Goal: Information Seeking & Learning: Learn about a topic

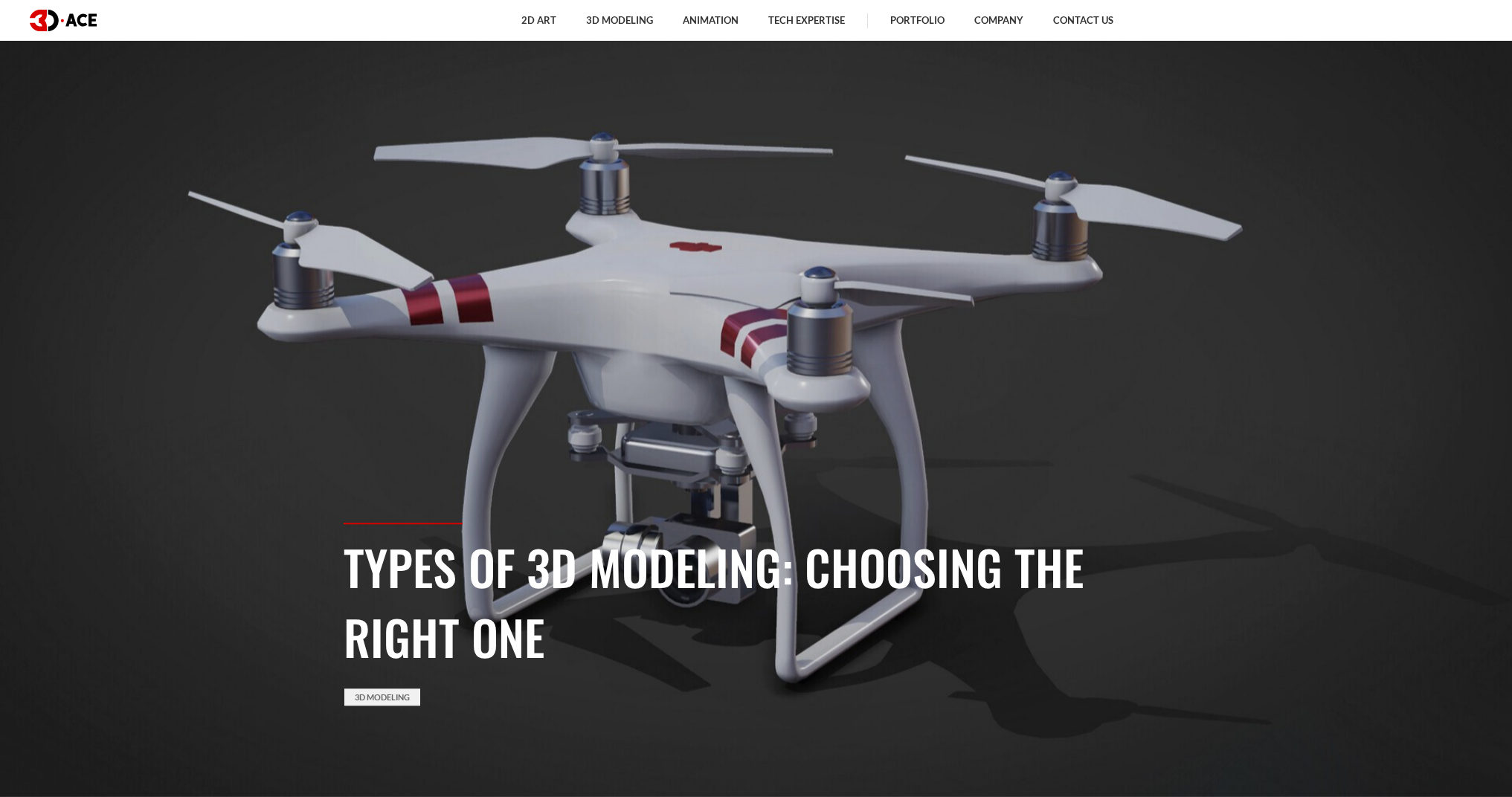
scroll to position [1, 0]
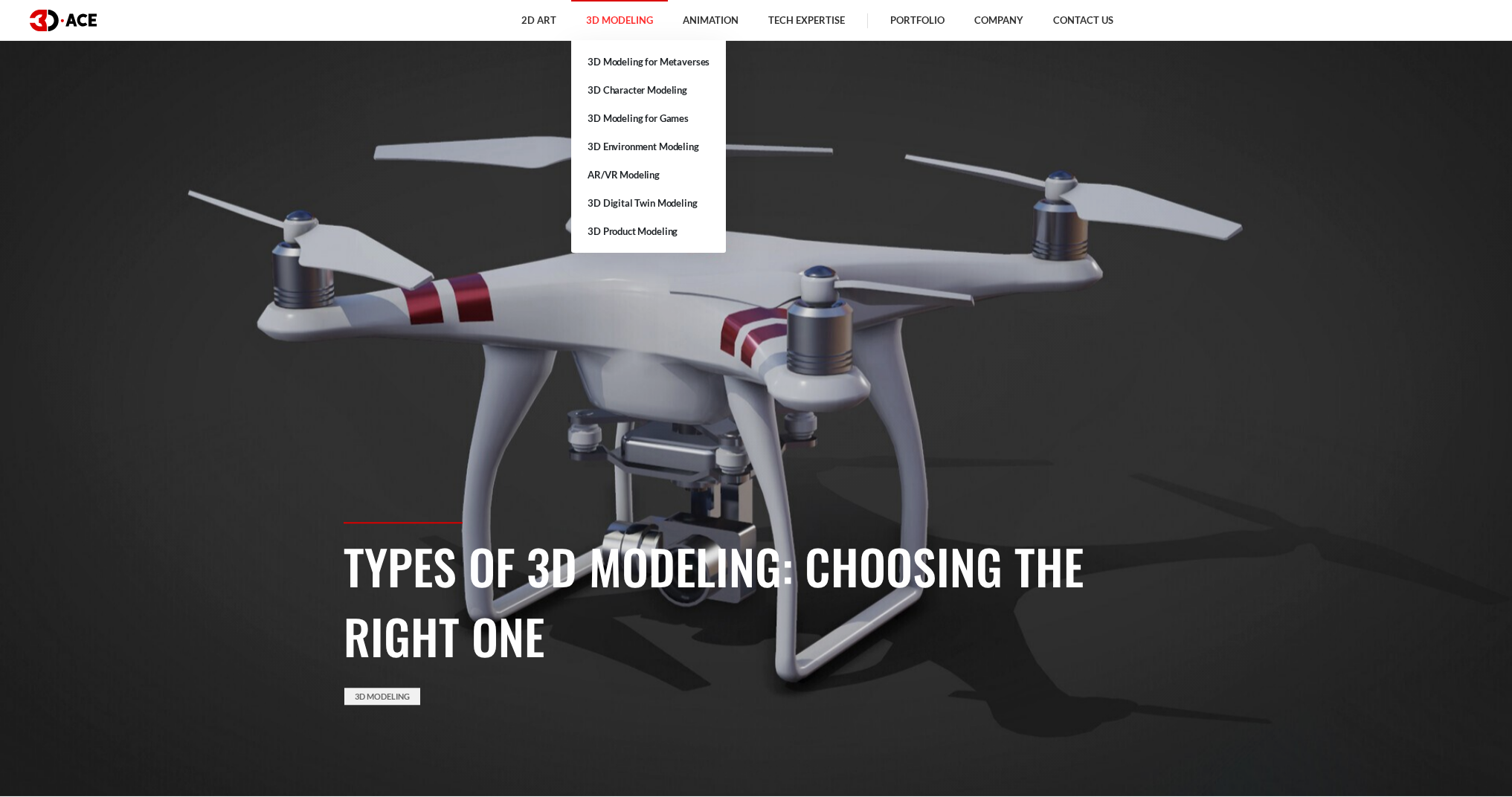
click at [602, 26] on link "3D Modeling" at bounding box center [619, 20] width 97 height 41
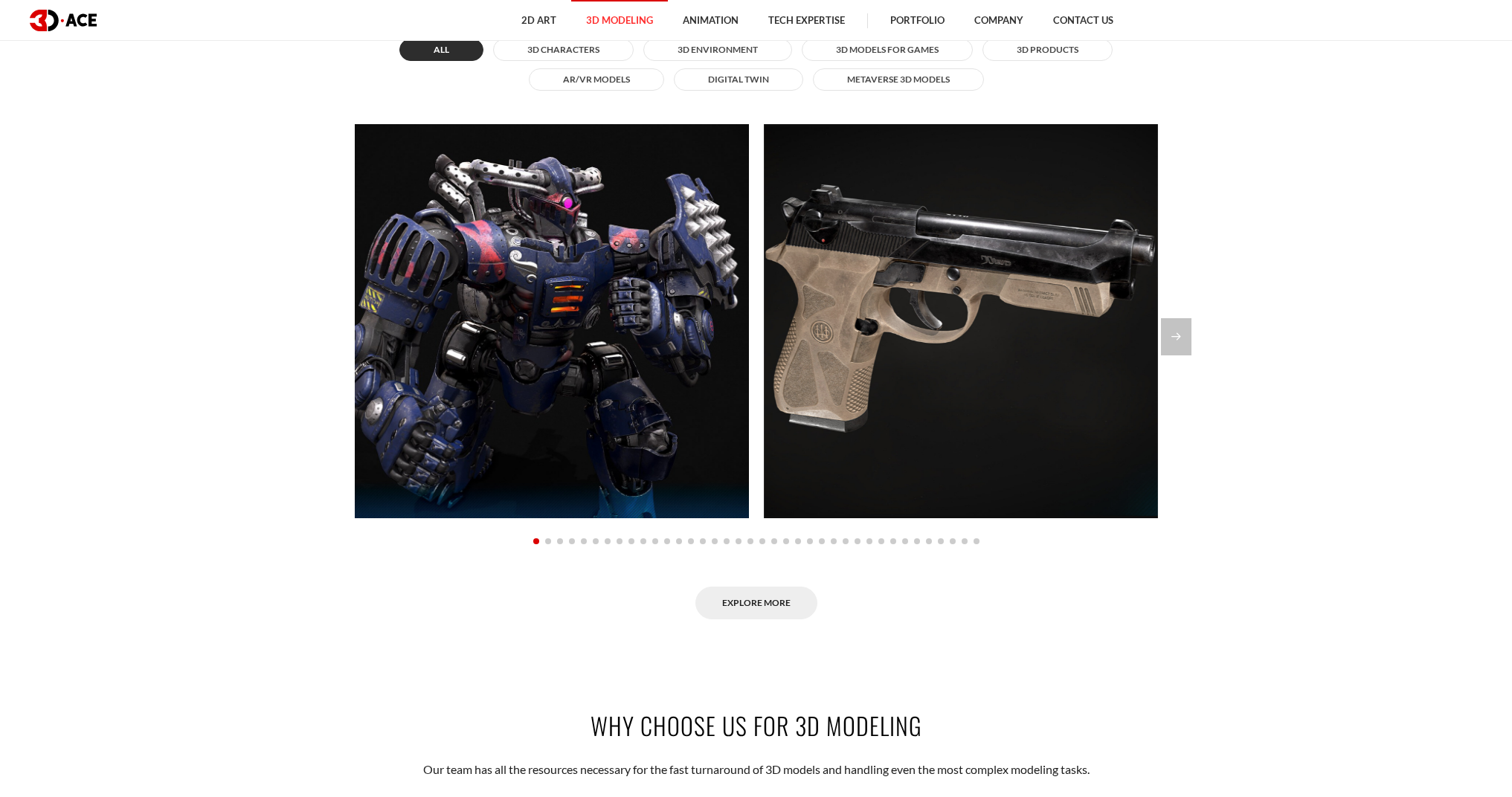
scroll to position [1531, 0]
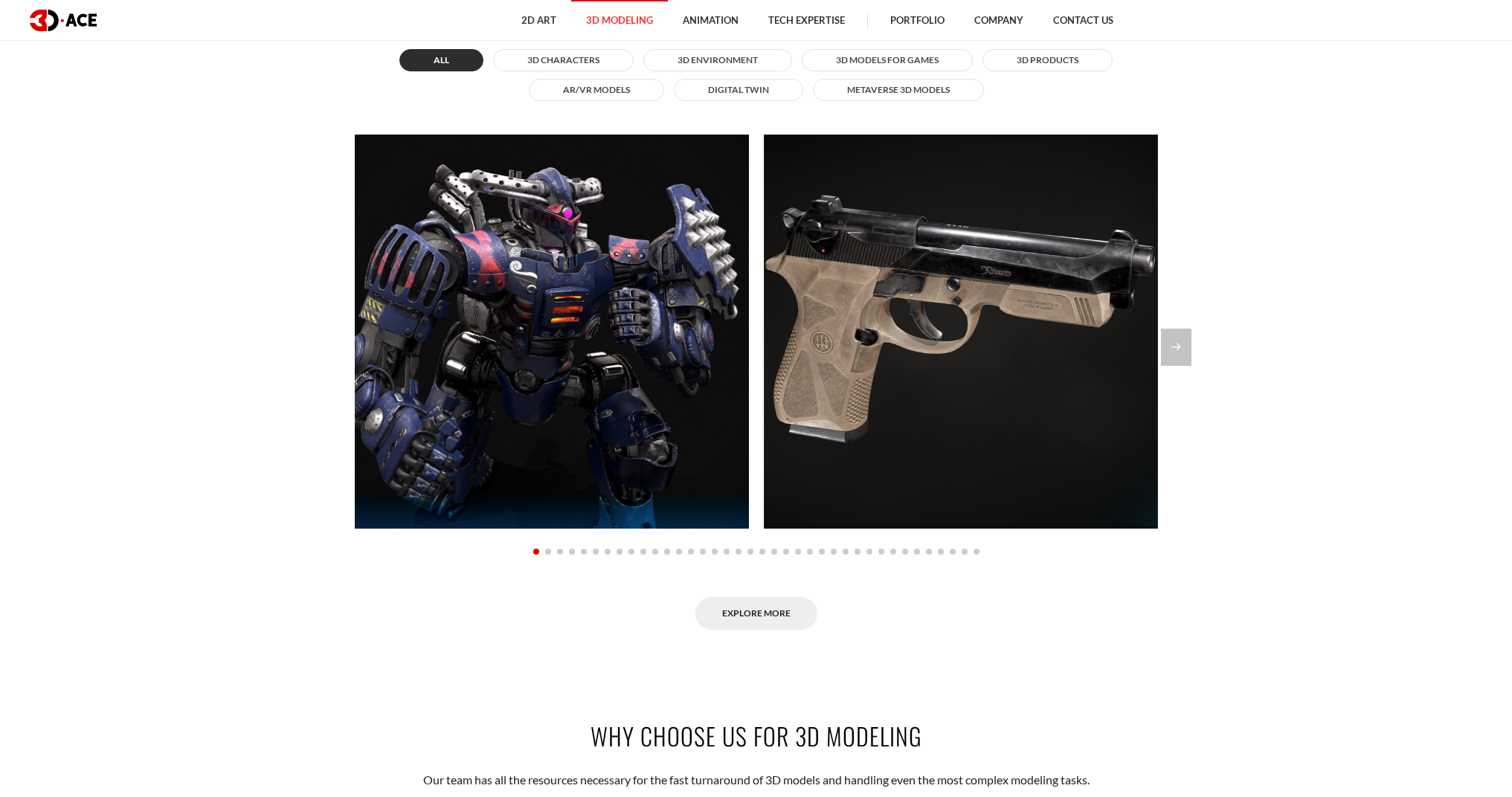
click at [775, 601] on link "Explore More" at bounding box center [756, 614] width 122 height 34
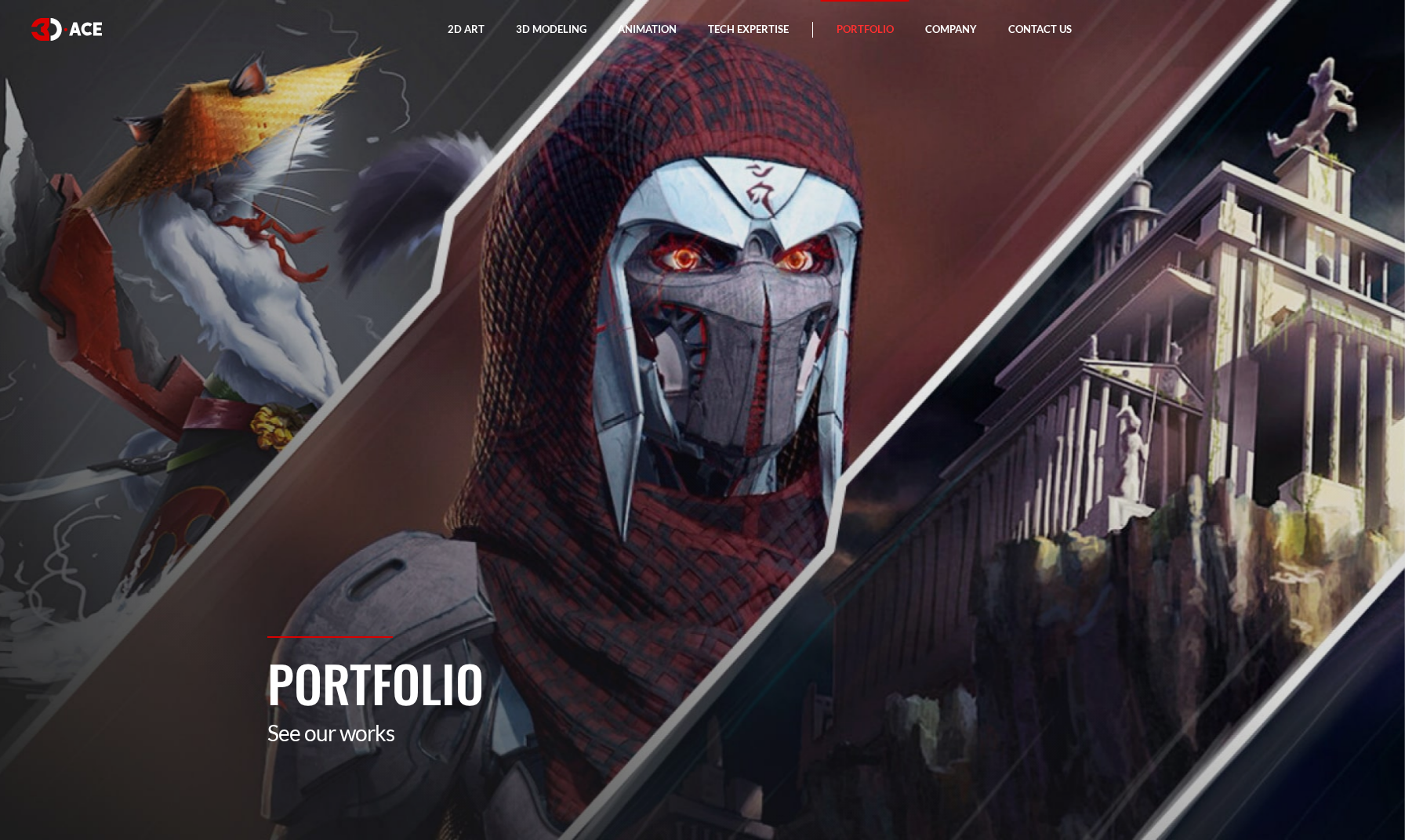
click at [812, 130] on section "Portfolio See our works" at bounding box center [702, 420] width 1405 height 840
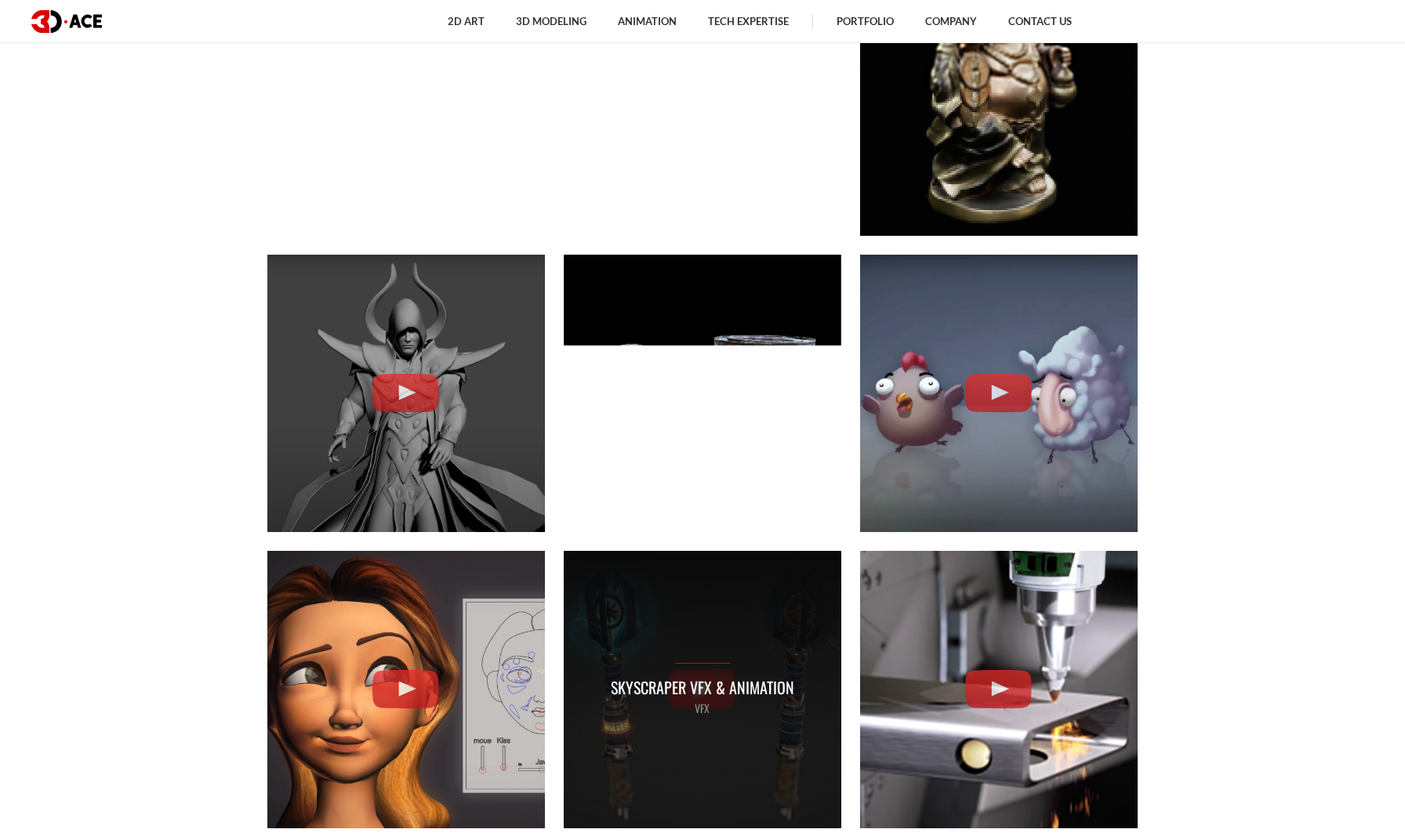
scroll to position [2905, 0]
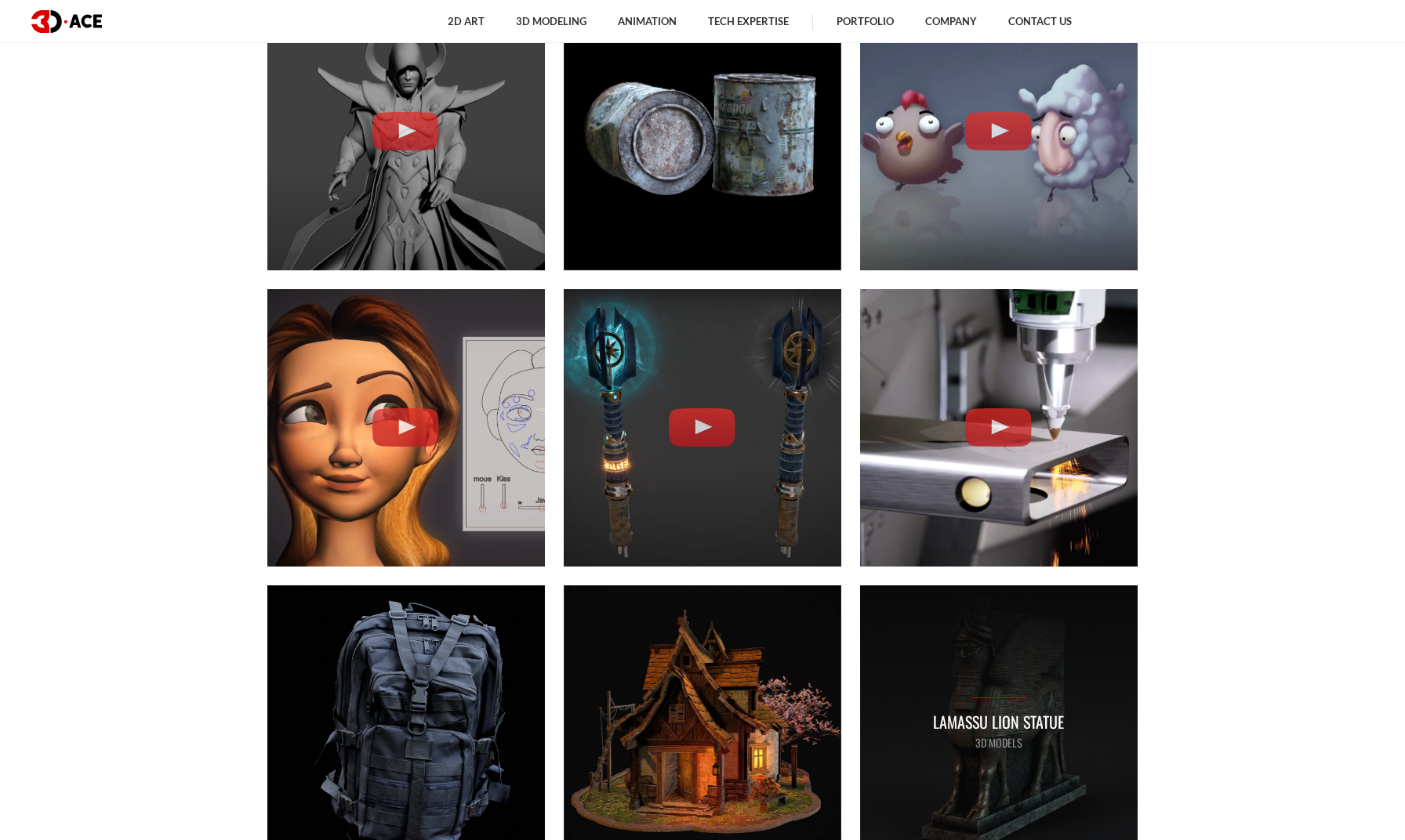
click at [1036, 634] on div "Lamassu lion statue 3D MODELS" at bounding box center [999, 725] width 278 height 278
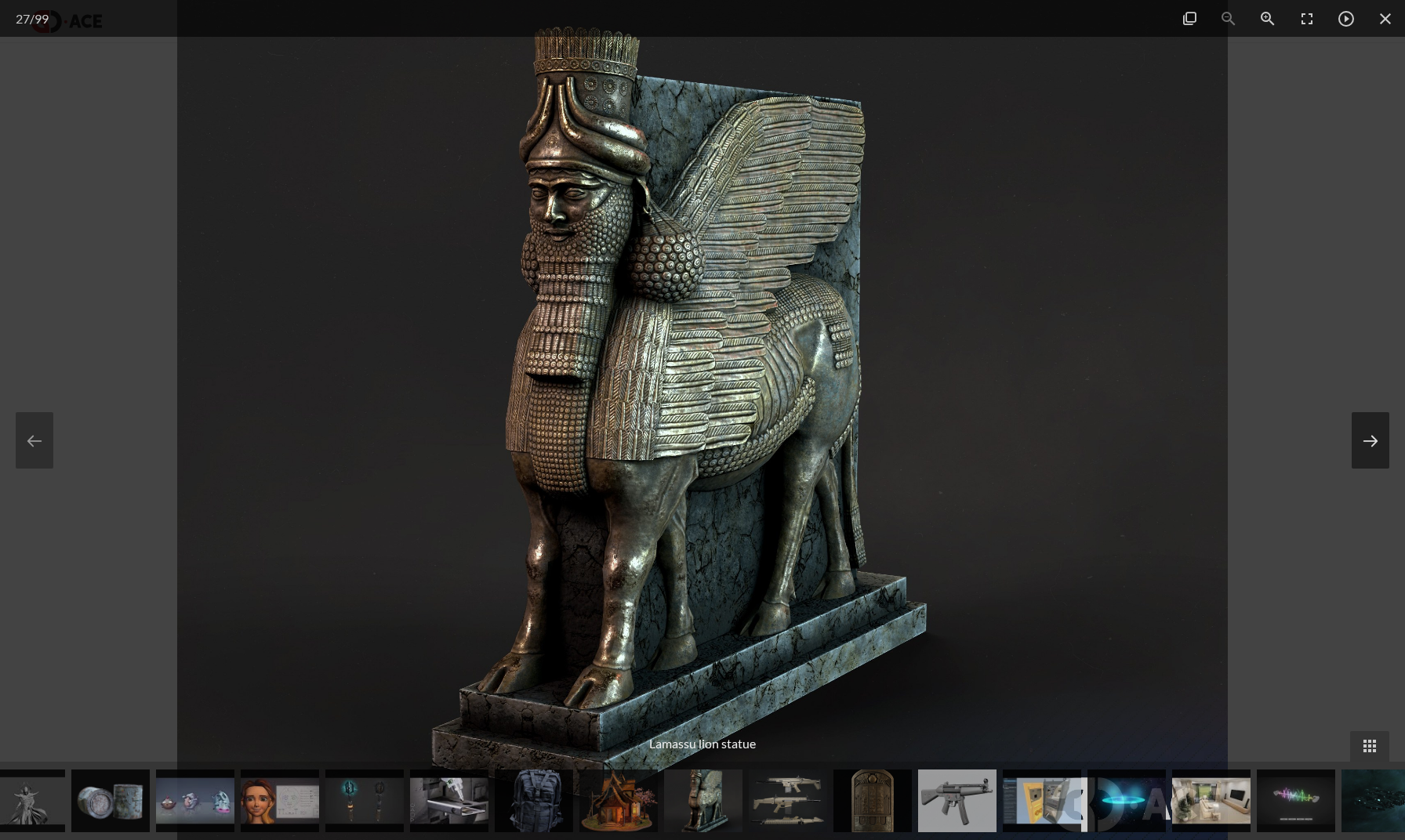
click at [1382, 428] on button at bounding box center [1370, 440] width 38 height 56
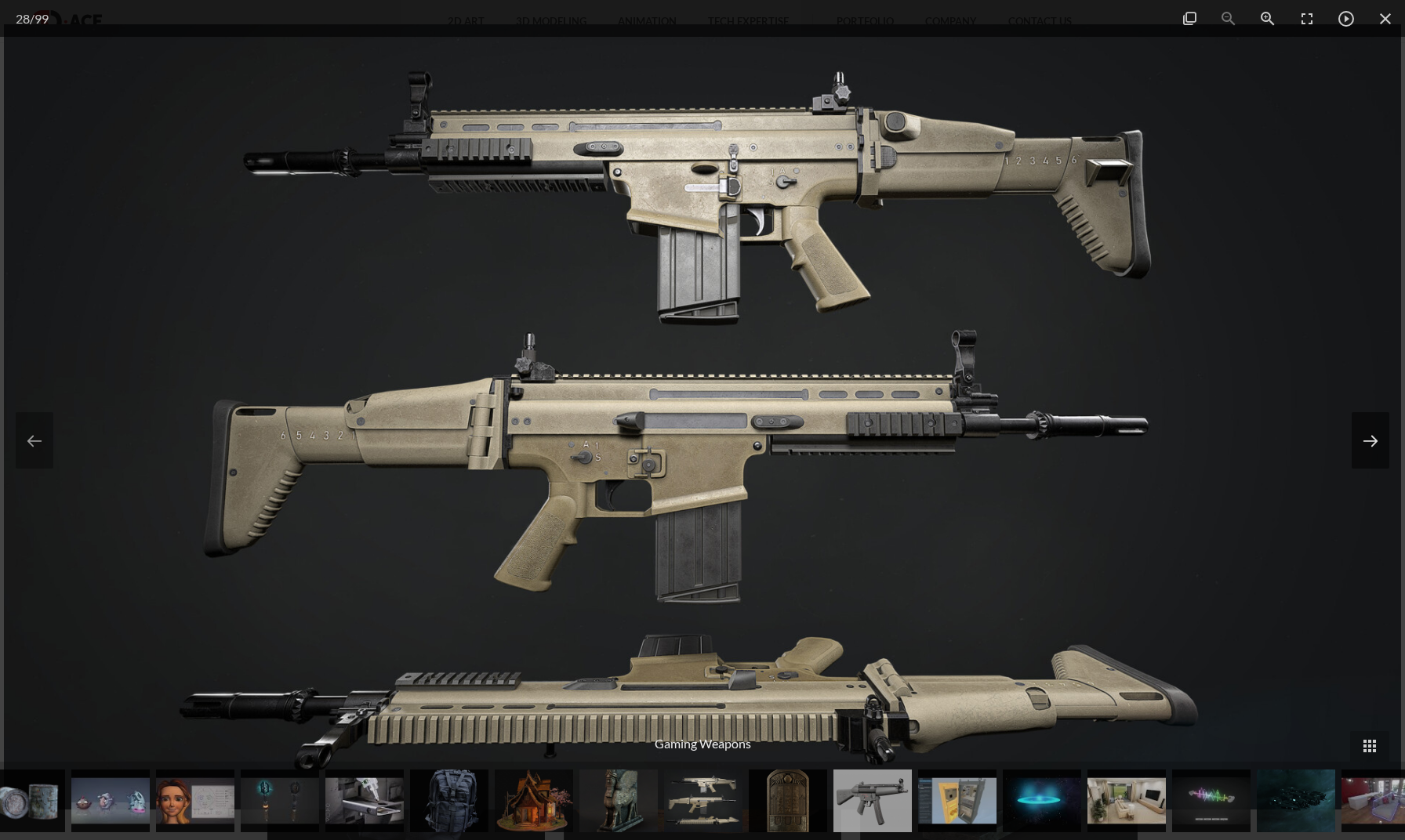
click at [1382, 428] on button at bounding box center [1370, 440] width 38 height 56
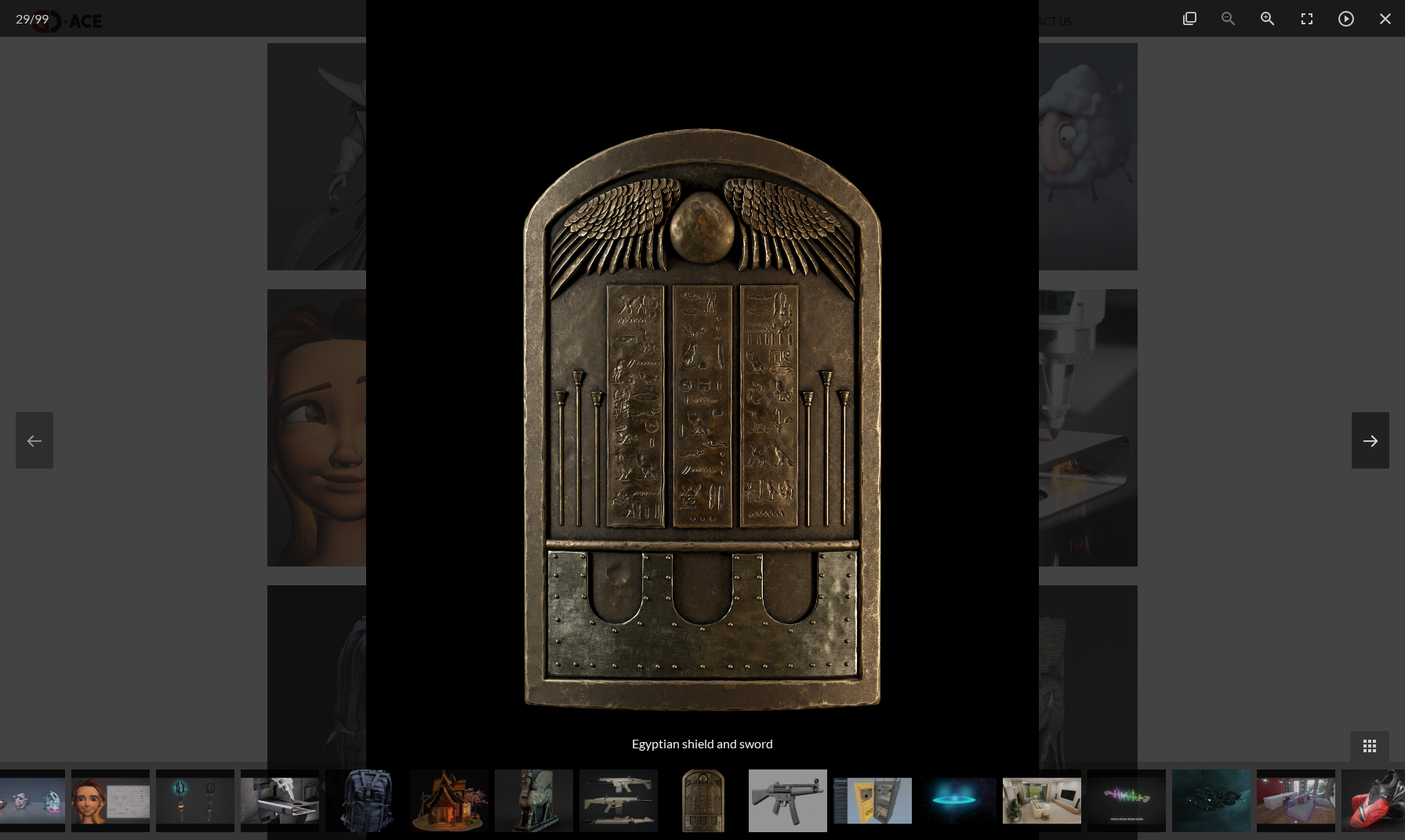
click at [1379, 429] on button at bounding box center [1370, 440] width 38 height 56
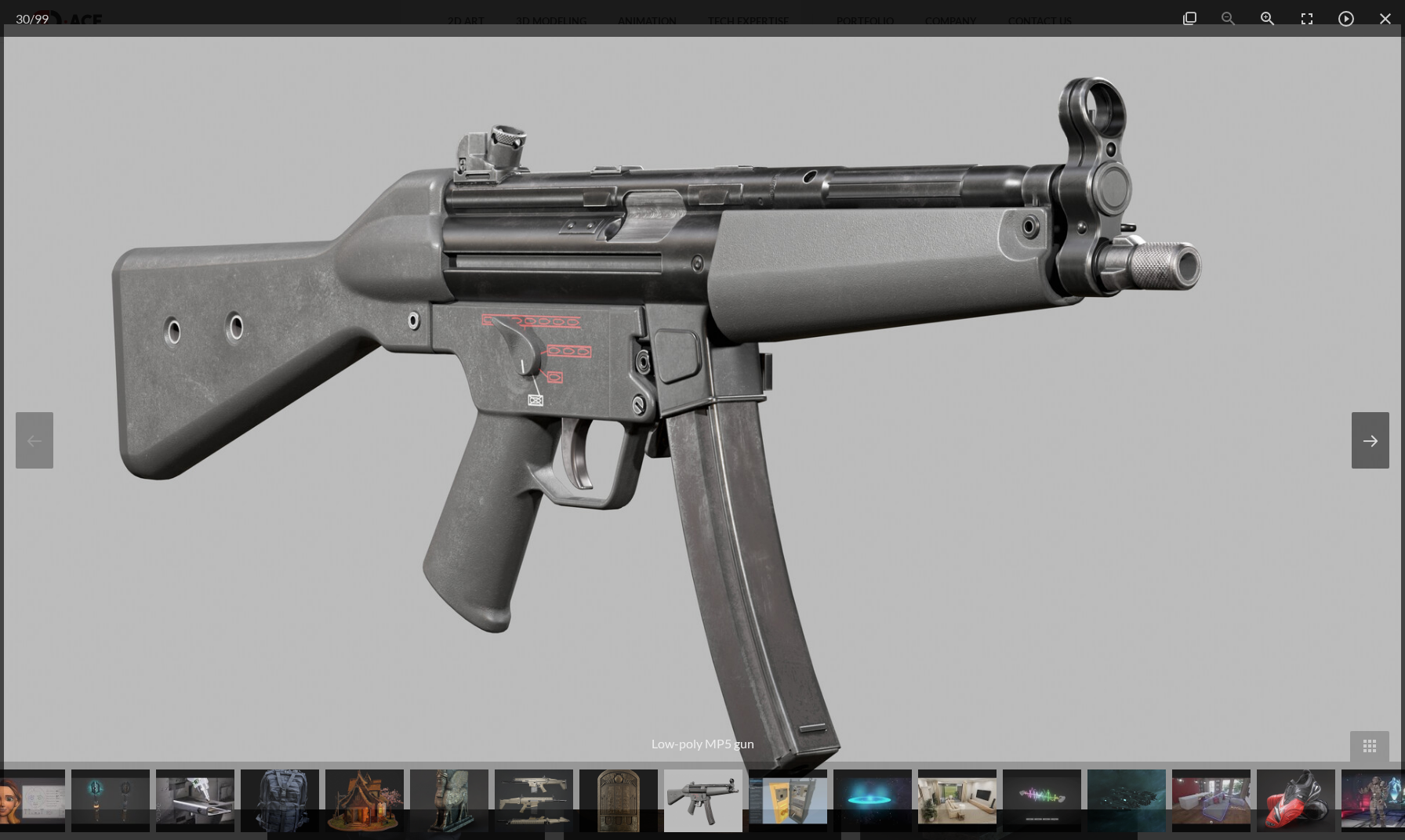
click at [1383, 439] on button at bounding box center [1370, 440] width 38 height 56
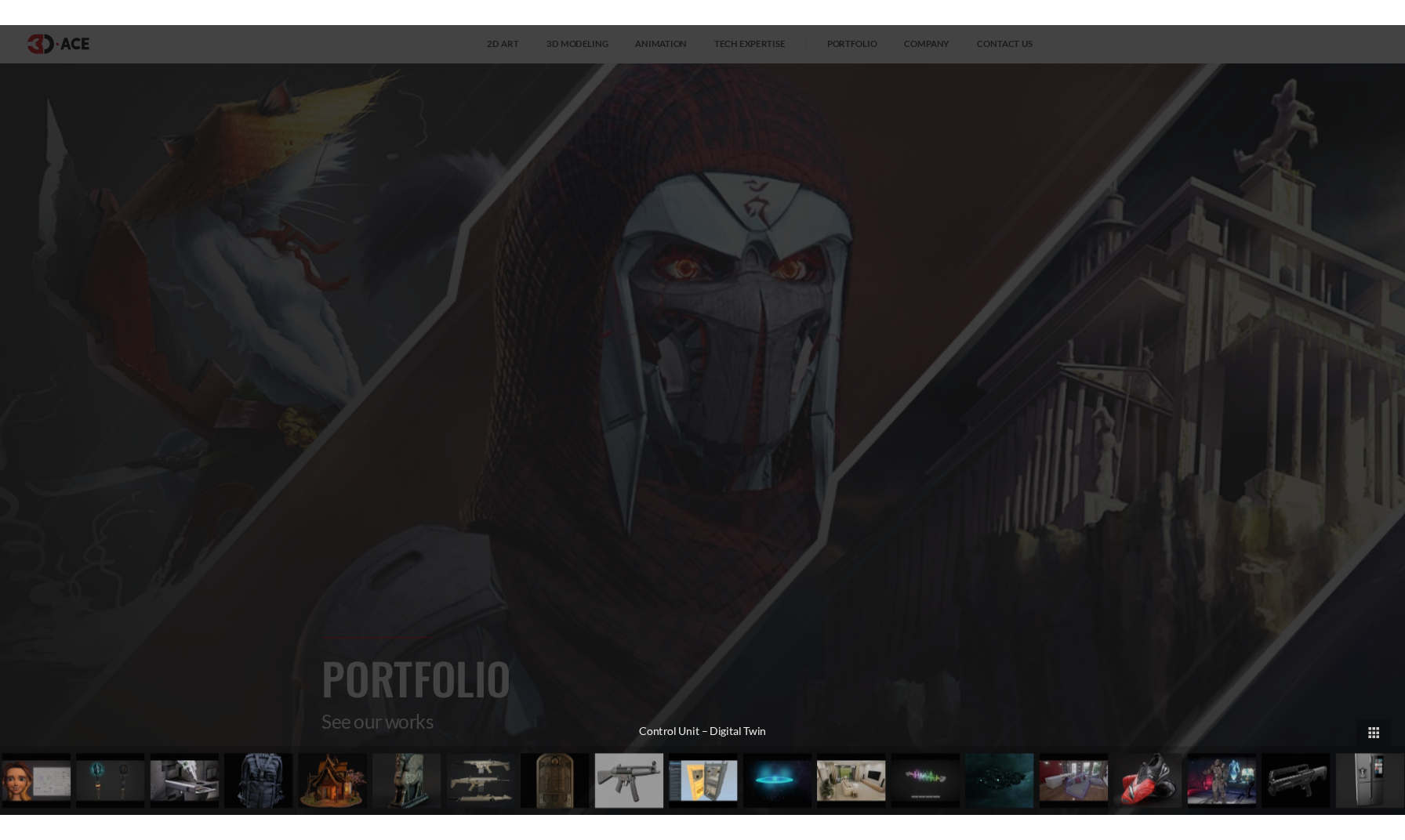
scroll to position [2905, 0]
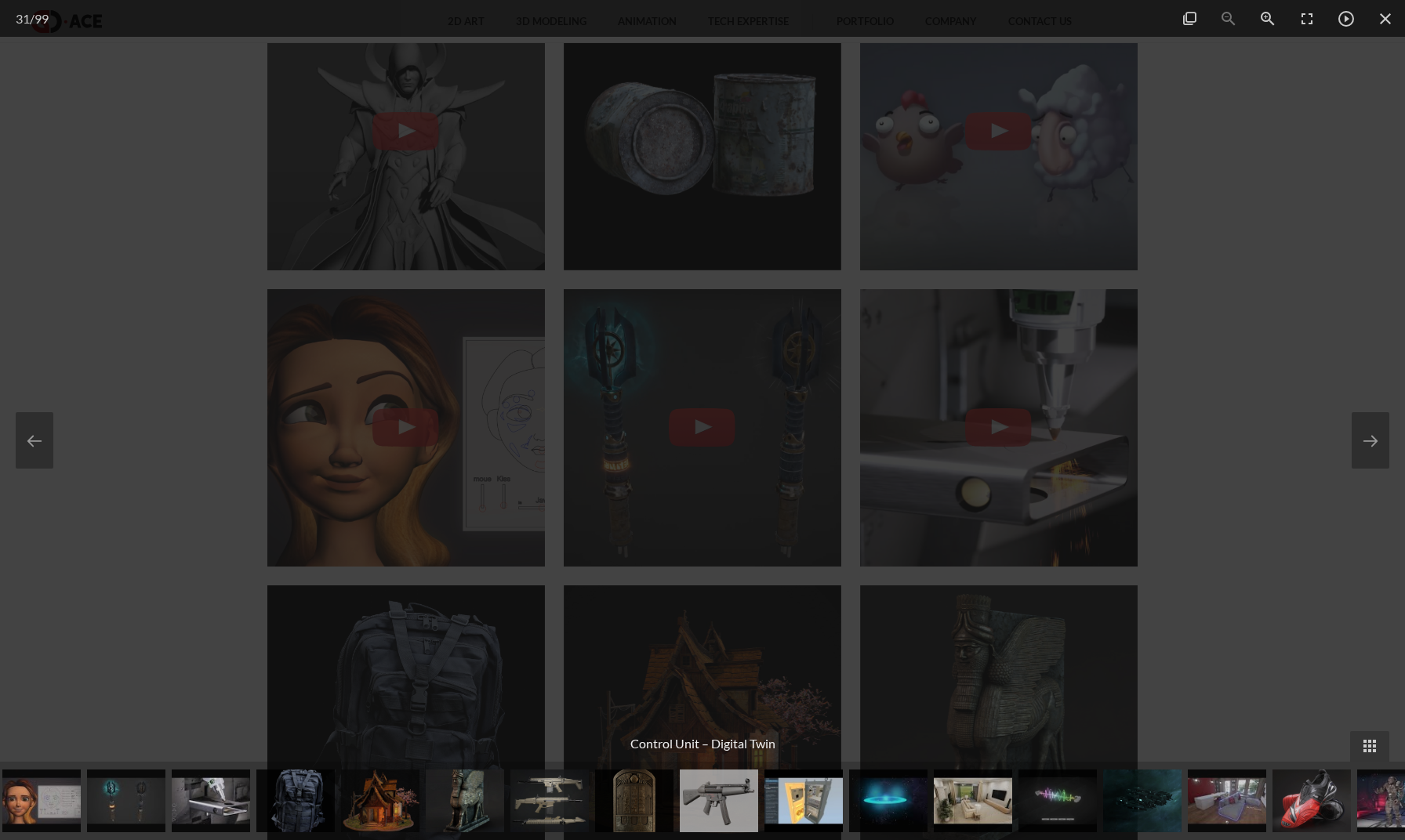
click at [1092, 162] on div at bounding box center [702, 420] width 1405 height 840
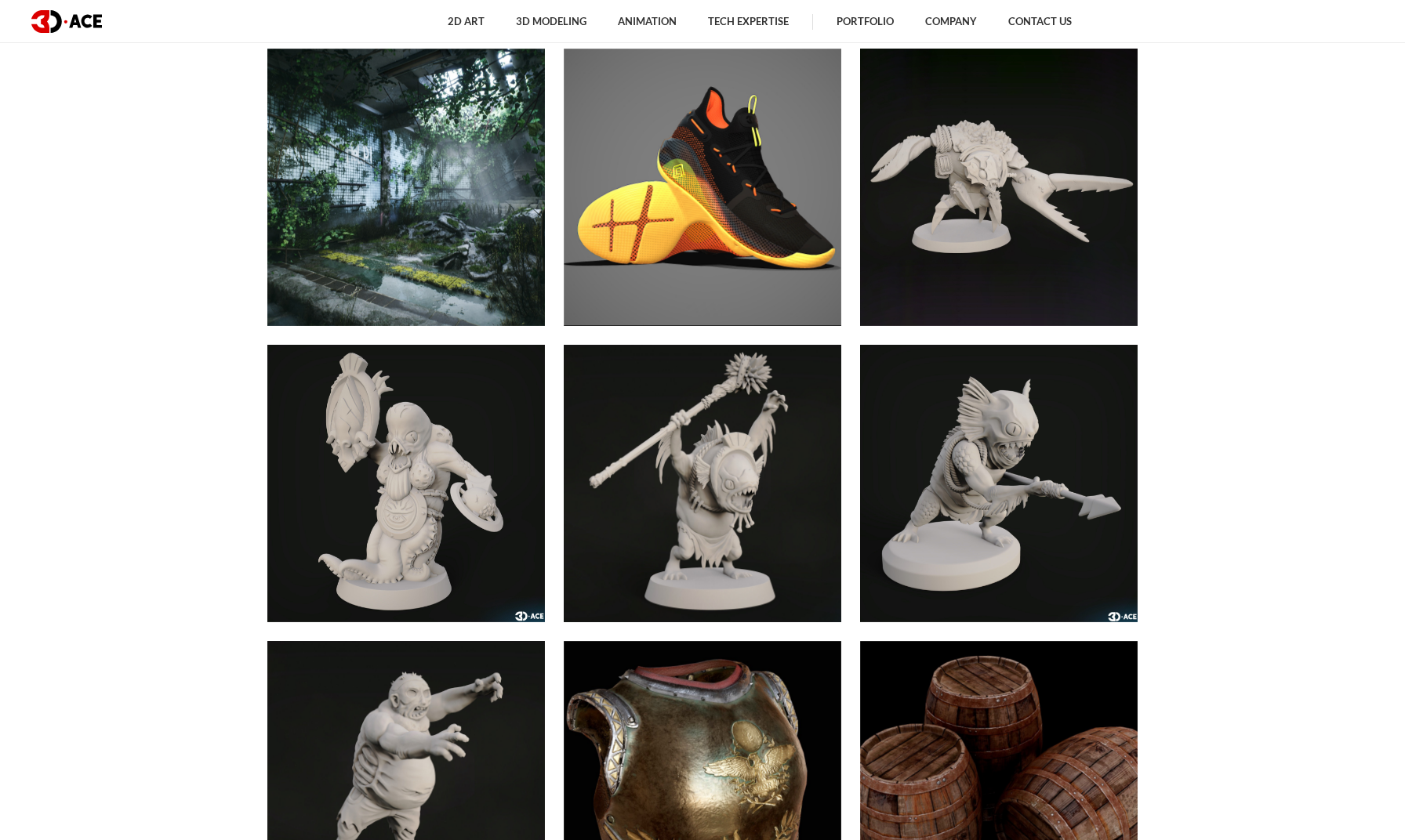
scroll to position [6794, 0]
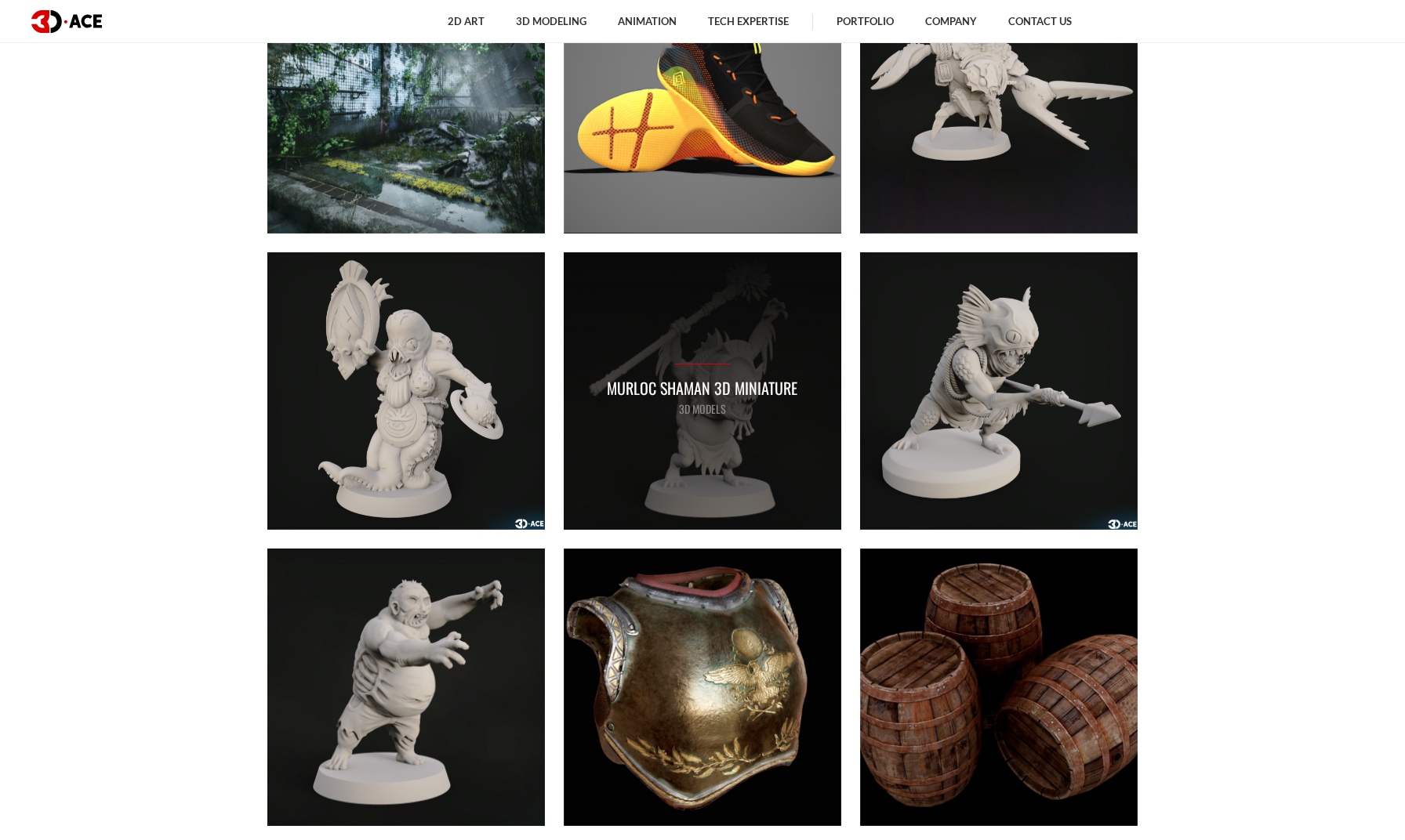
click at [796, 439] on div "Murloc shaman 3D miniature 3D MODELS" at bounding box center [703, 391] width 278 height 278
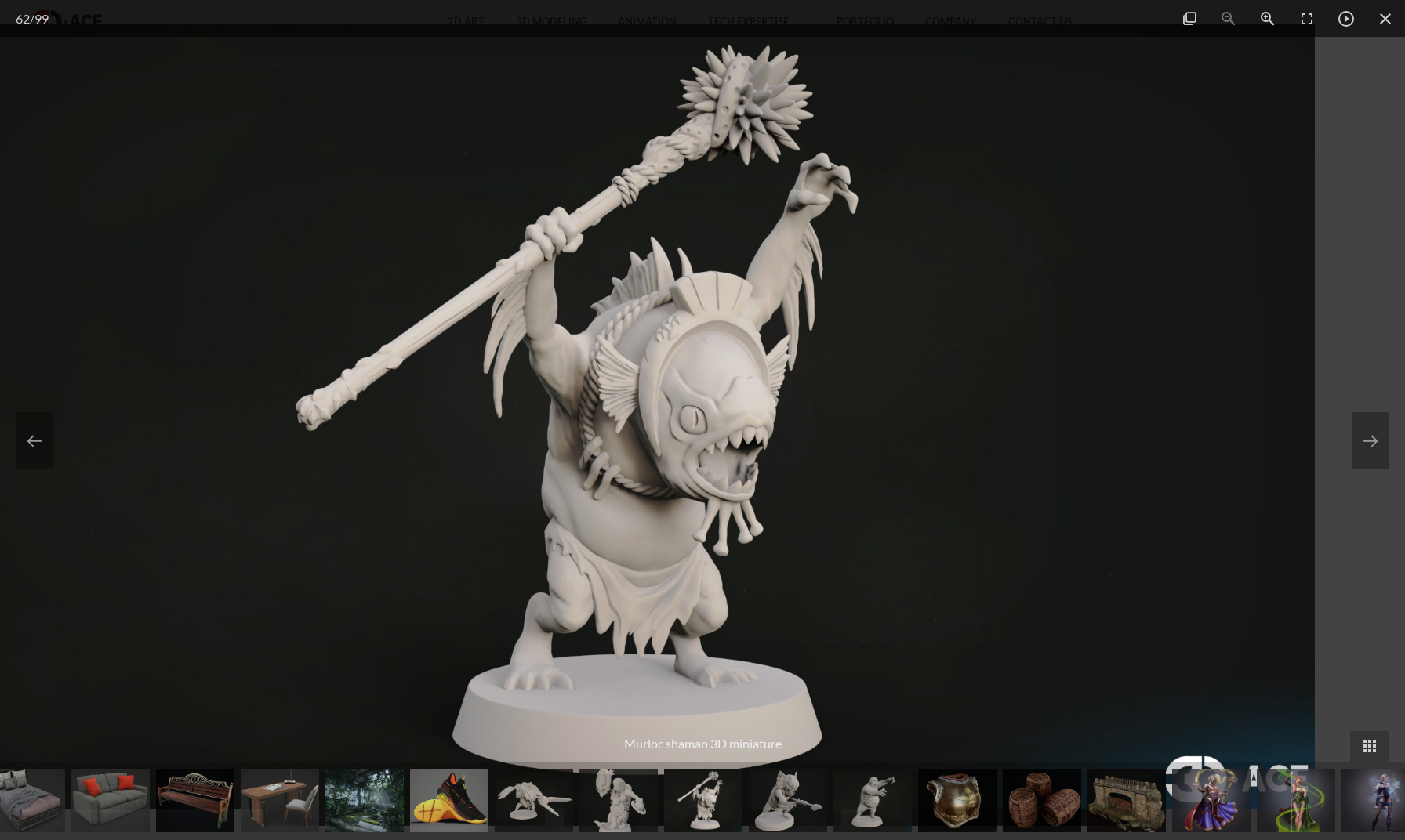
drag, startPoint x: 887, startPoint y: 424, endPoint x: 854, endPoint y: 425, distance: 33.0
click at [828, 426] on img at bounding box center [616, 417] width 1397 height 785
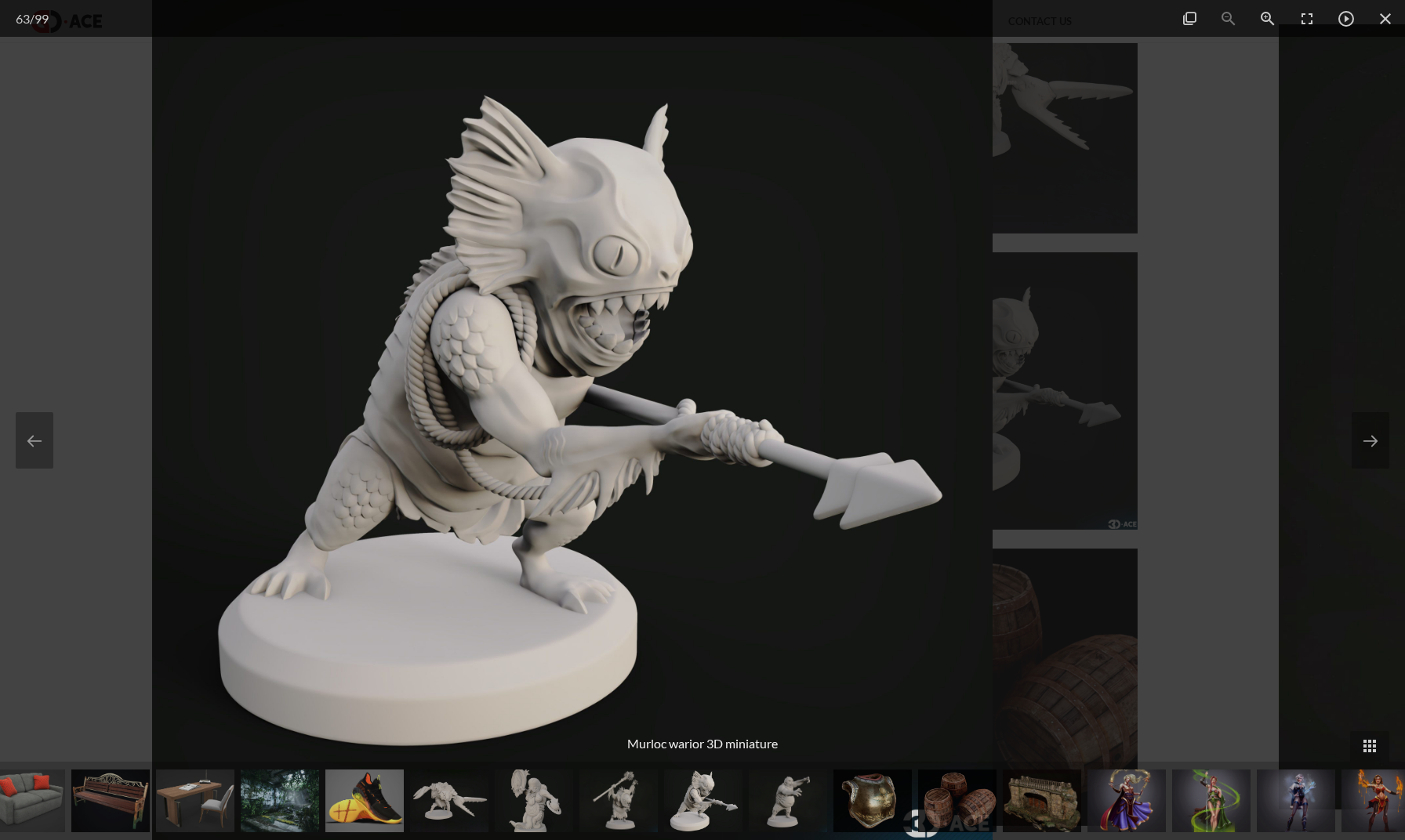
drag, startPoint x: 953, startPoint y: 415, endPoint x: 646, endPoint y: 436, distance: 307.7
click at [646, 436] on img at bounding box center [572, 420] width 840 height 840
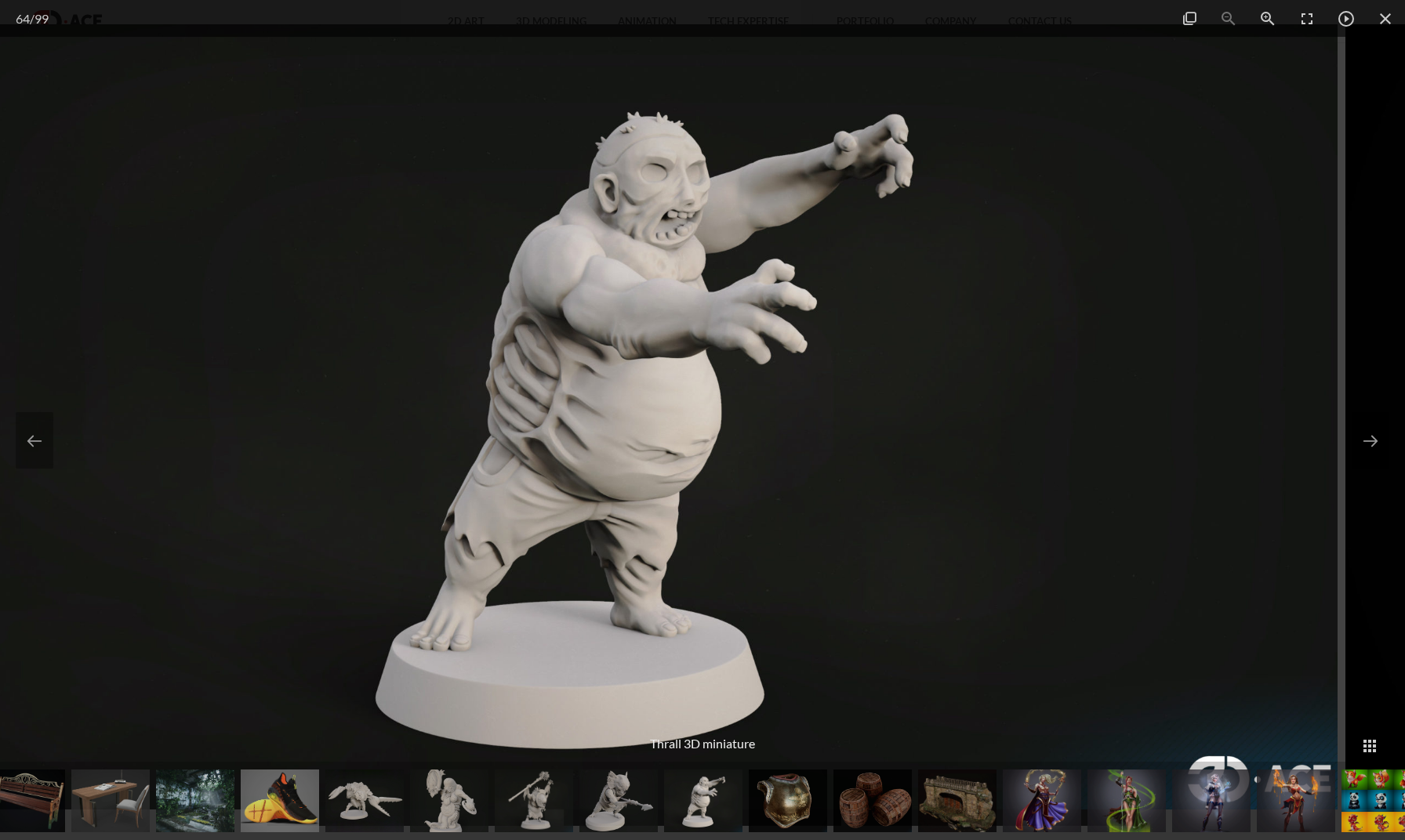
drag, startPoint x: 915, startPoint y: 422, endPoint x: 557, endPoint y: 438, distance: 358.4
click at [576, 439] on img at bounding box center [639, 417] width 1397 height 785
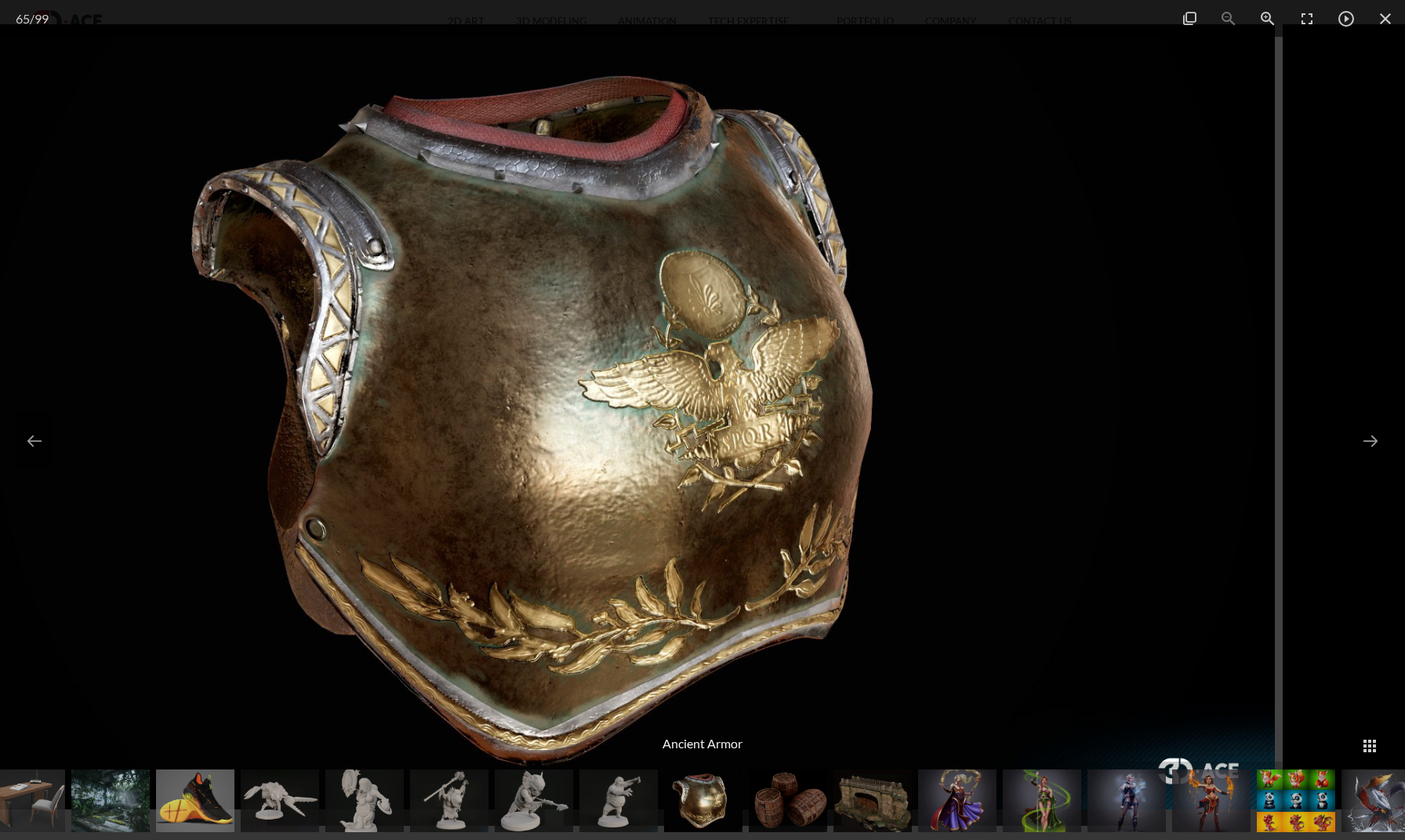
drag, startPoint x: 893, startPoint y: 428, endPoint x: 466, endPoint y: 413, distance: 427.3
click at [427, 417] on img at bounding box center [577, 417] width 1397 height 785
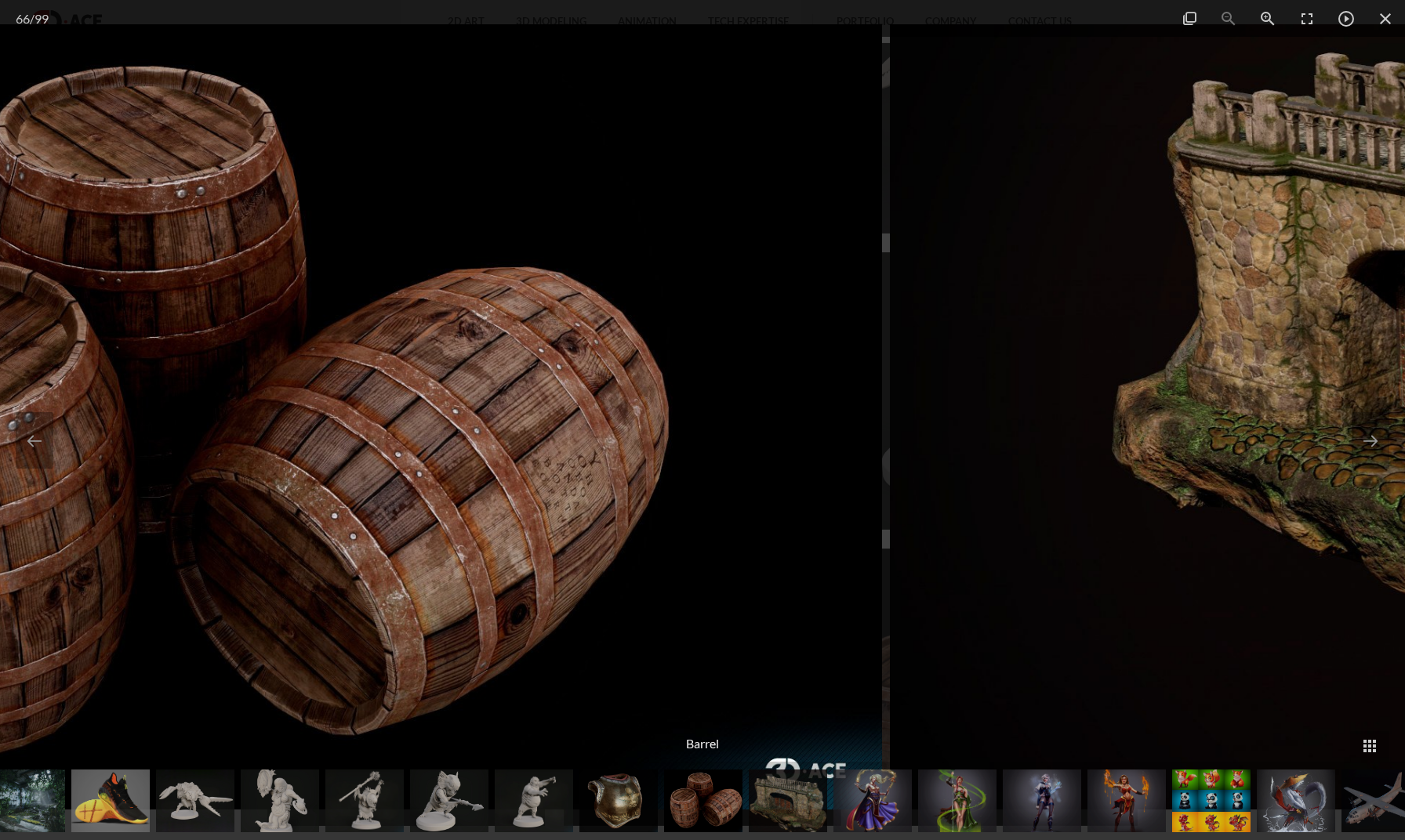
drag, startPoint x: 840, startPoint y: 409, endPoint x: 322, endPoint y: 419, distance: 518.1
click at [322, 419] on img at bounding box center [184, 417] width 1397 height 785
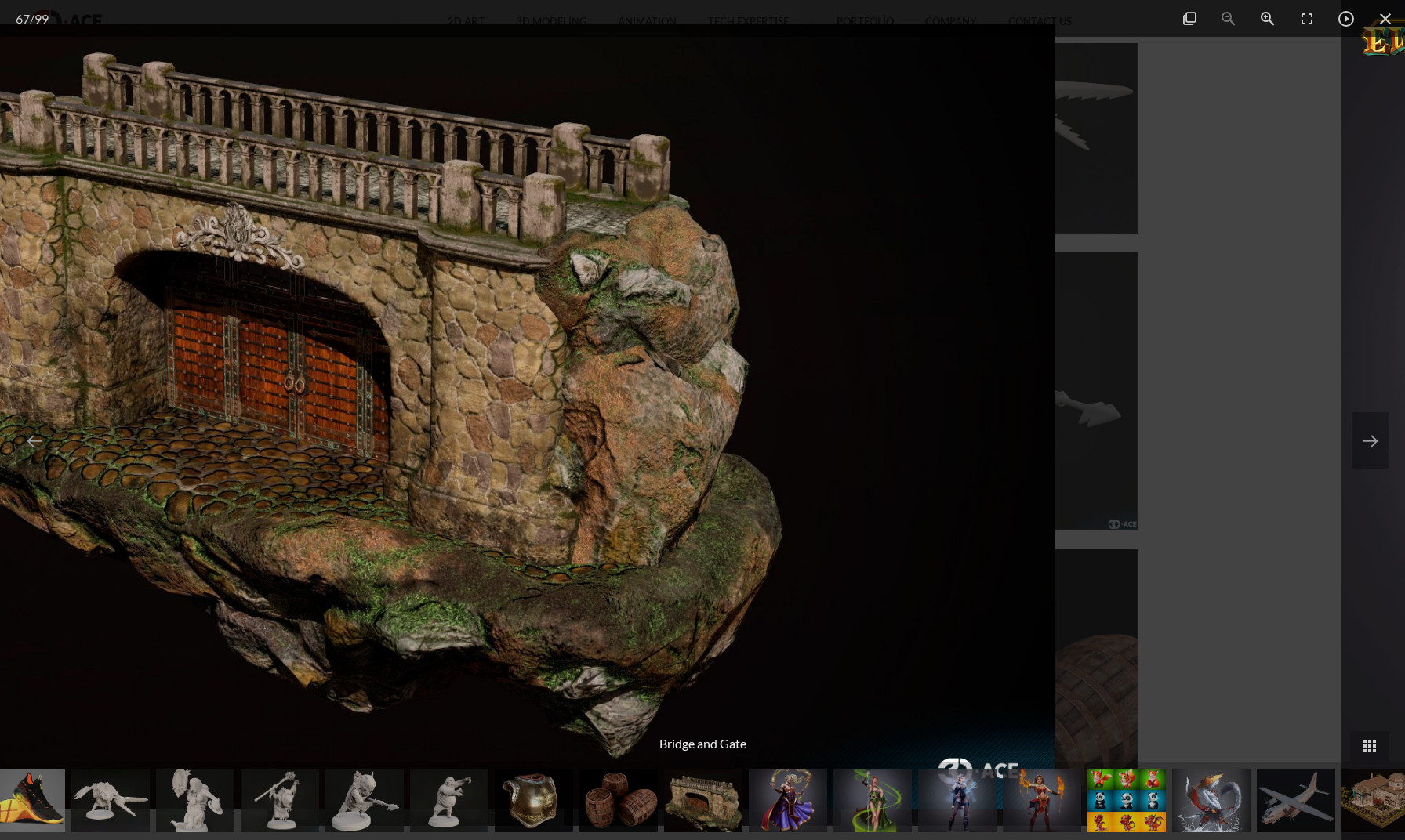
drag, startPoint x: 790, startPoint y: 422, endPoint x: 444, endPoint y: 407, distance: 346.3
click at [444, 407] on img at bounding box center [356, 417] width 1397 height 785
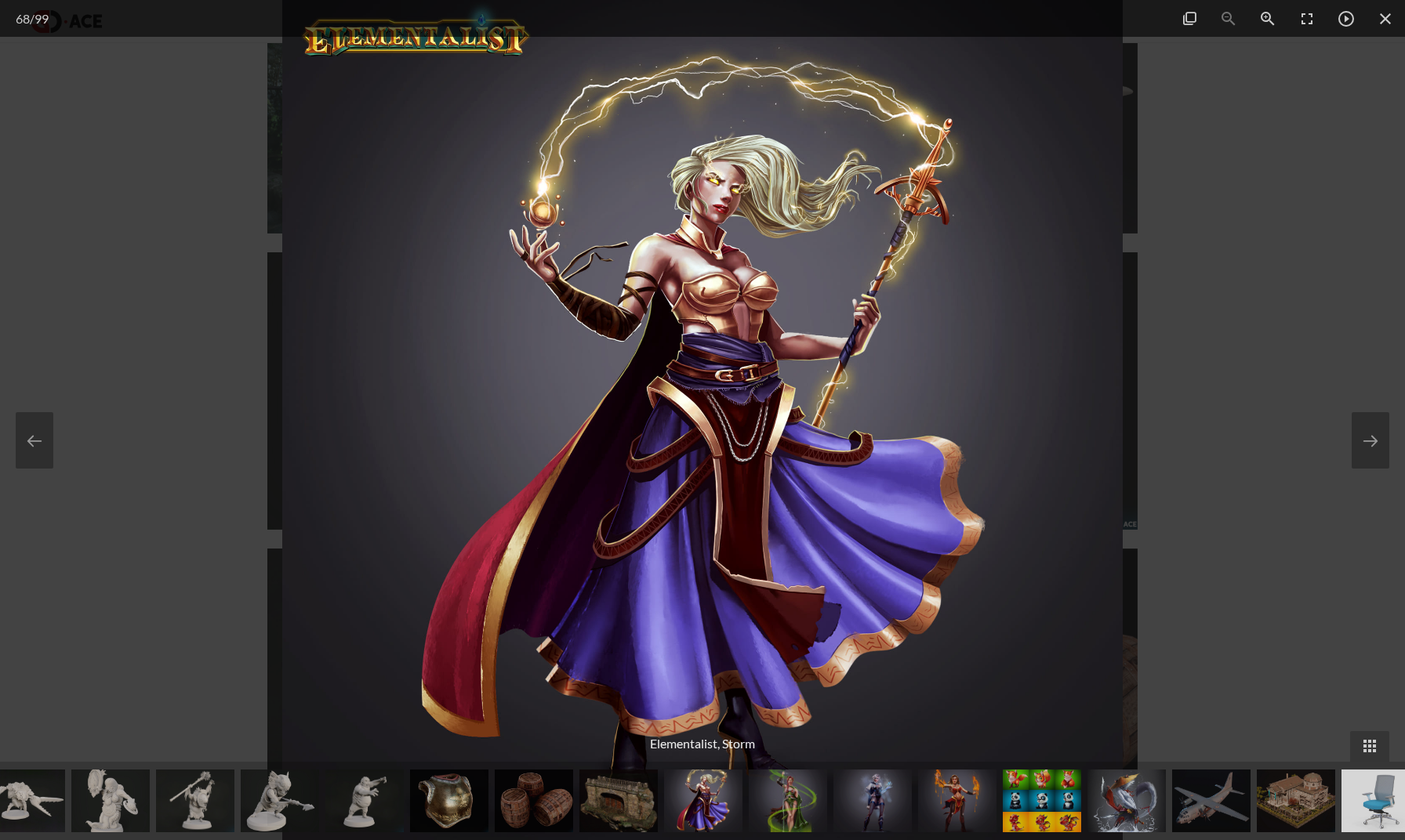
drag, startPoint x: 822, startPoint y: 409, endPoint x: 173, endPoint y: 393, distance: 649.2
click at [282, 394] on img at bounding box center [702, 420] width 840 height 840
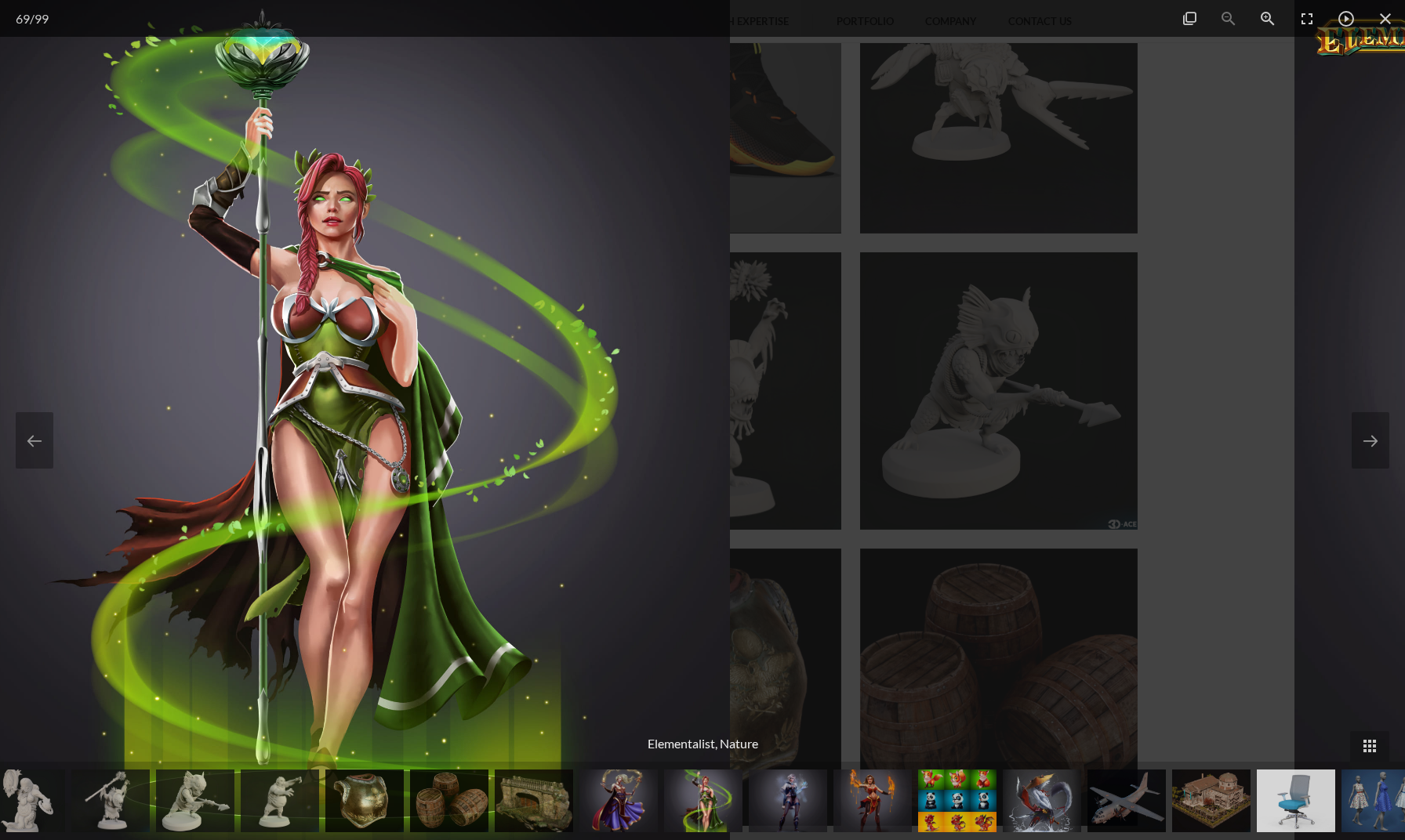
drag, startPoint x: 519, startPoint y: 376, endPoint x: 67, endPoint y: 346, distance: 453.0
click at [125, 353] on img at bounding box center [310, 420] width 840 height 840
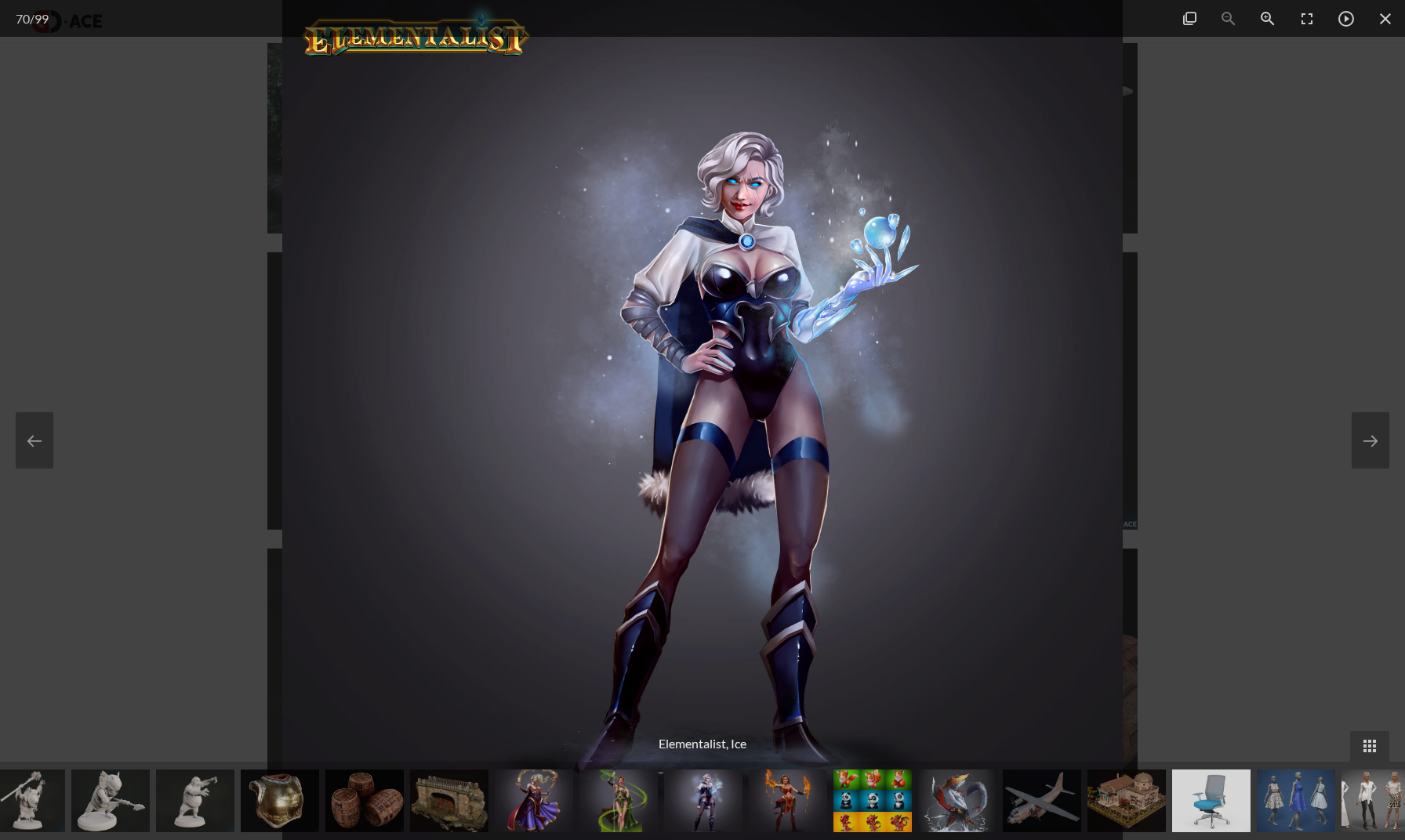
drag, startPoint x: 657, startPoint y: 371, endPoint x: 194, endPoint y: 327, distance: 465.1
click at [343, 354] on img at bounding box center [702, 420] width 840 height 840
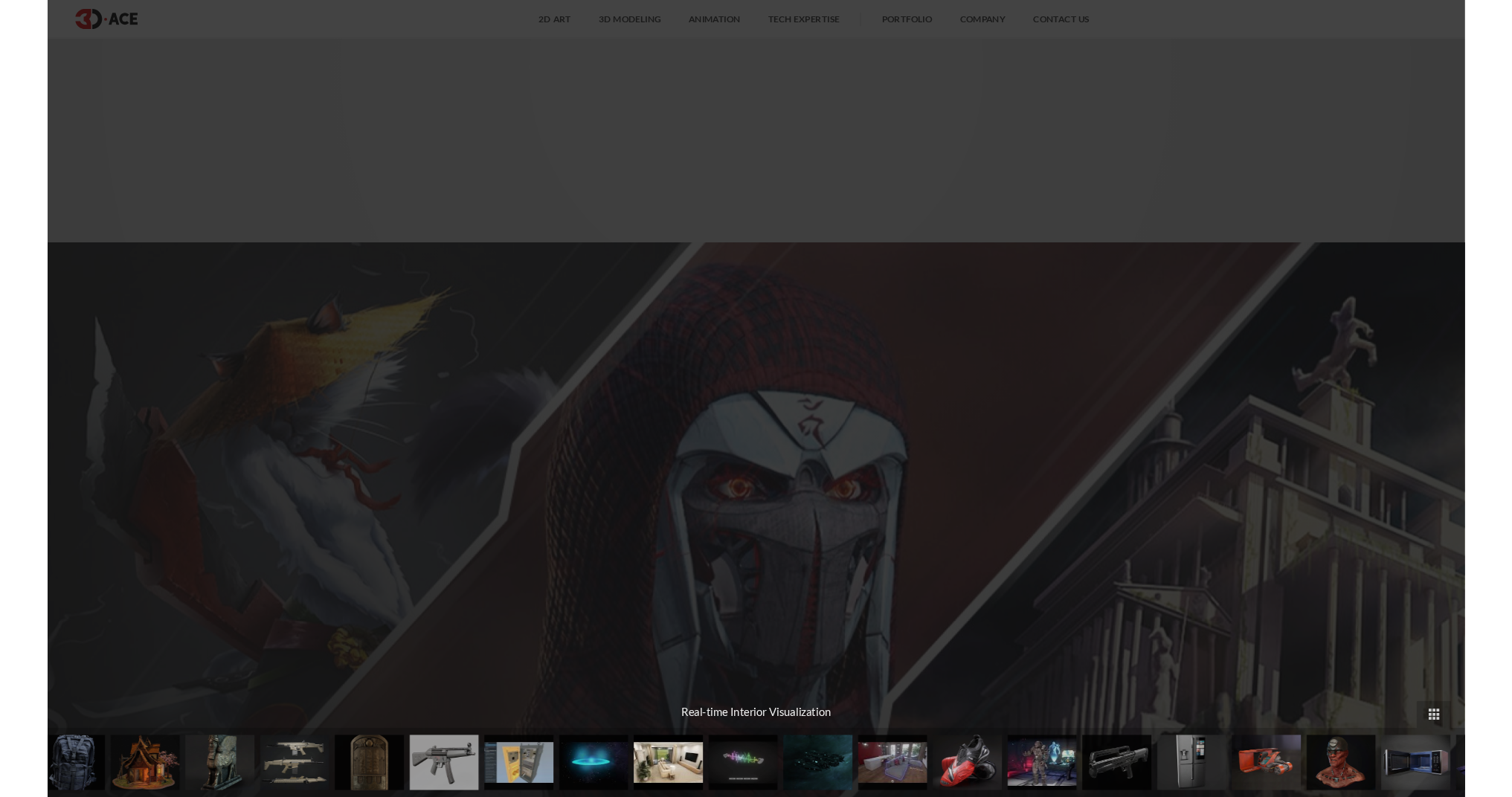
scroll to position [6446, 0]
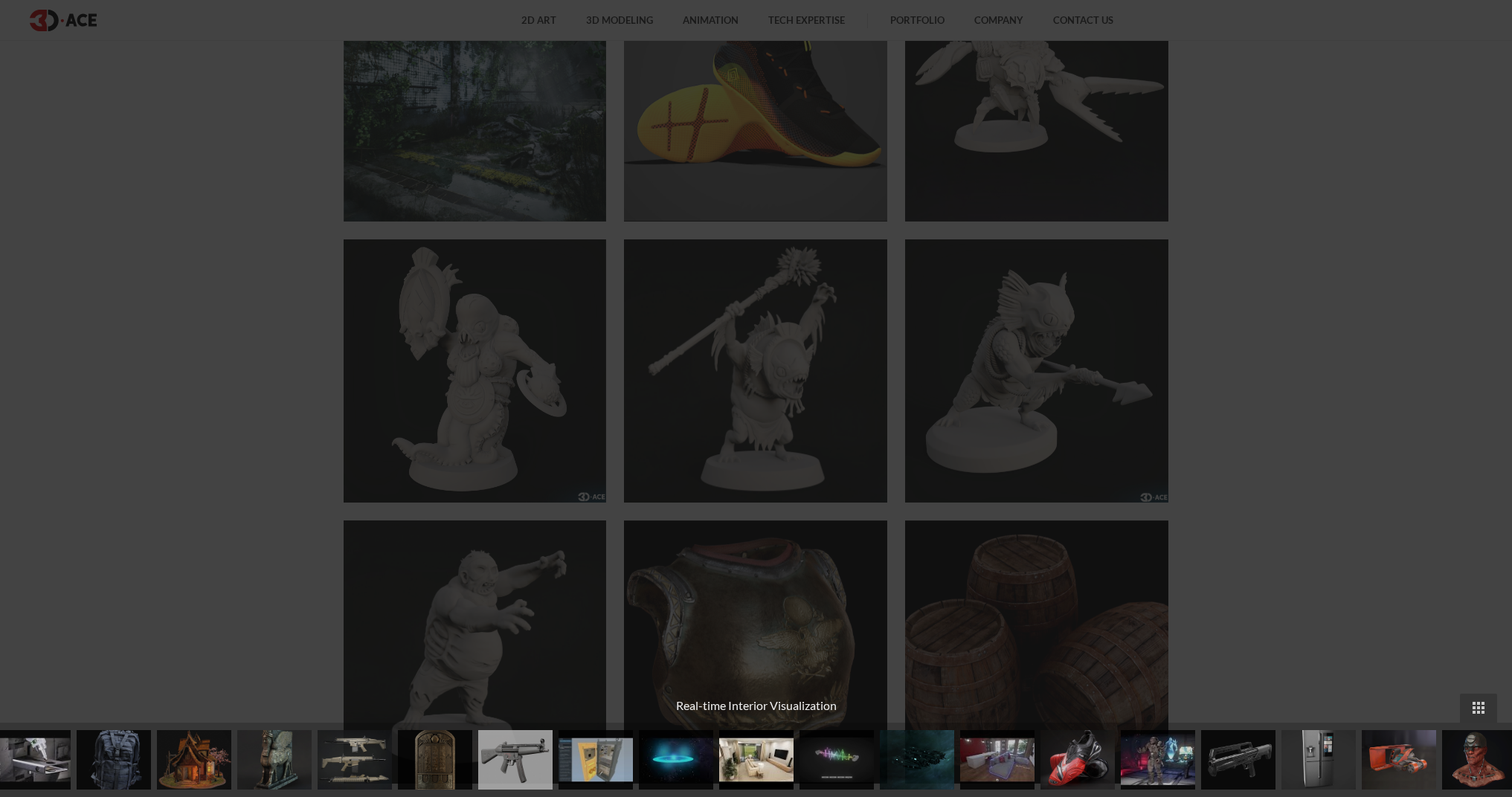
click at [828, 758] on img at bounding box center [836, 760] width 74 height 60
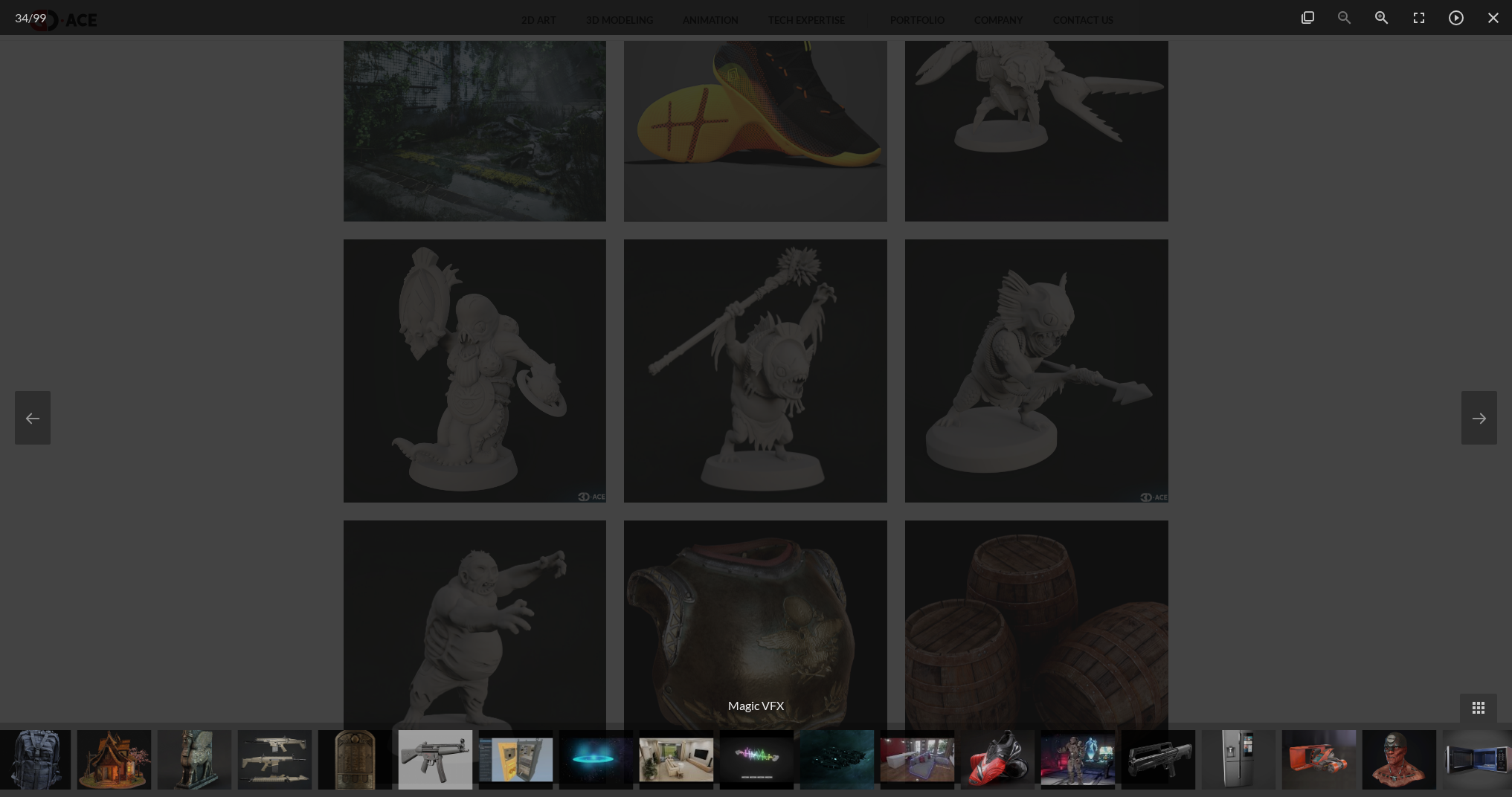
click at [930, 773] on img at bounding box center [918, 760] width 74 height 60
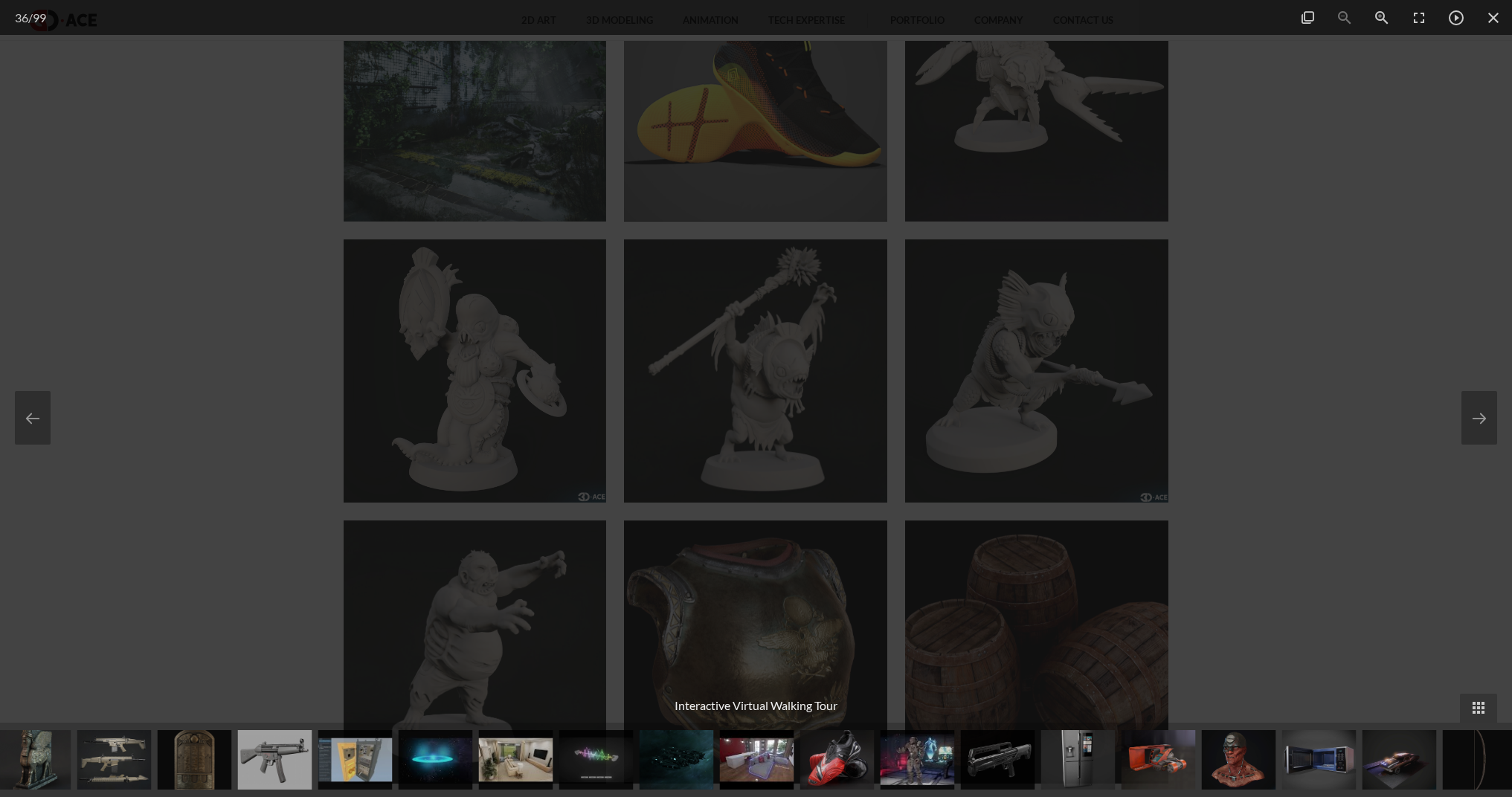
click at [911, 771] on img at bounding box center [918, 760] width 74 height 60
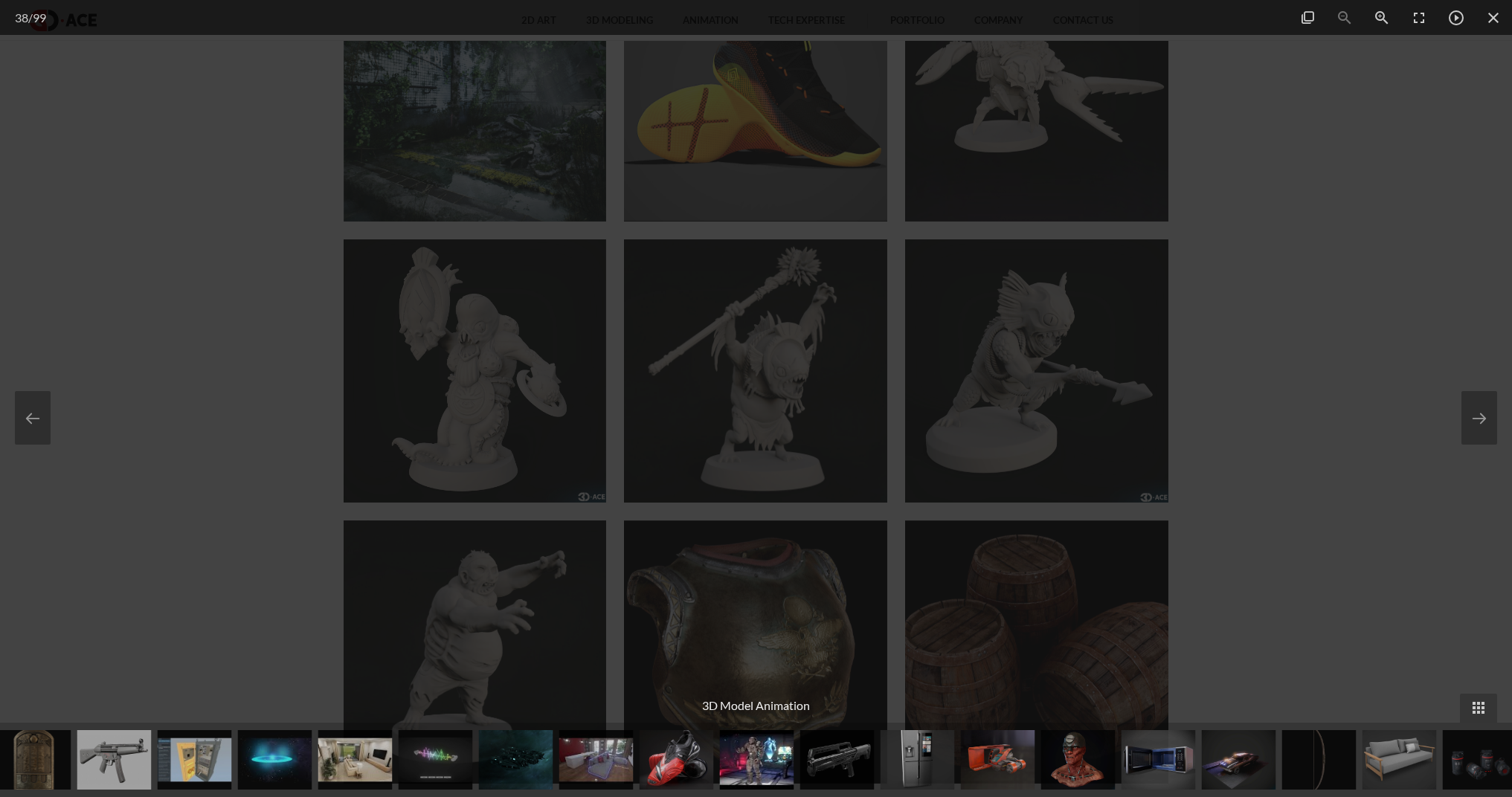
click at [905, 757] on img at bounding box center [918, 760] width 74 height 60
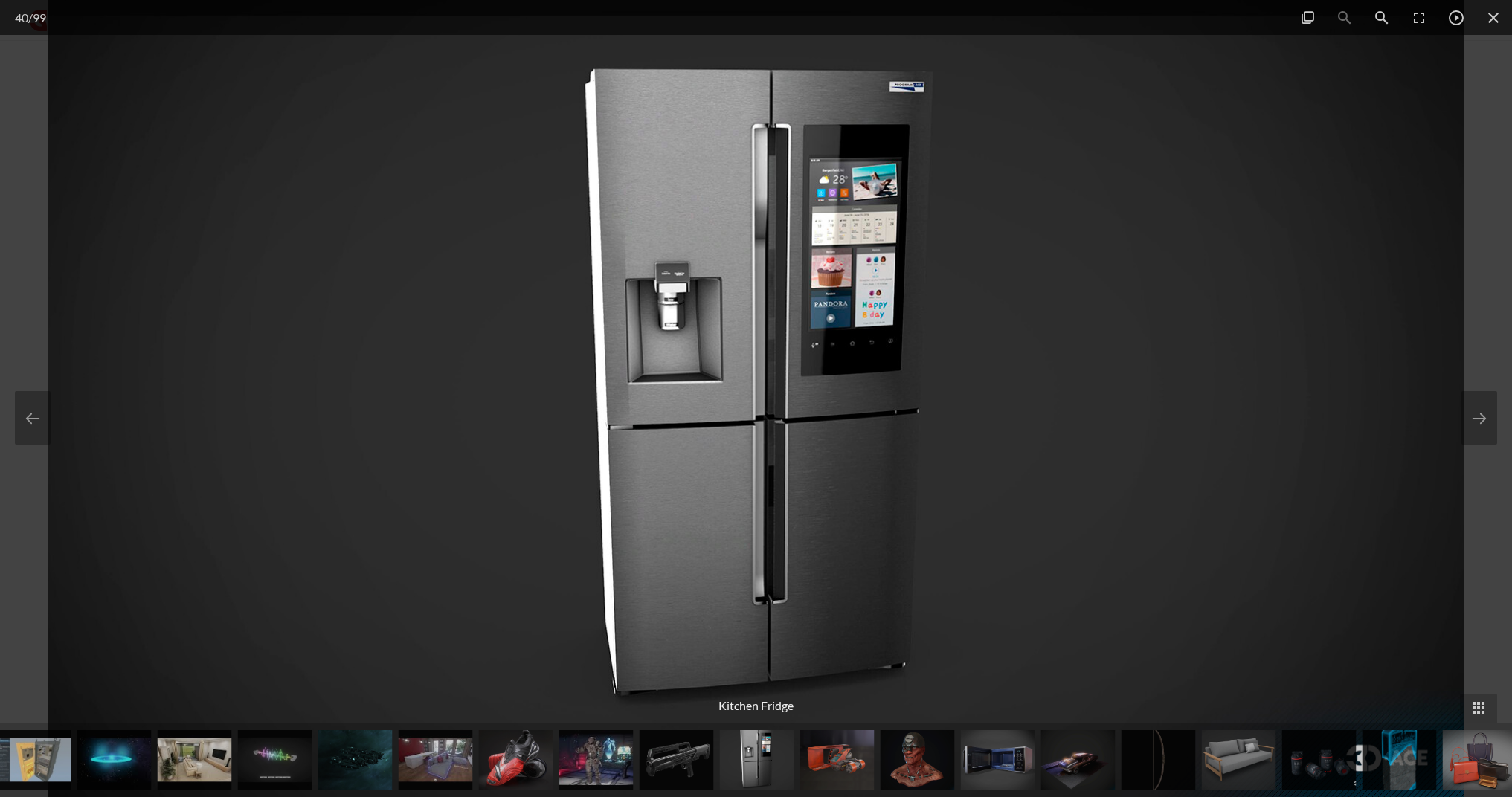
click at [854, 747] on img at bounding box center [837, 760] width 74 height 60
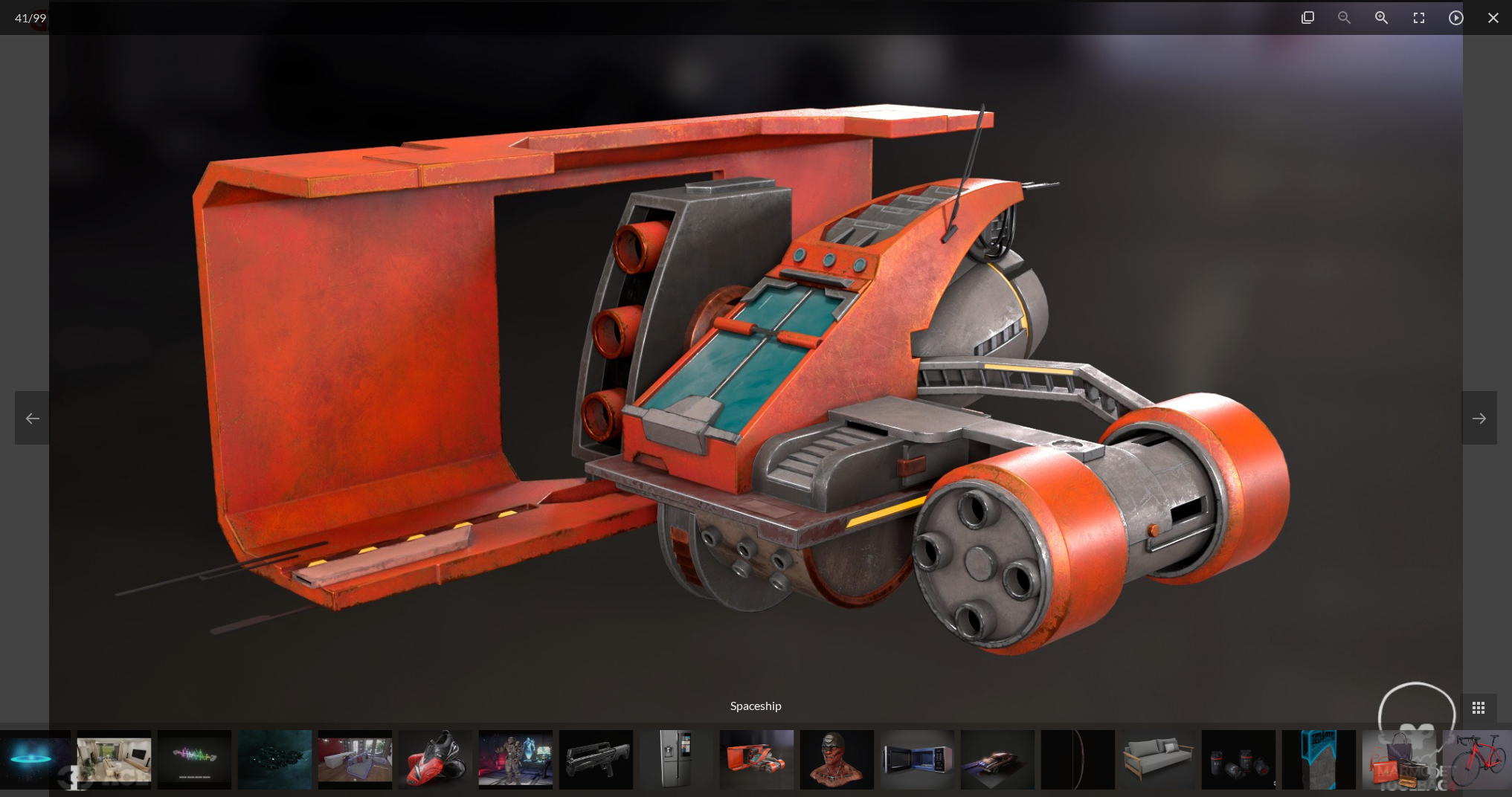
click at [671, 765] on img at bounding box center [677, 760] width 74 height 60
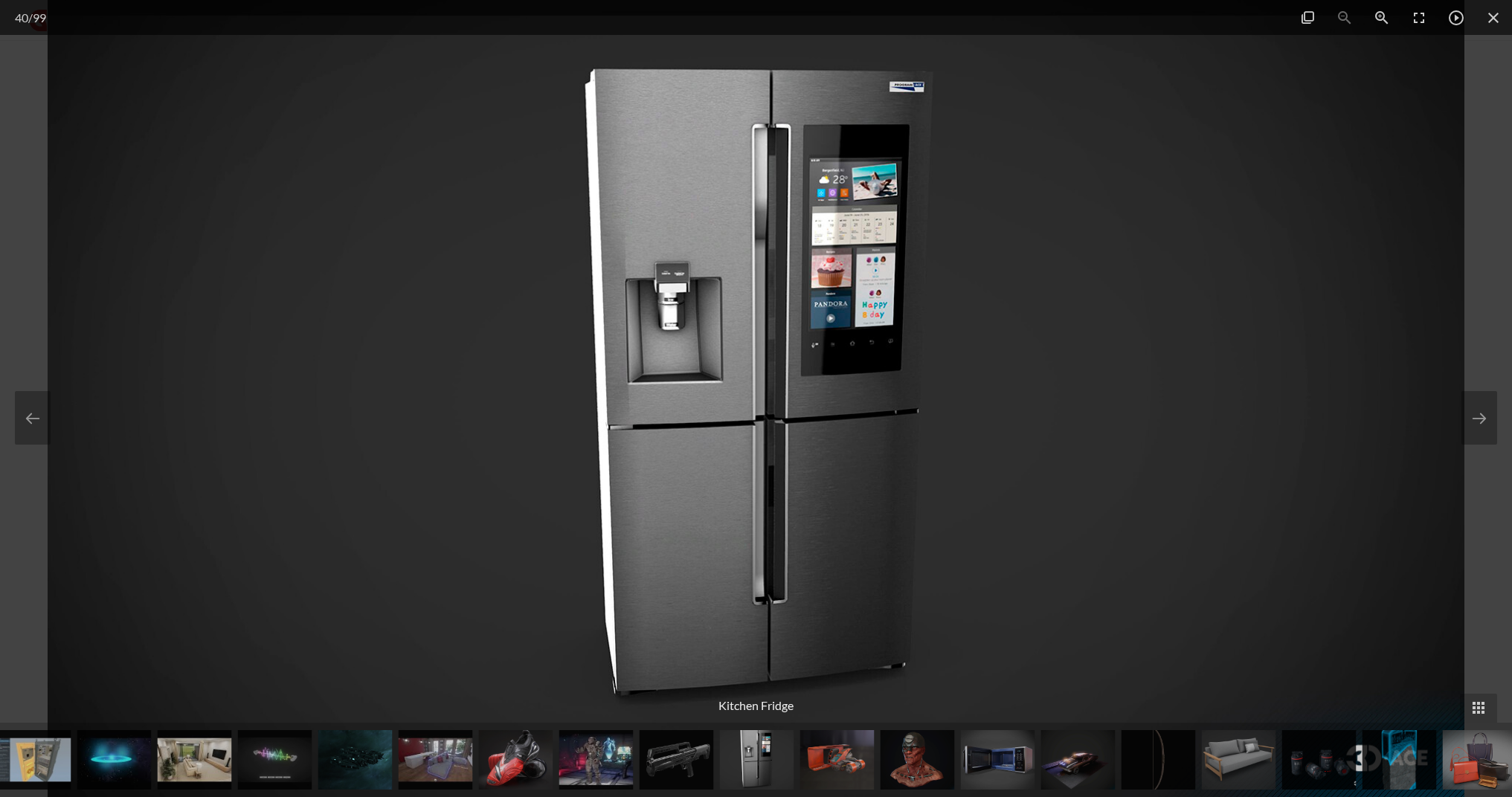
click at [851, 770] on img at bounding box center [837, 760] width 74 height 60
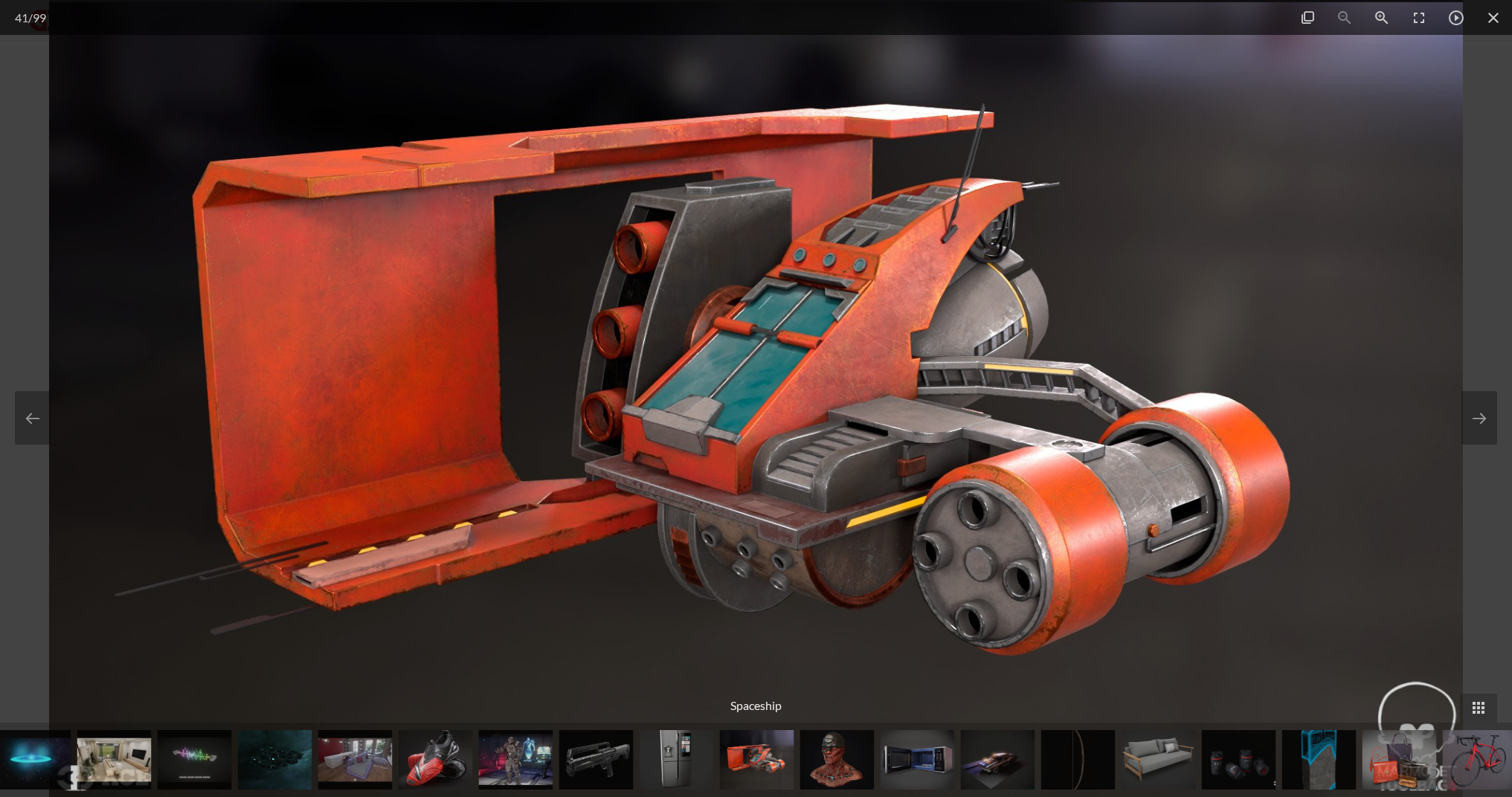
click at [859, 770] on img at bounding box center [837, 760] width 74 height 60
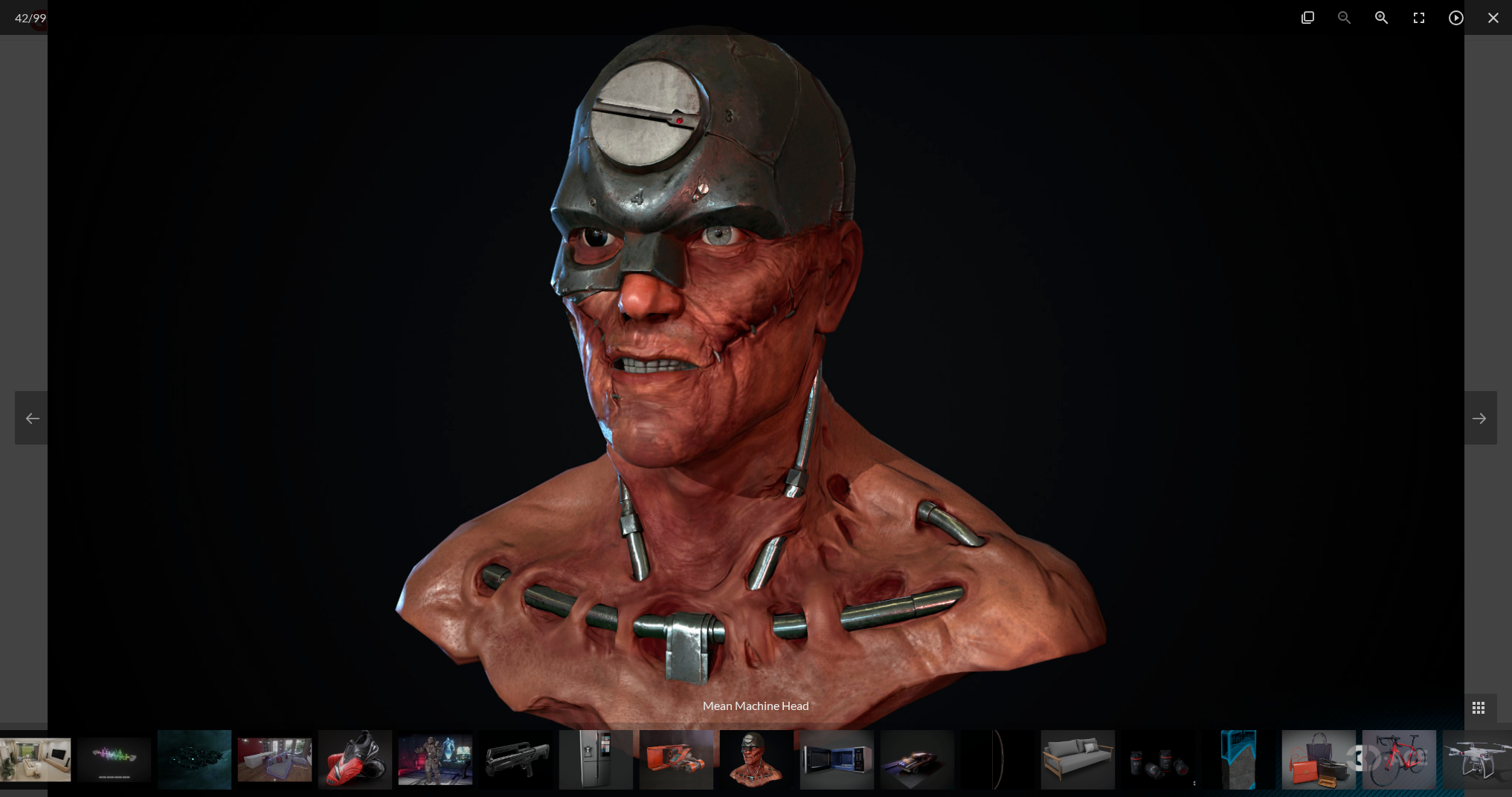
click at [844, 773] on img at bounding box center [837, 760] width 74 height 60
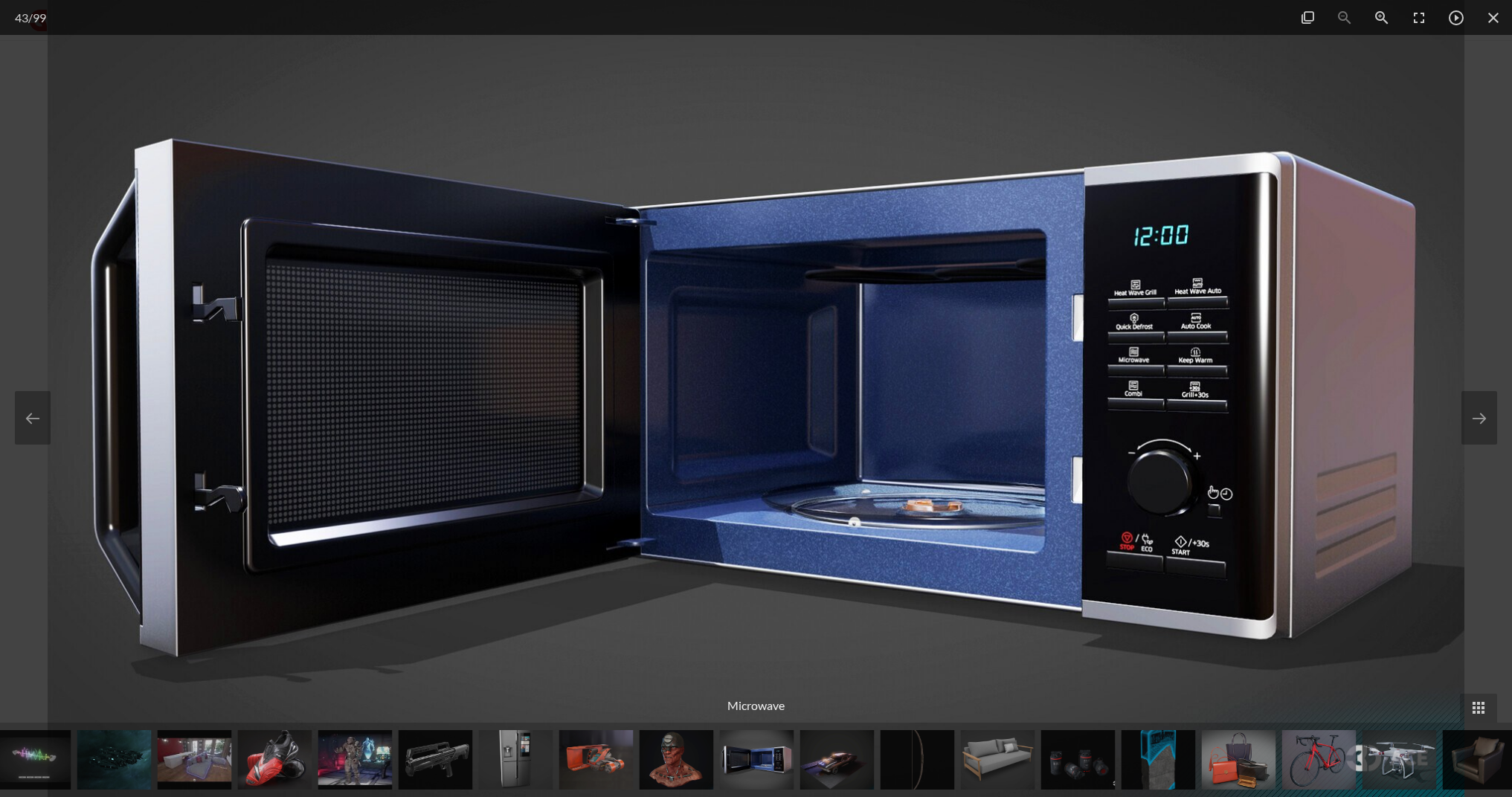
click at [855, 772] on img at bounding box center [837, 760] width 74 height 60
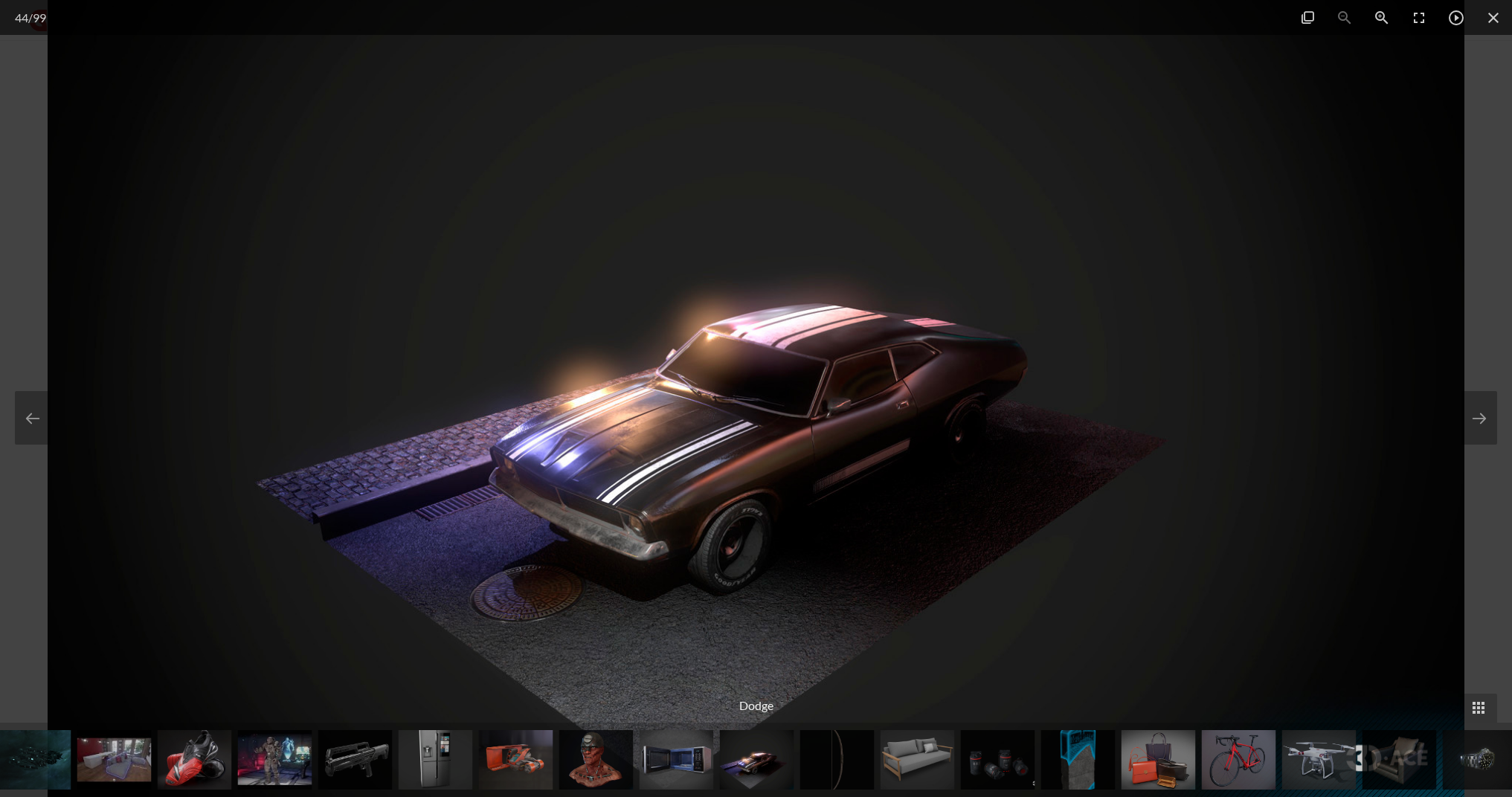
click at [704, 767] on img at bounding box center [677, 760] width 74 height 60
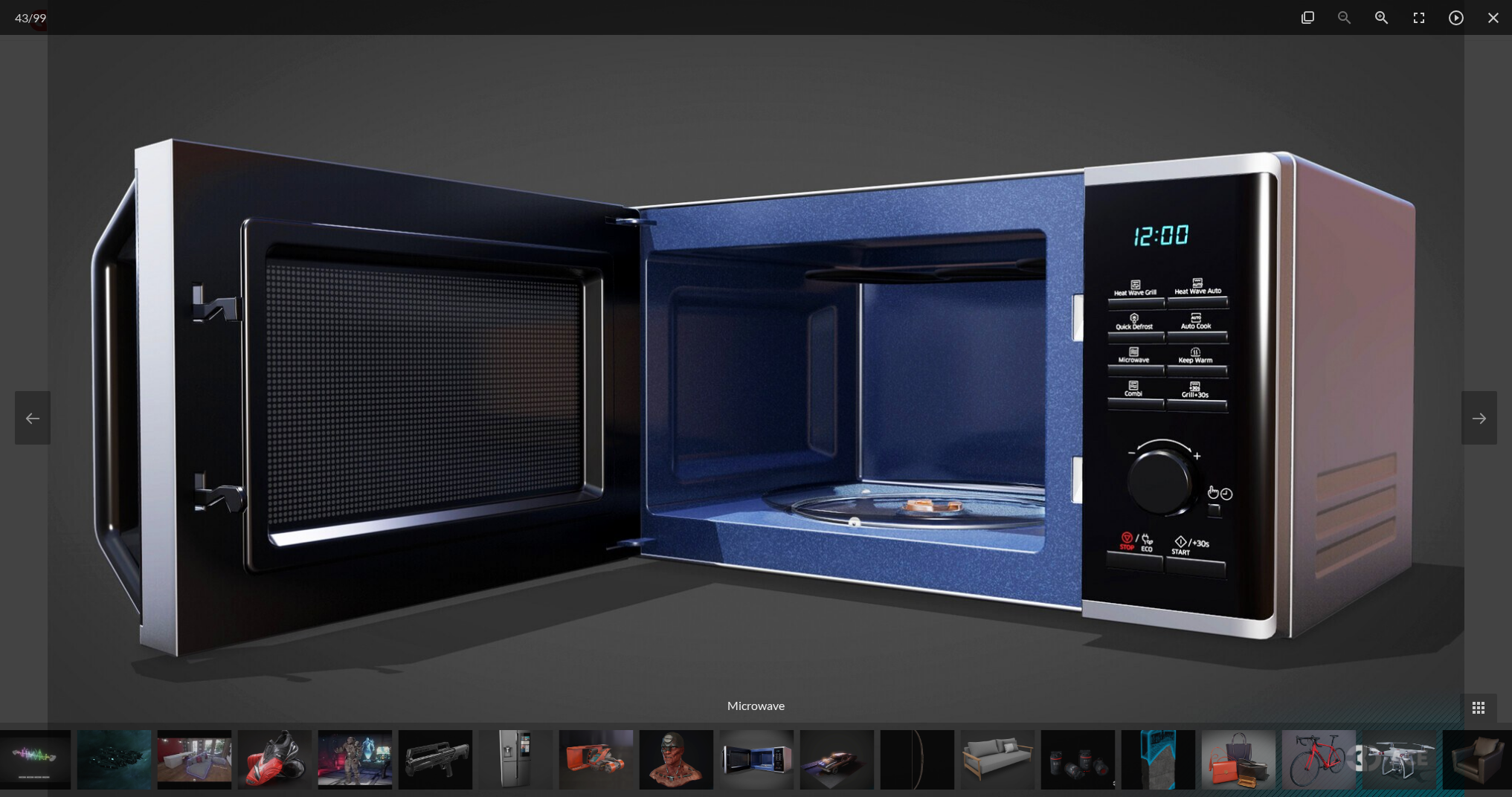
click at [840, 767] on img at bounding box center [837, 760] width 74 height 60
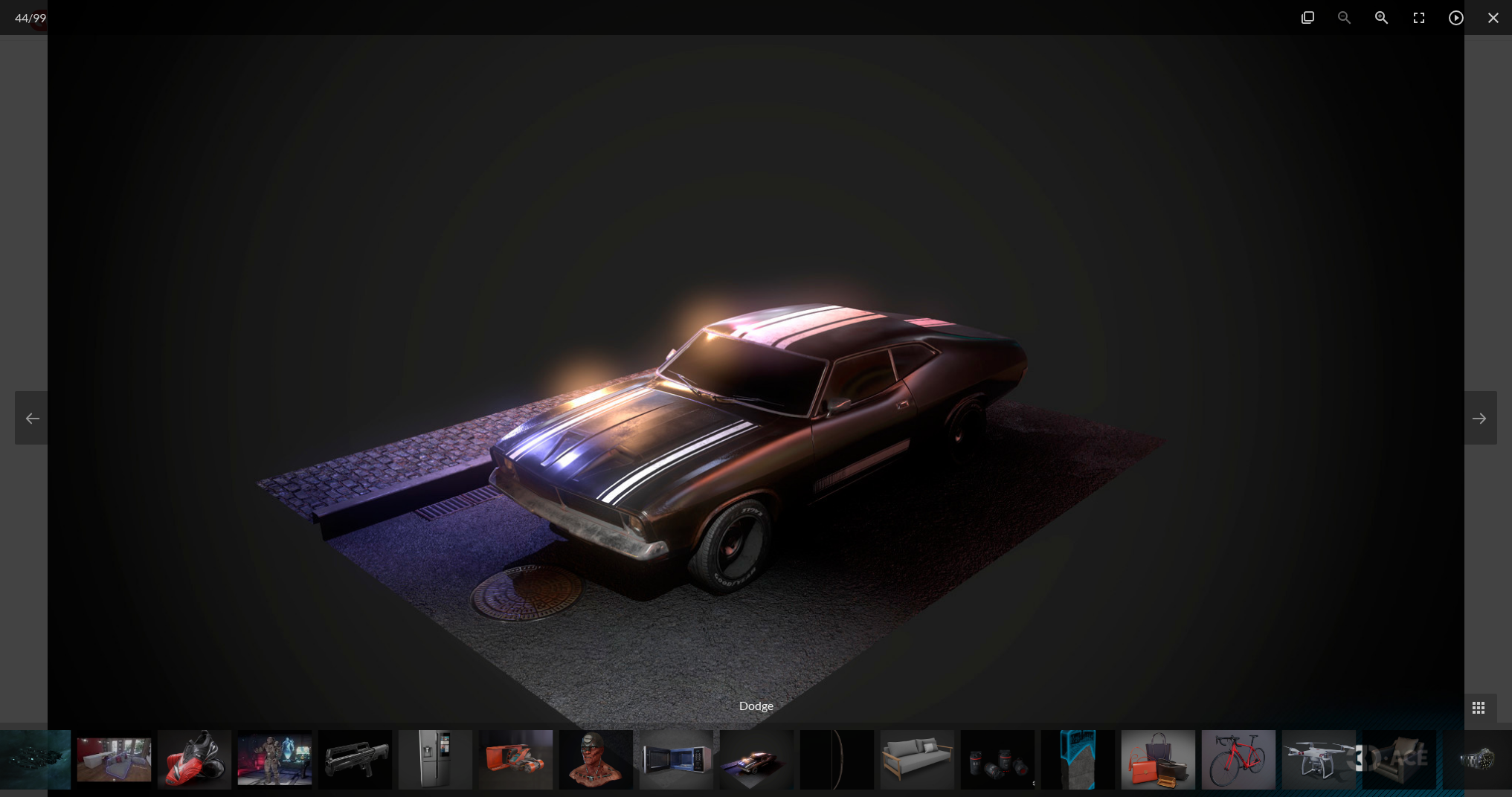
click at [936, 761] on img at bounding box center [918, 760] width 74 height 60
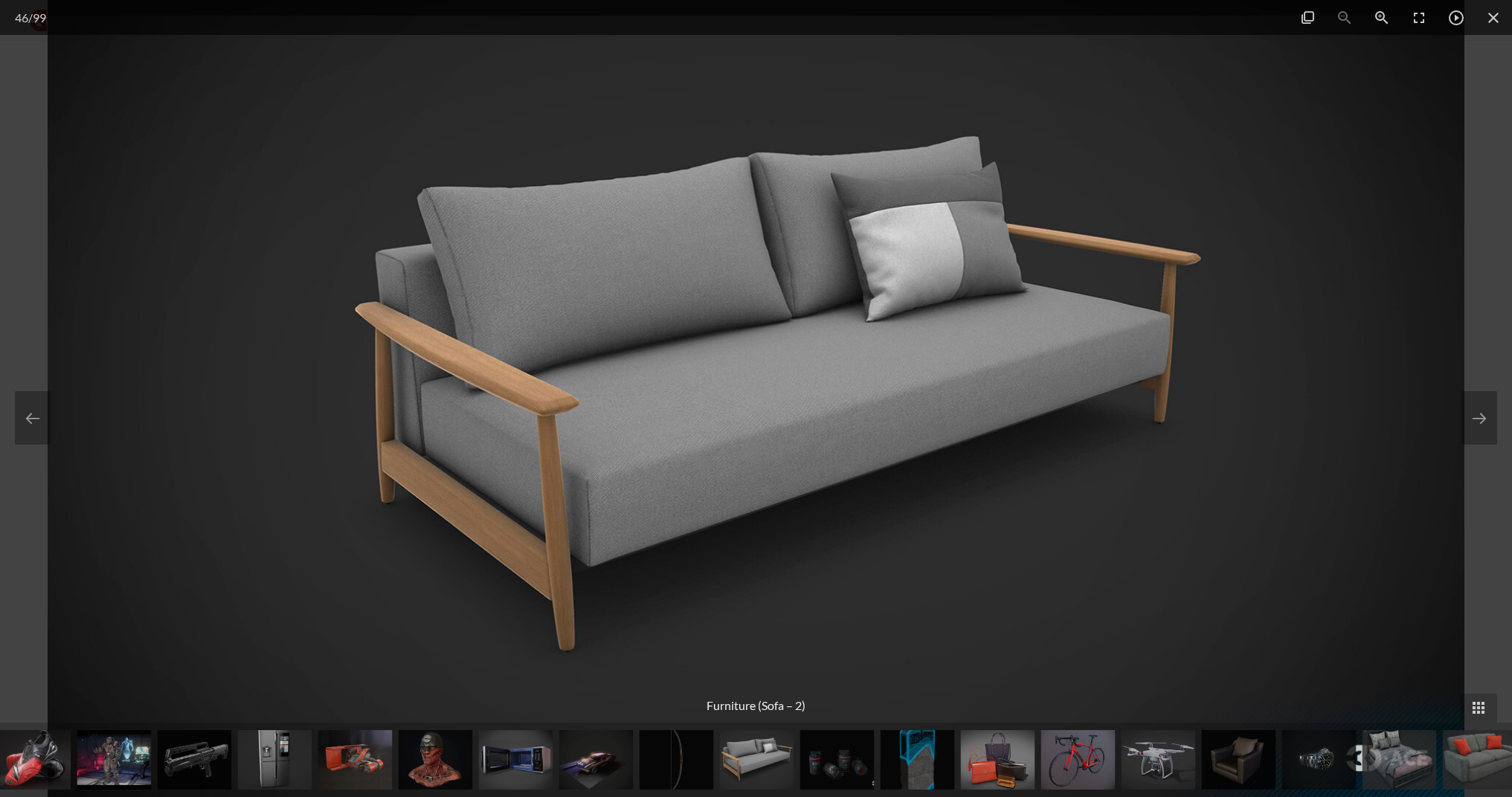
click at [1068, 763] on img at bounding box center [1078, 760] width 74 height 60
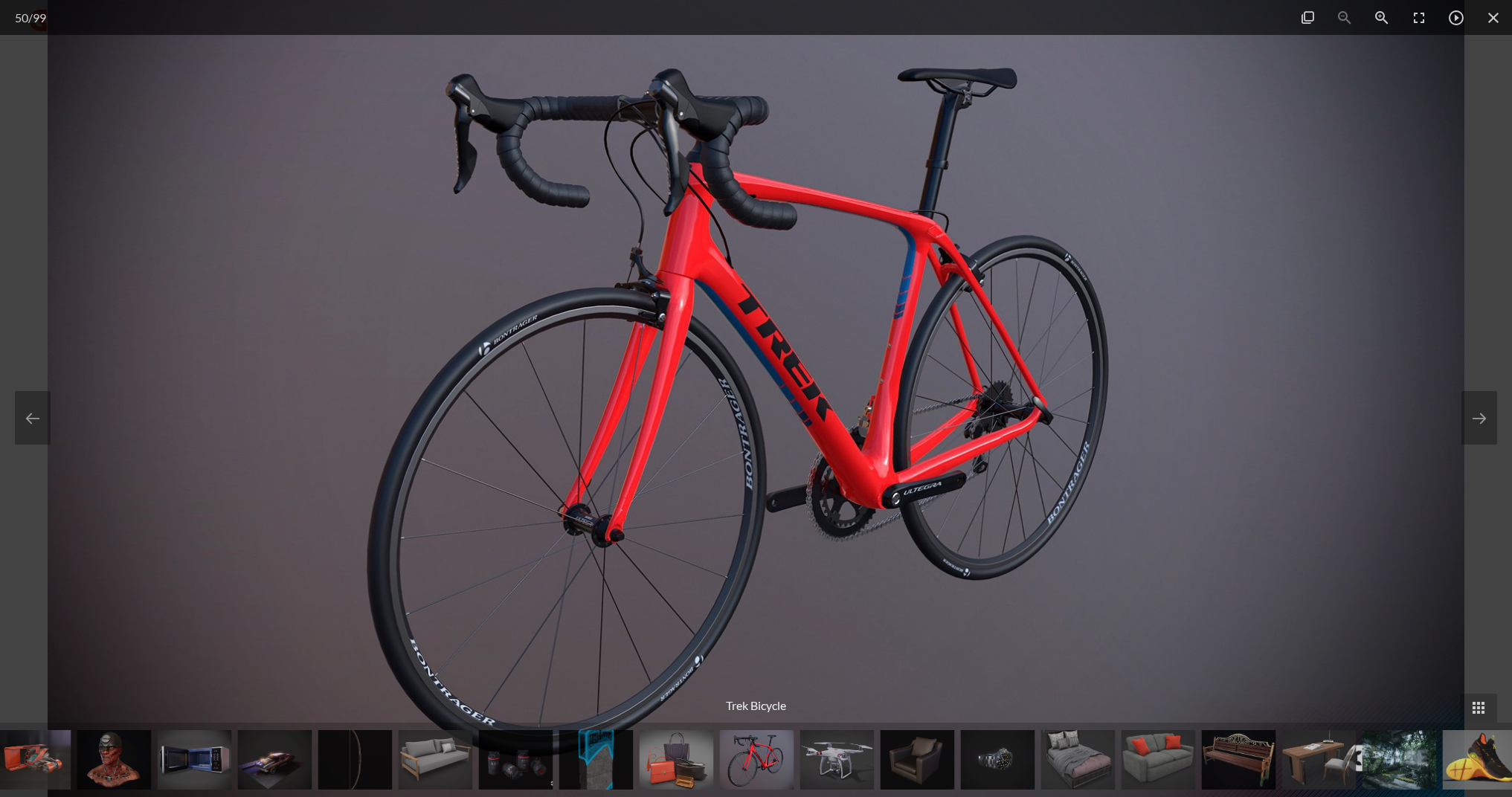
click at [852, 771] on img at bounding box center [837, 760] width 74 height 60
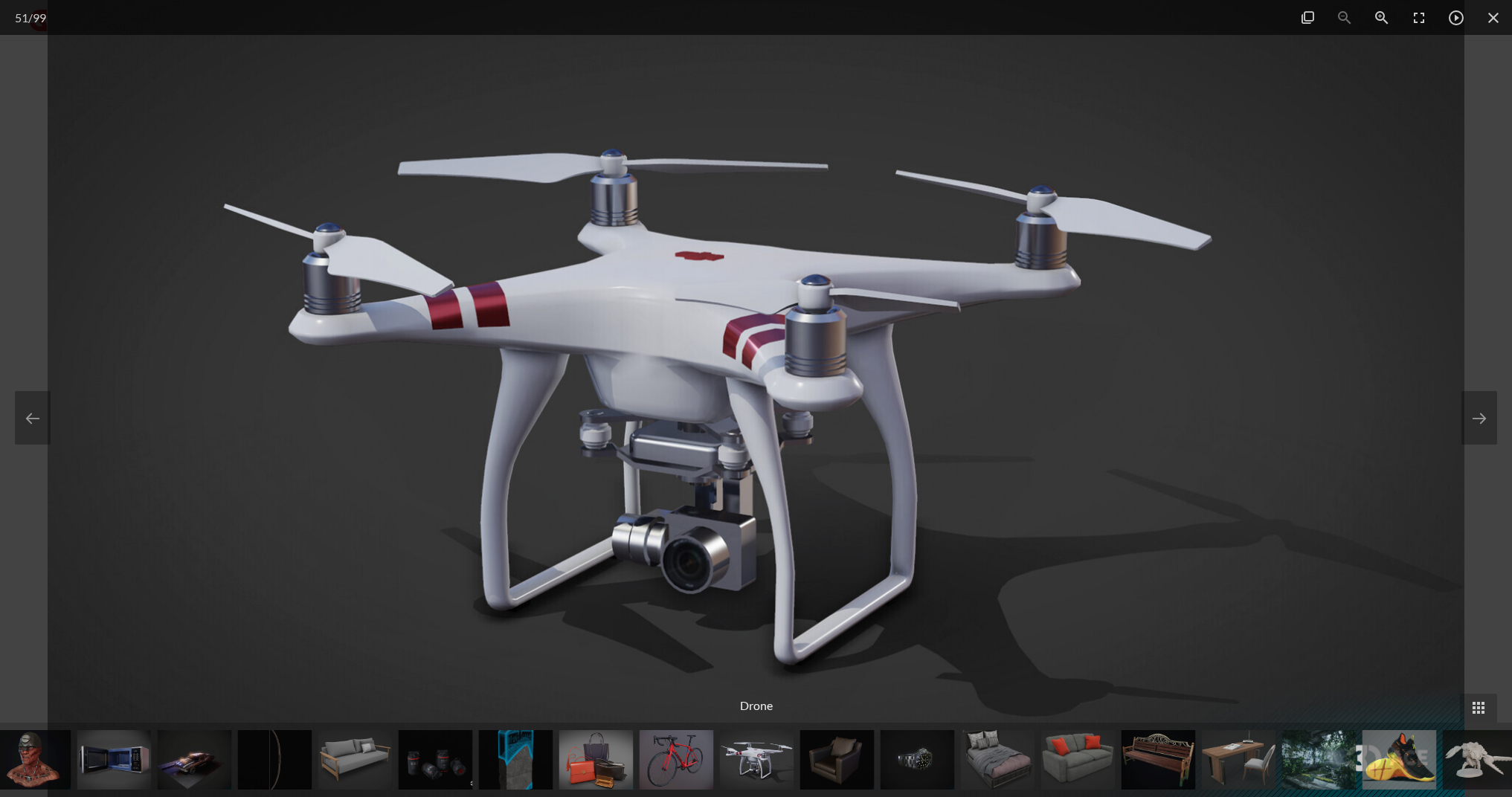
click at [908, 765] on img at bounding box center [918, 760] width 74 height 60
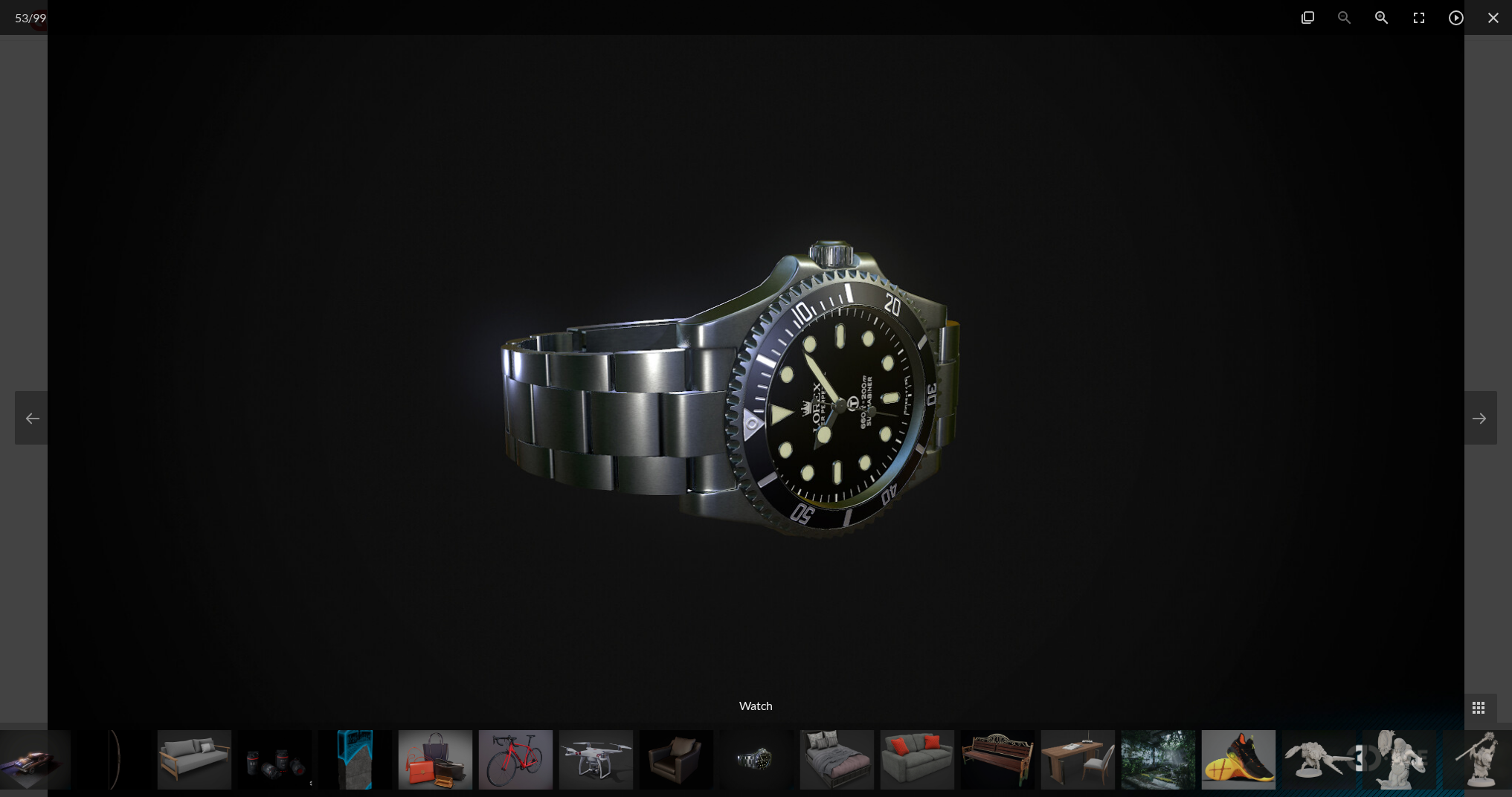
click at [853, 763] on img at bounding box center [837, 760] width 74 height 60
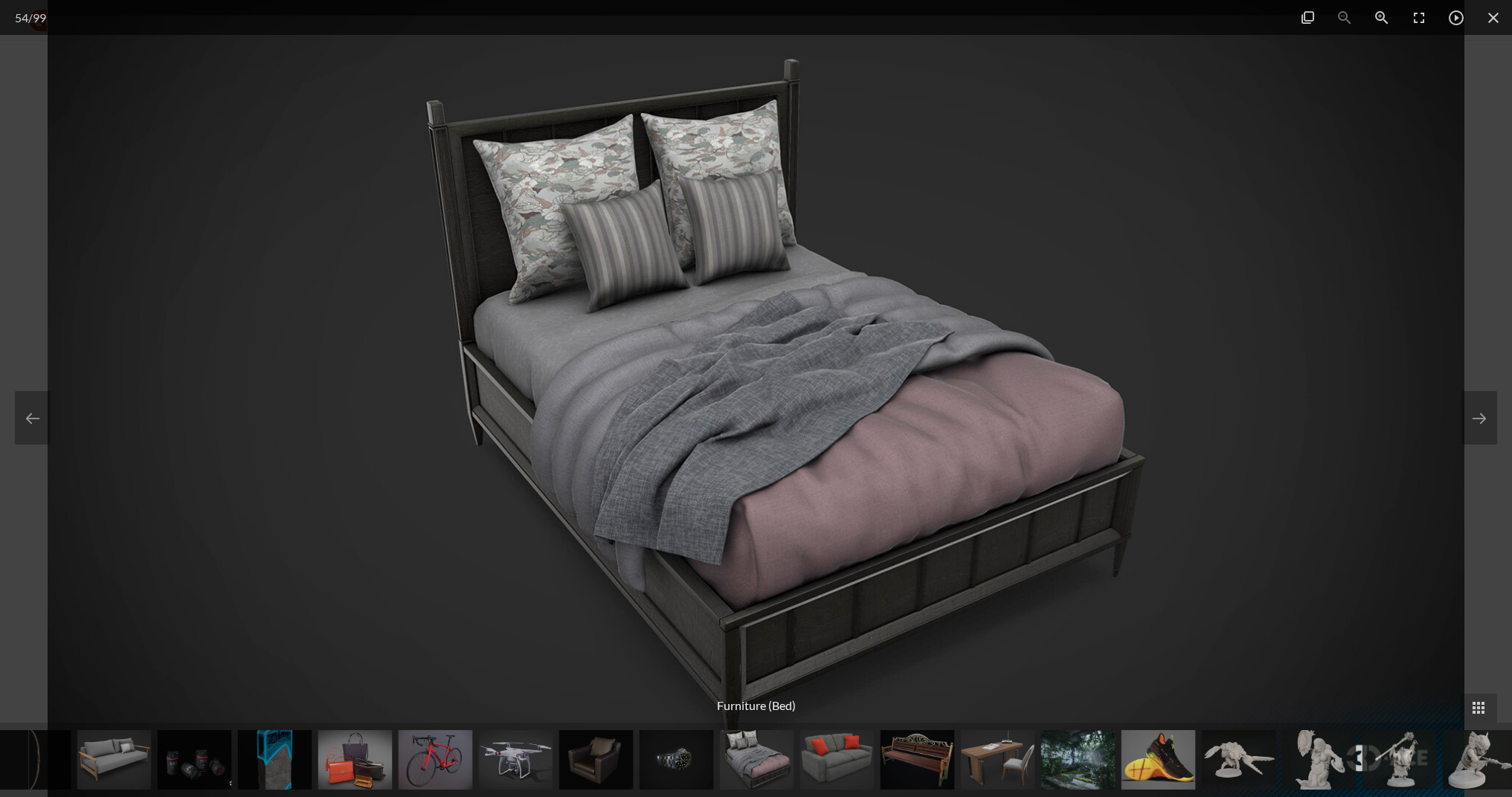
click at [891, 762] on img at bounding box center [918, 760] width 74 height 60
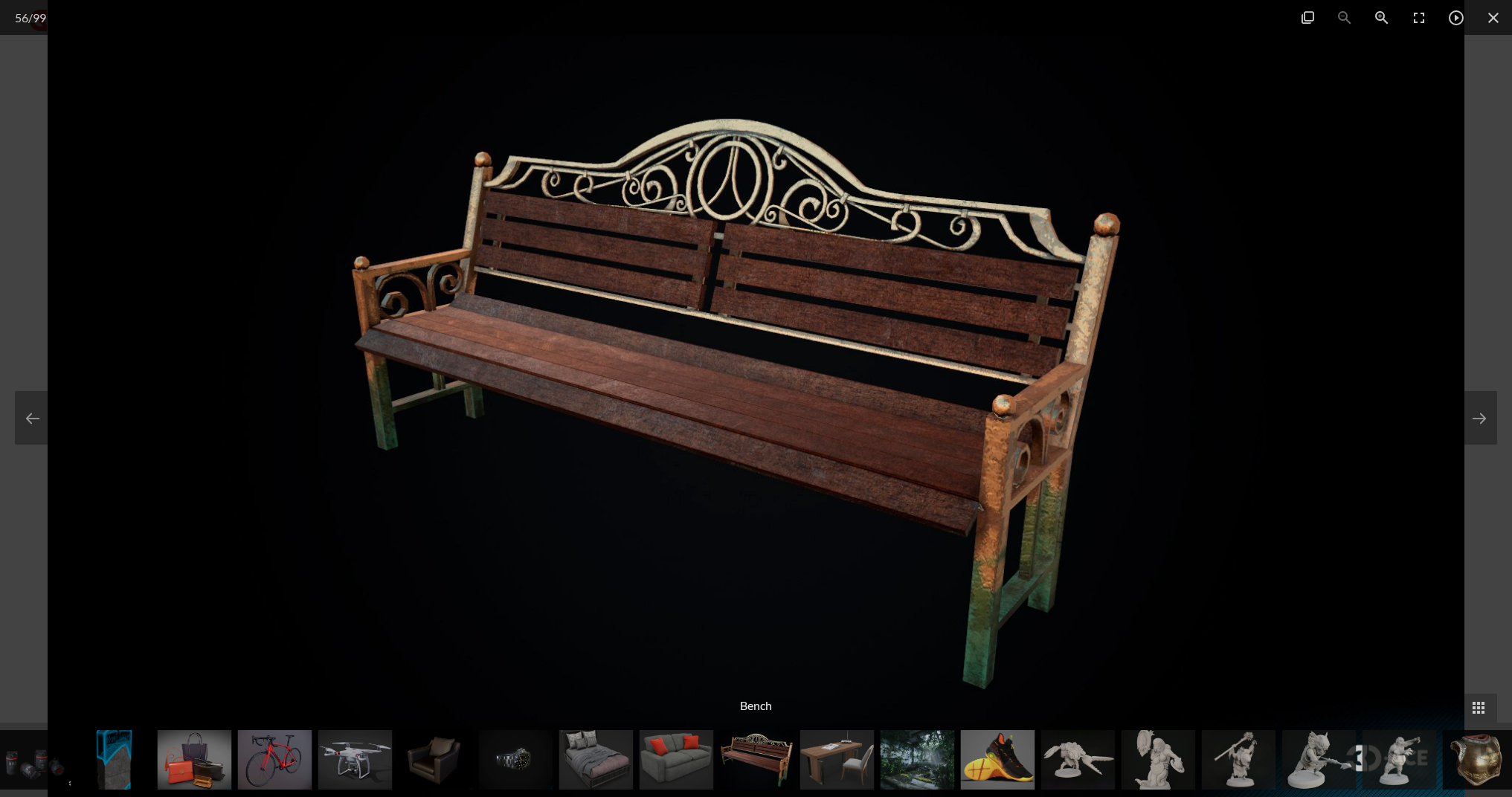
click at [1082, 769] on img at bounding box center [1078, 760] width 74 height 60
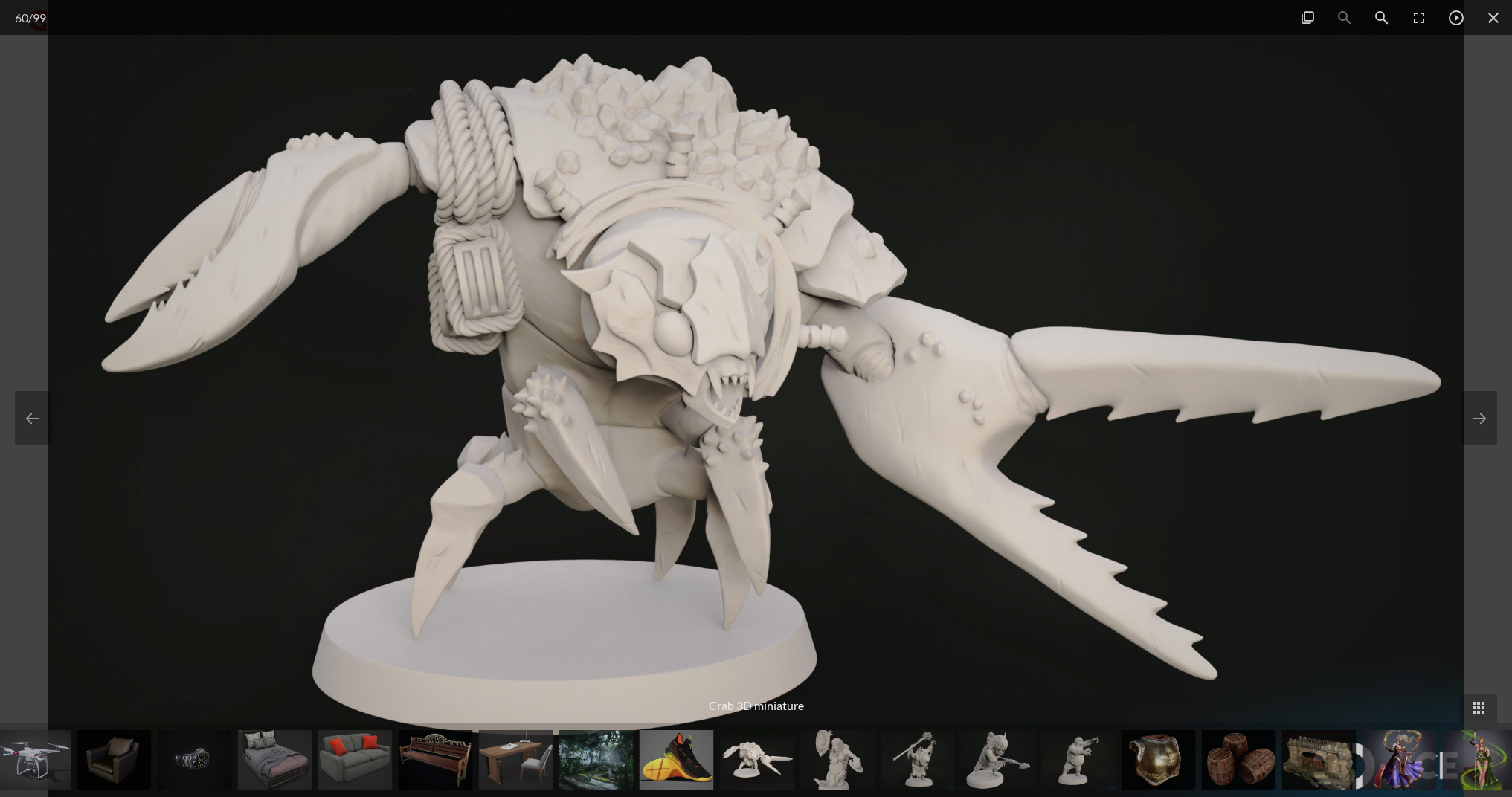
click at [934, 770] on img at bounding box center [918, 760] width 74 height 60
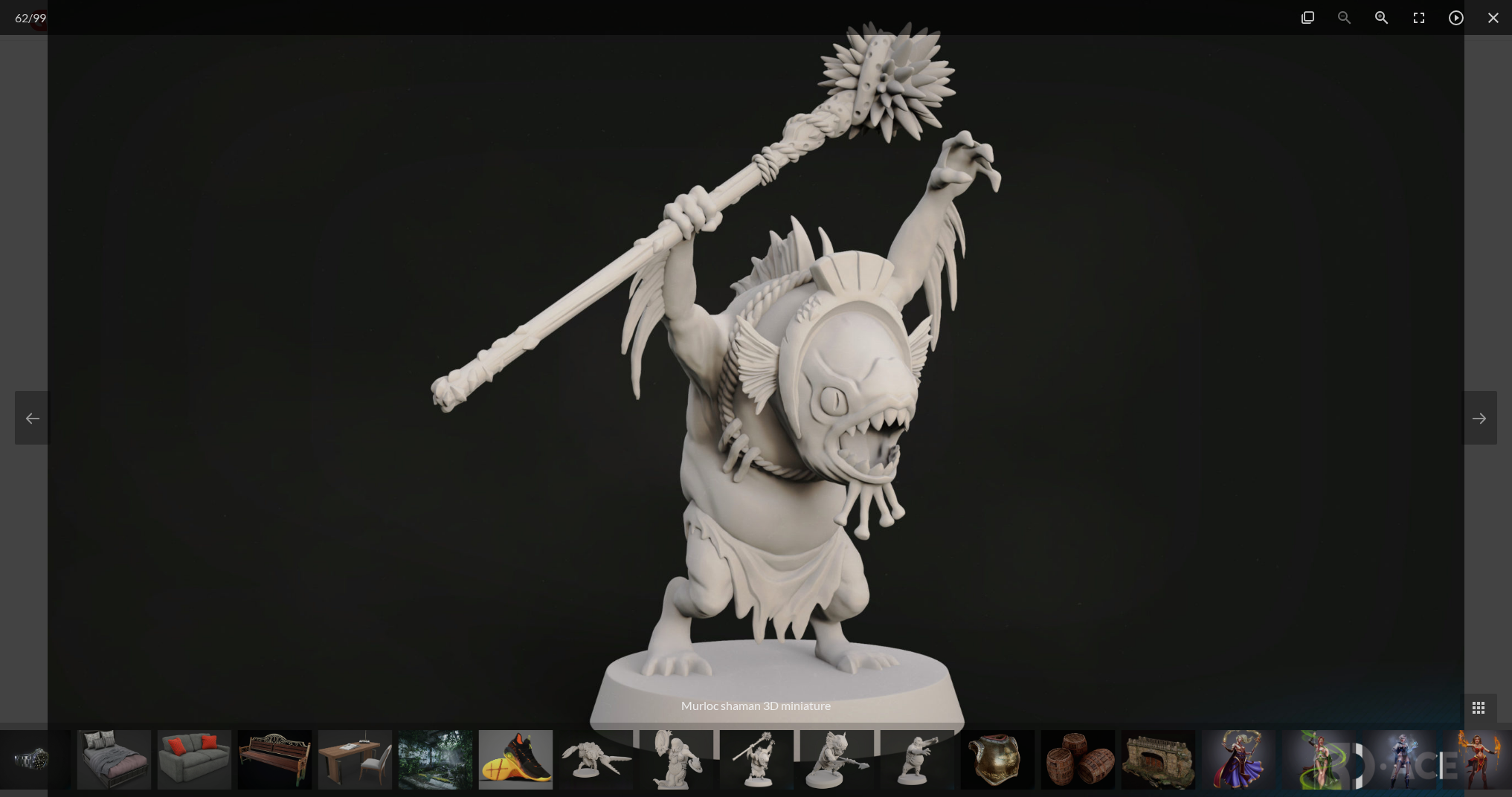
click at [894, 767] on img at bounding box center [918, 760] width 74 height 60
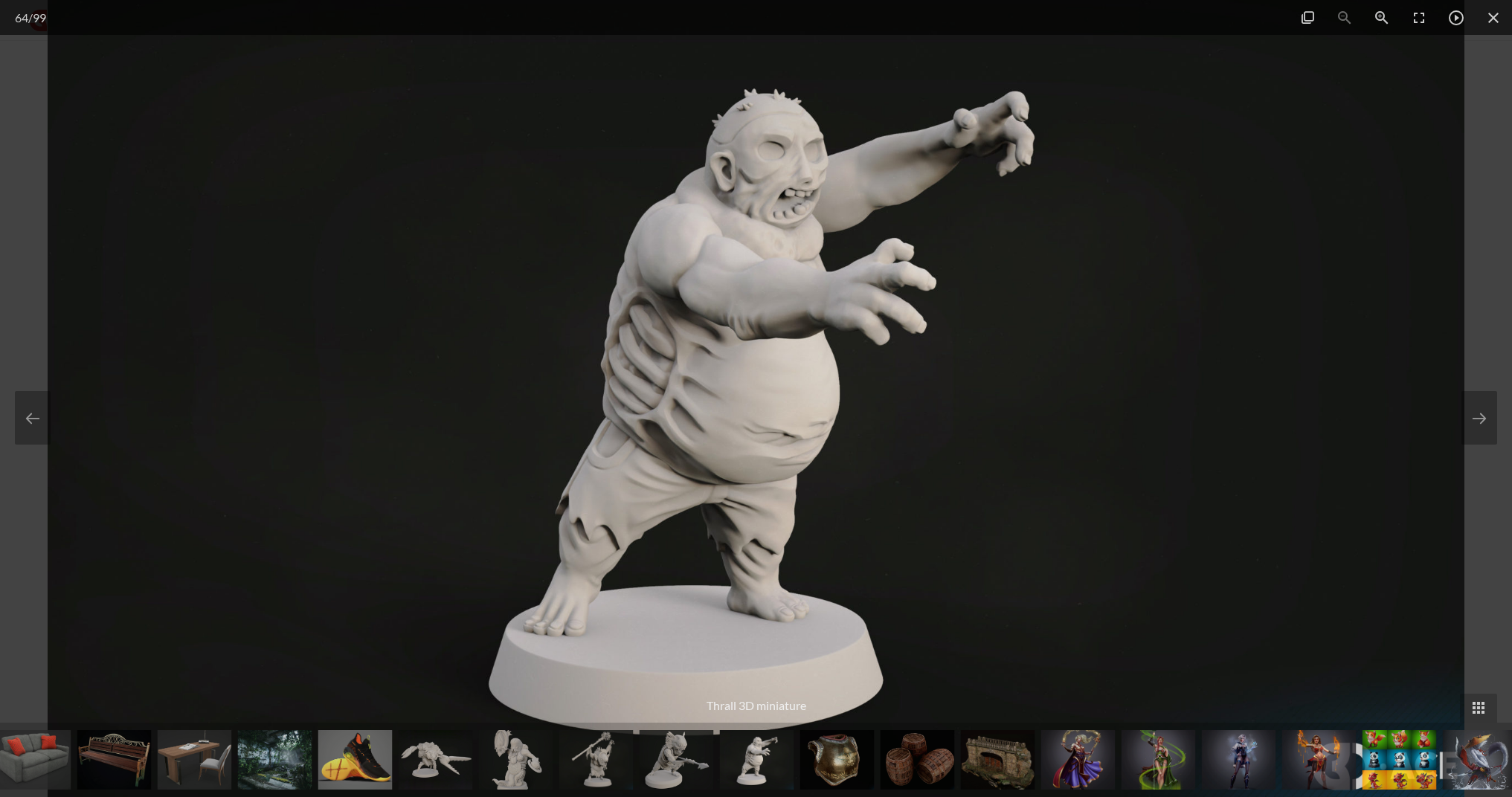
click at [903, 766] on img at bounding box center [918, 760] width 74 height 60
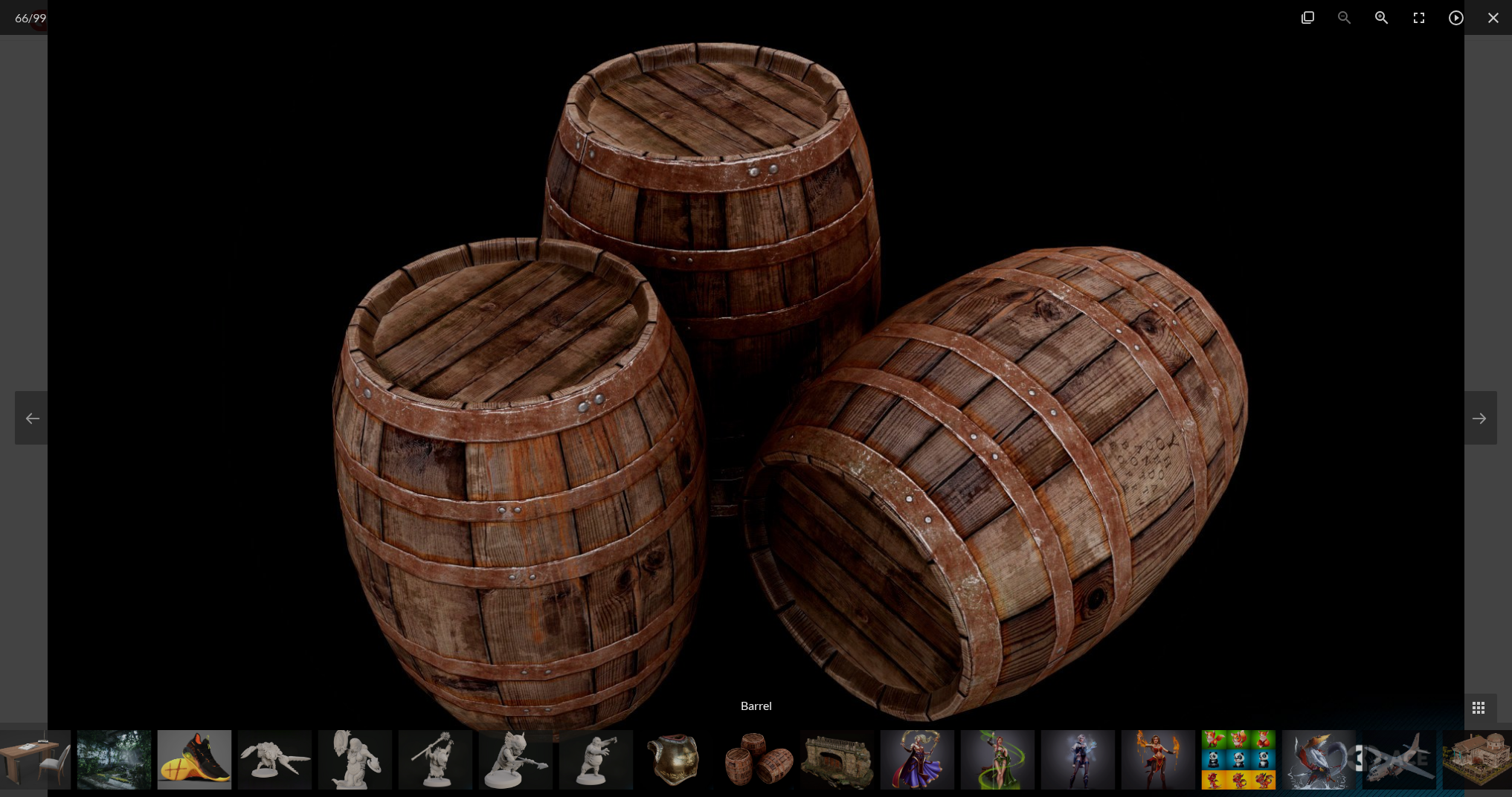
click at [913, 766] on img at bounding box center [918, 760] width 74 height 60
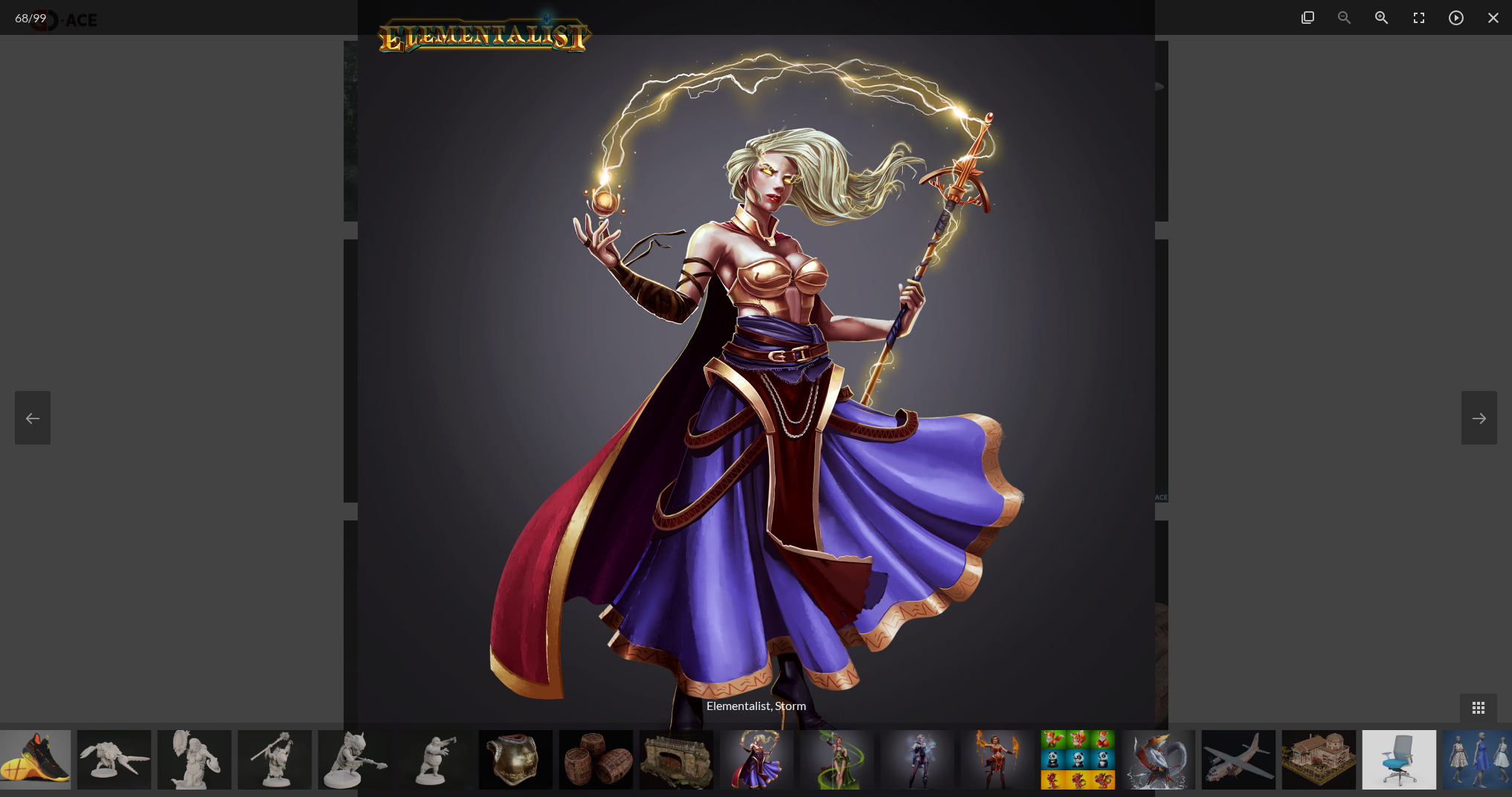
click at [990, 766] on img at bounding box center [998, 760] width 74 height 60
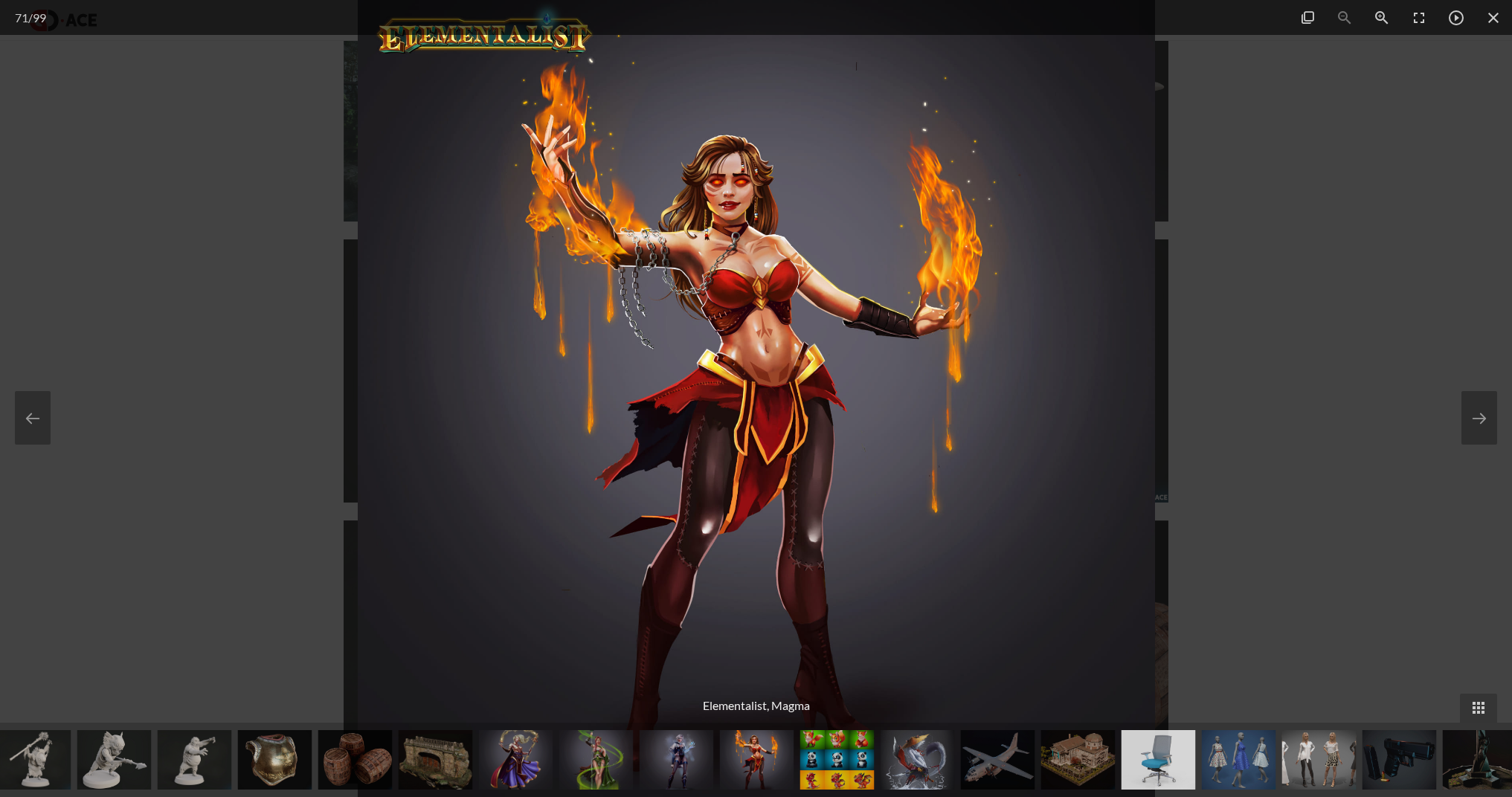
click at [1109, 760] on img at bounding box center [1078, 760] width 74 height 60
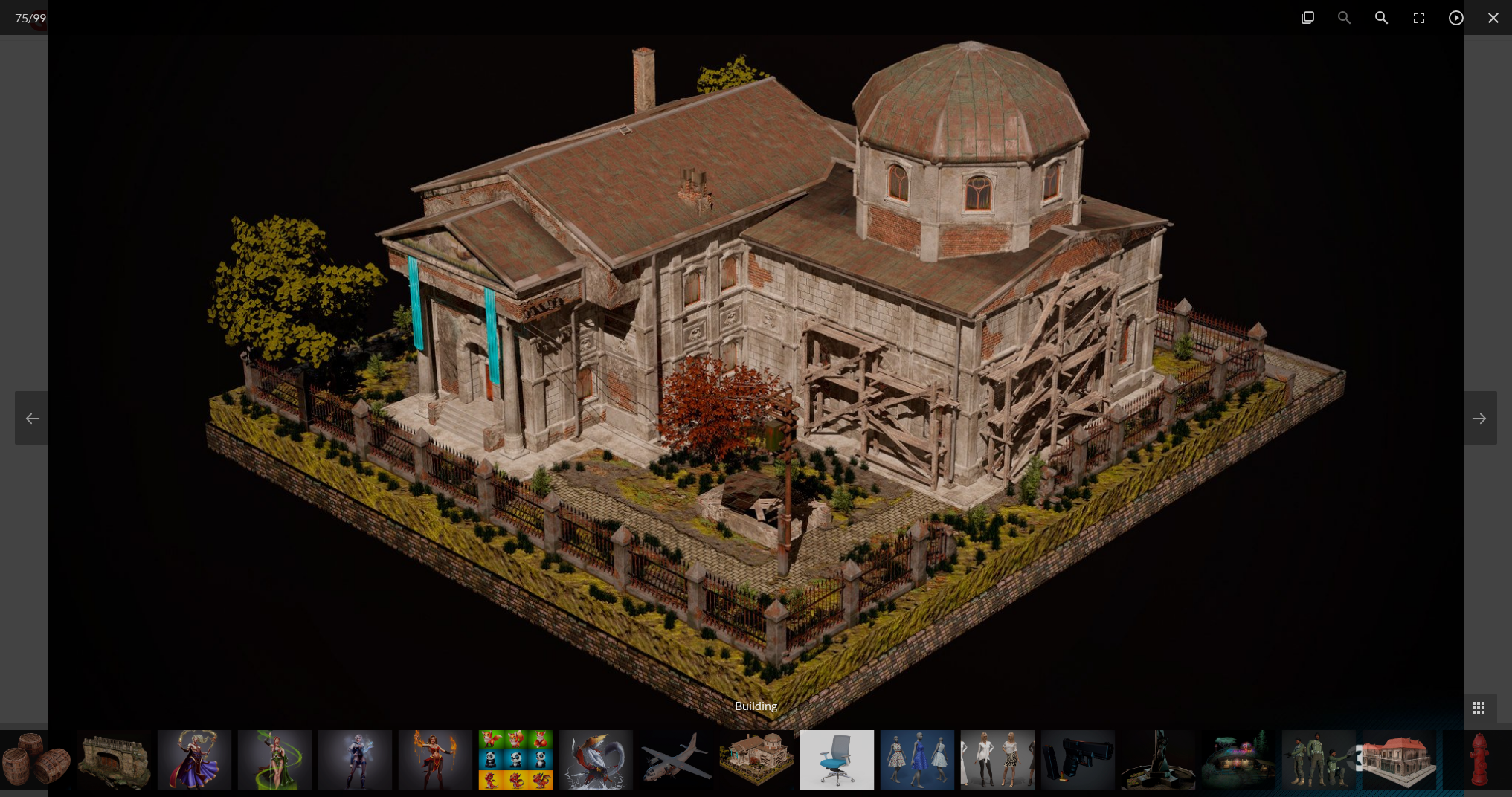
click at [1031, 761] on img at bounding box center [998, 760] width 74 height 60
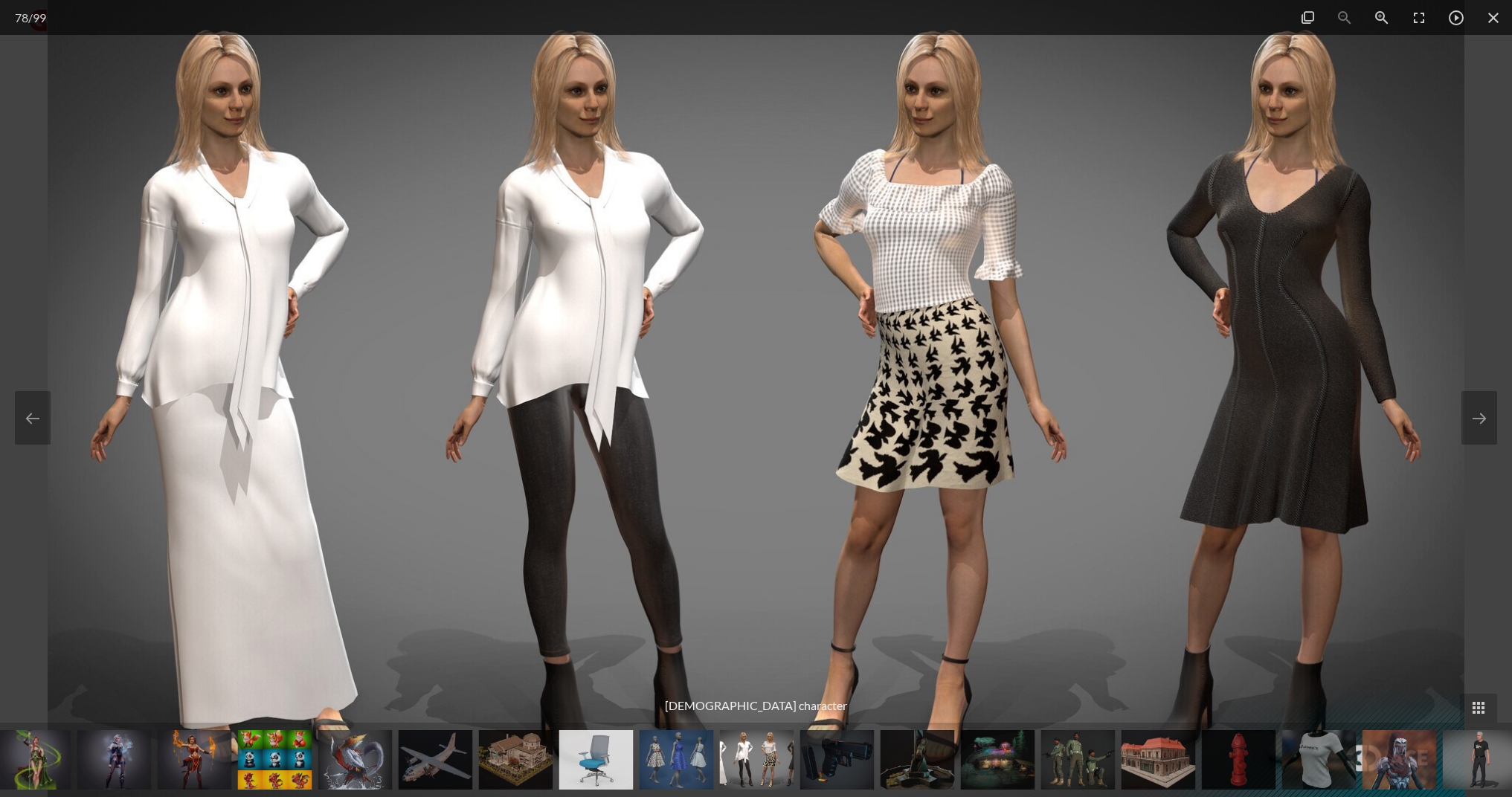
click at [1048, 763] on img at bounding box center [1078, 760] width 74 height 60
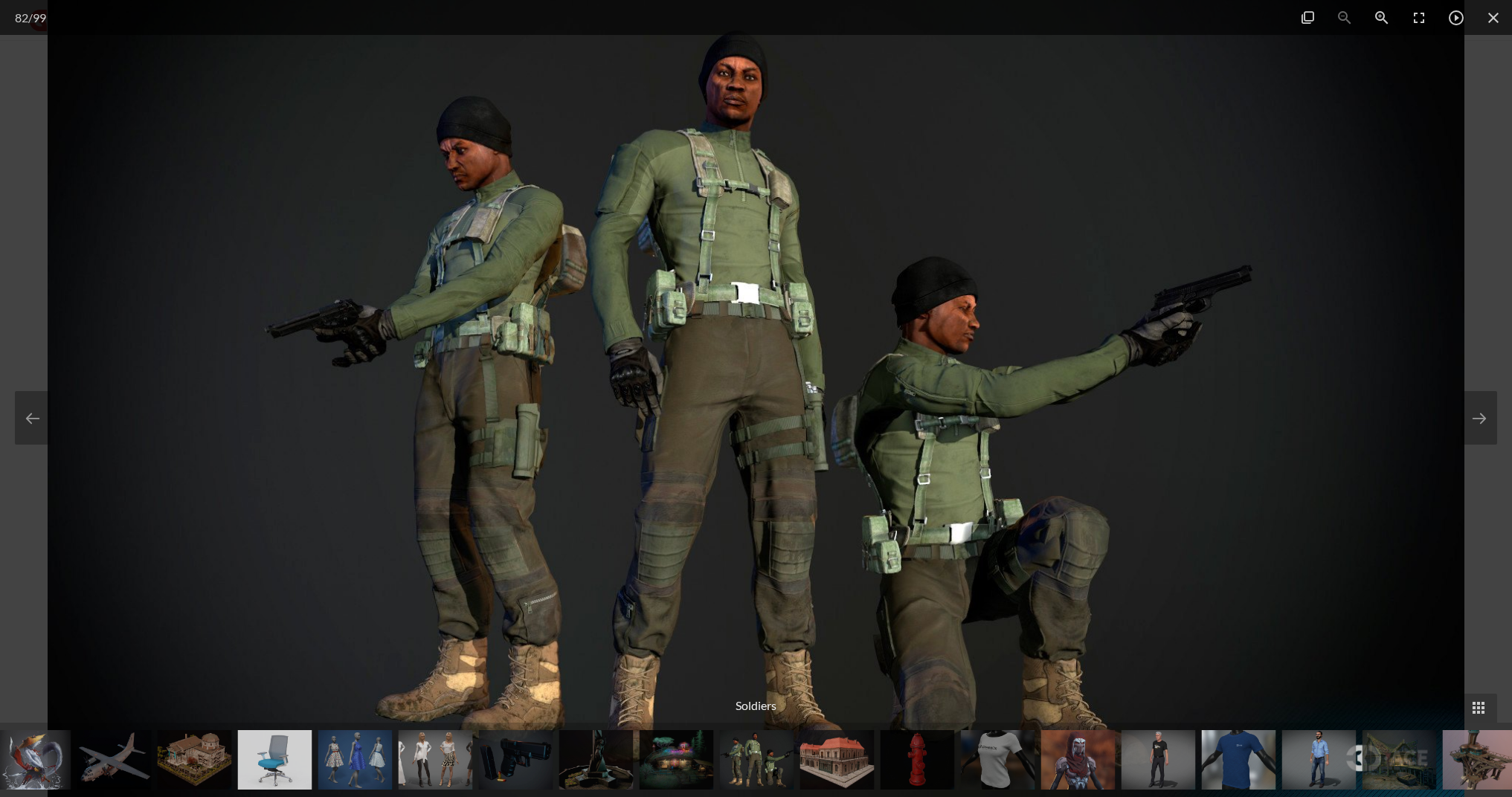
click at [1061, 763] on img at bounding box center [1078, 760] width 74 height 60
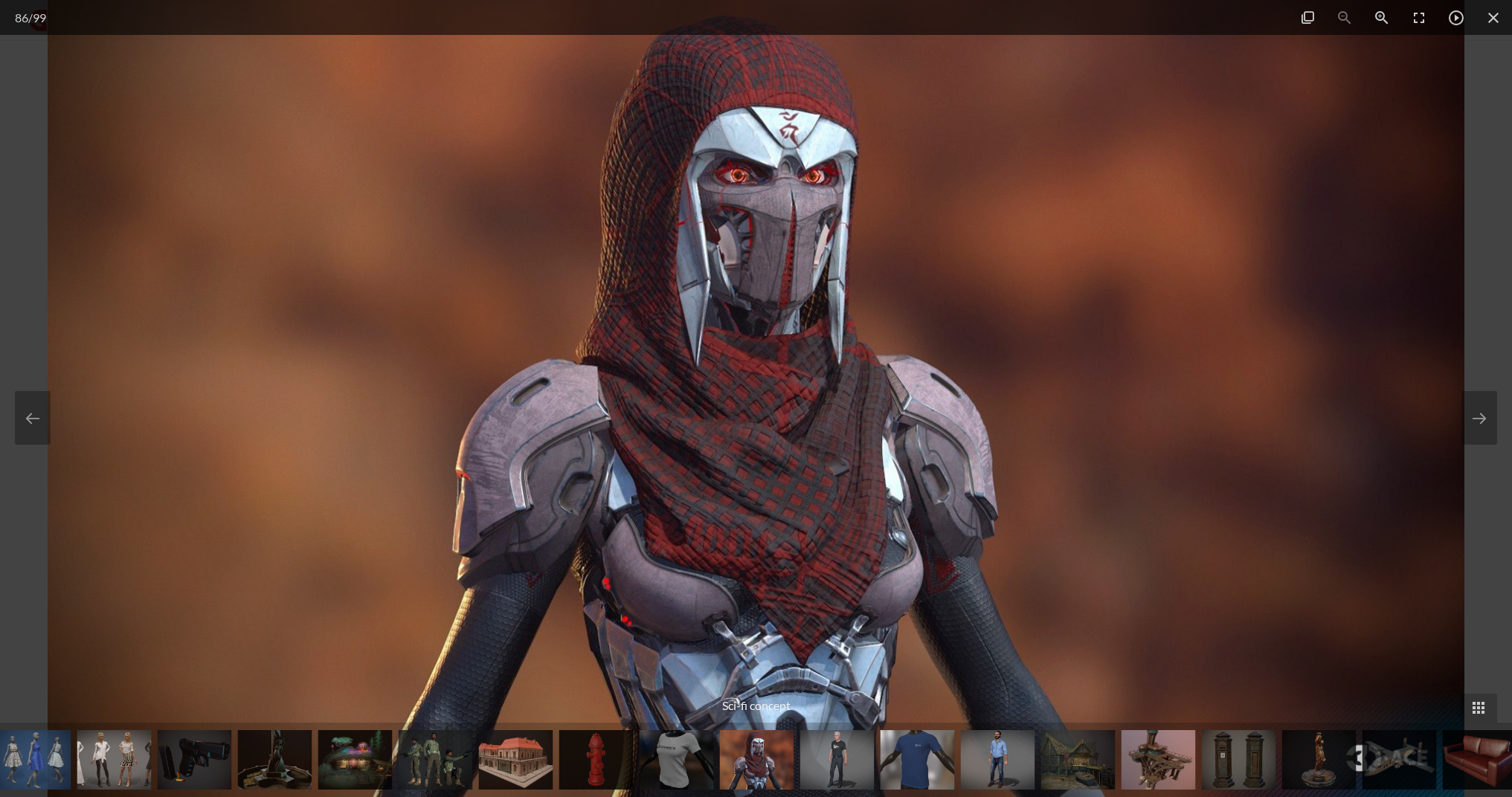
click at [1088, 765] on img at bounding box center [1078, 760] width 74 height 60
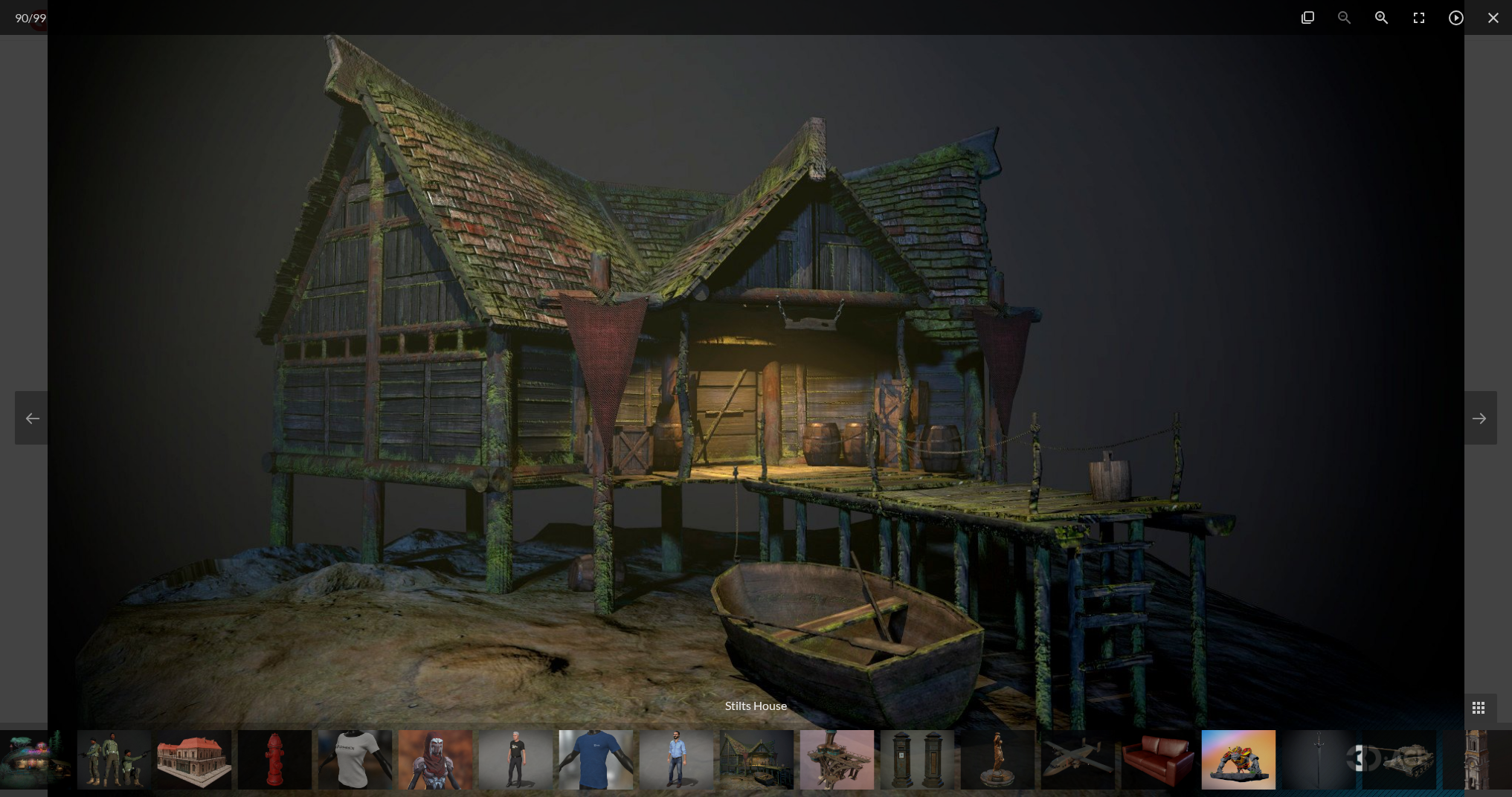
click at [1267, 771] on img at bounding box center [1239, 760] width 74 height 60
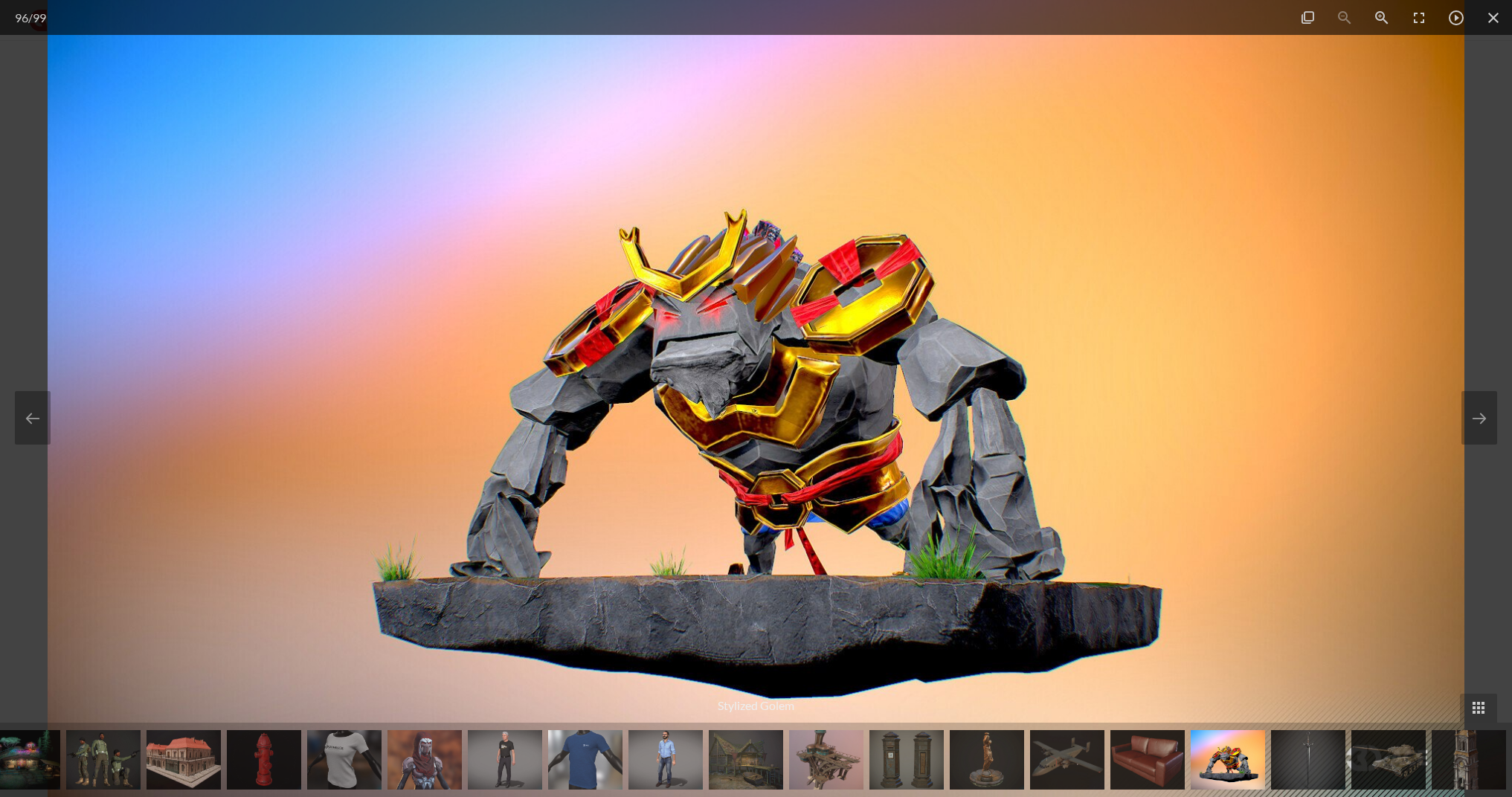
click at [1291, 769] on img at bounding box center [1308, 760] width 74 height 60
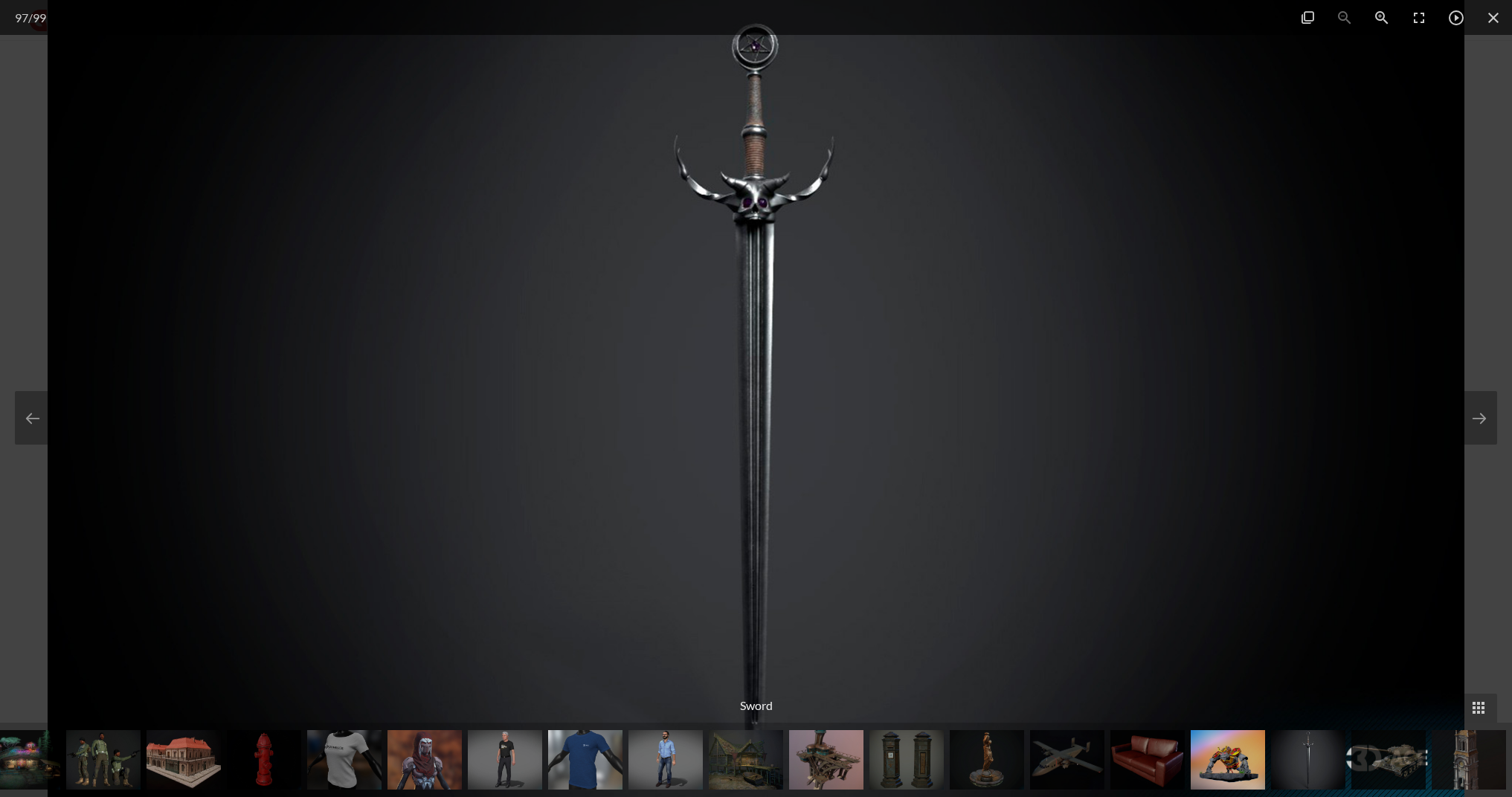
click at [1381, 764] on img at bounding box center [1388, 760] width 74 height 60
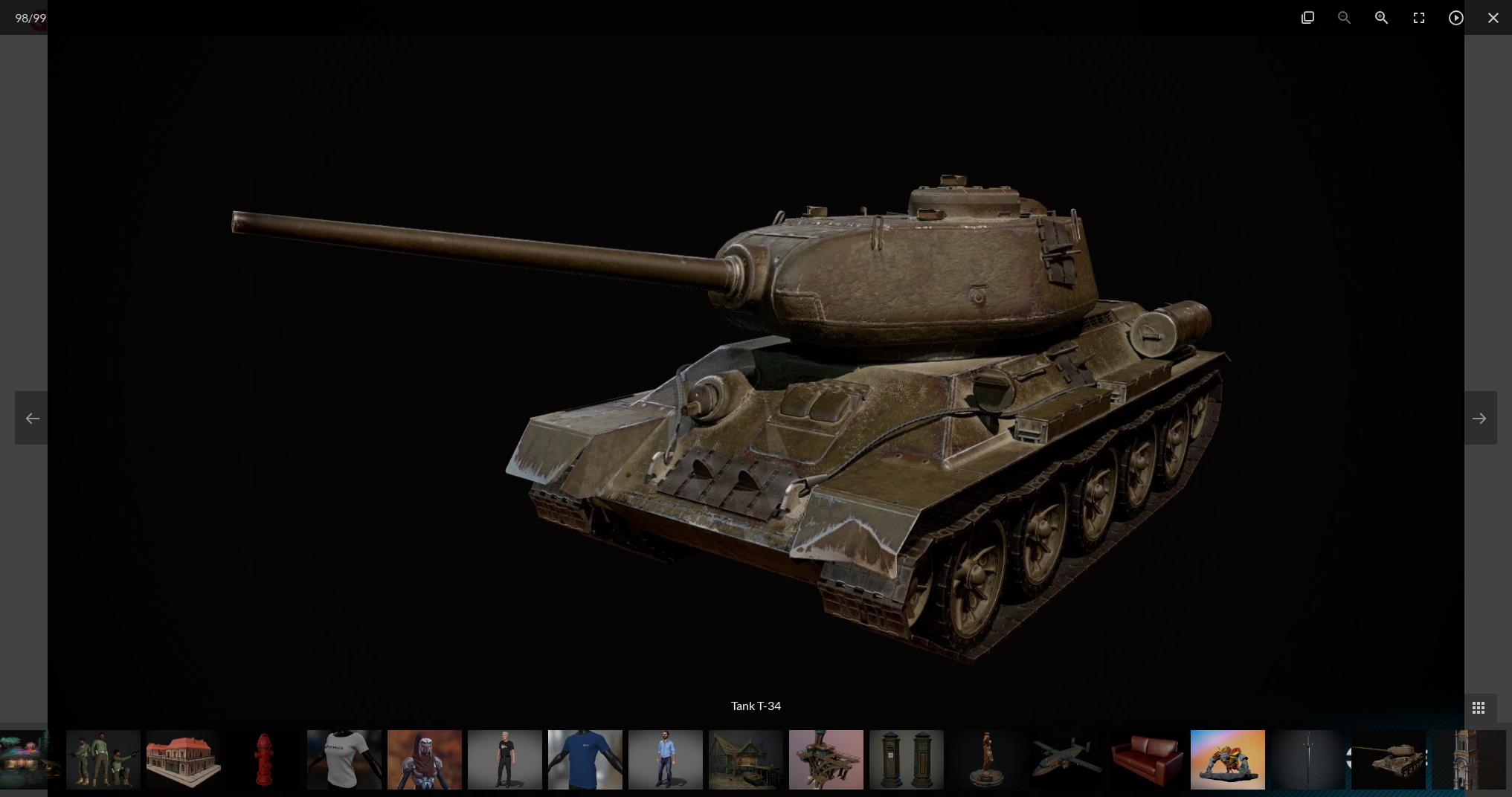
click at [1443, 763] on img at bounding box center [1469, 760] width 74 height 60
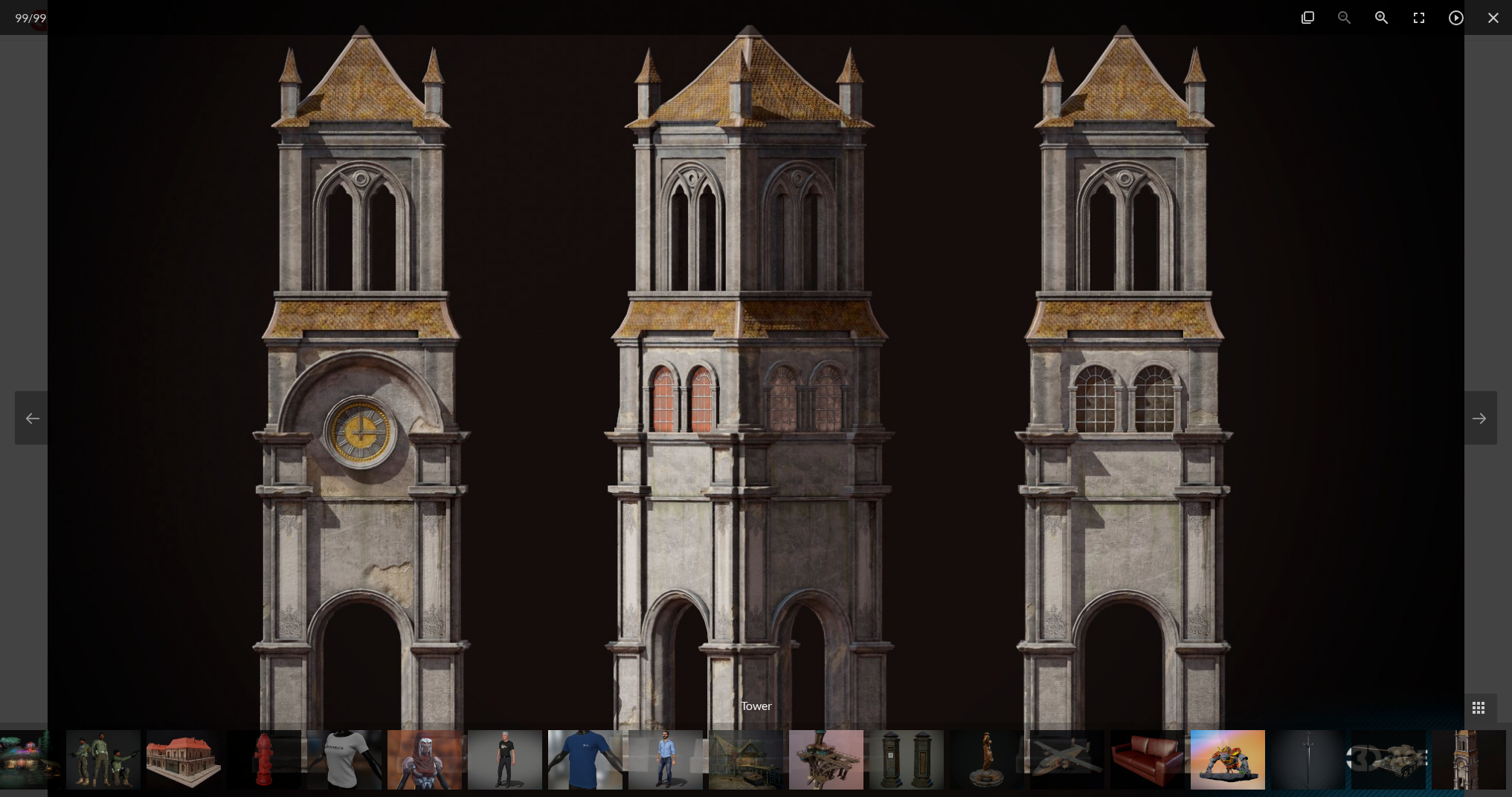
drag, startPoint x: 1374, startPoint y: 767, endPoint x: 1132, endPoint y: 764, distance: 242.0
click at [1479, 720] on span at bounding box center [1478, 708] width 38 height 29
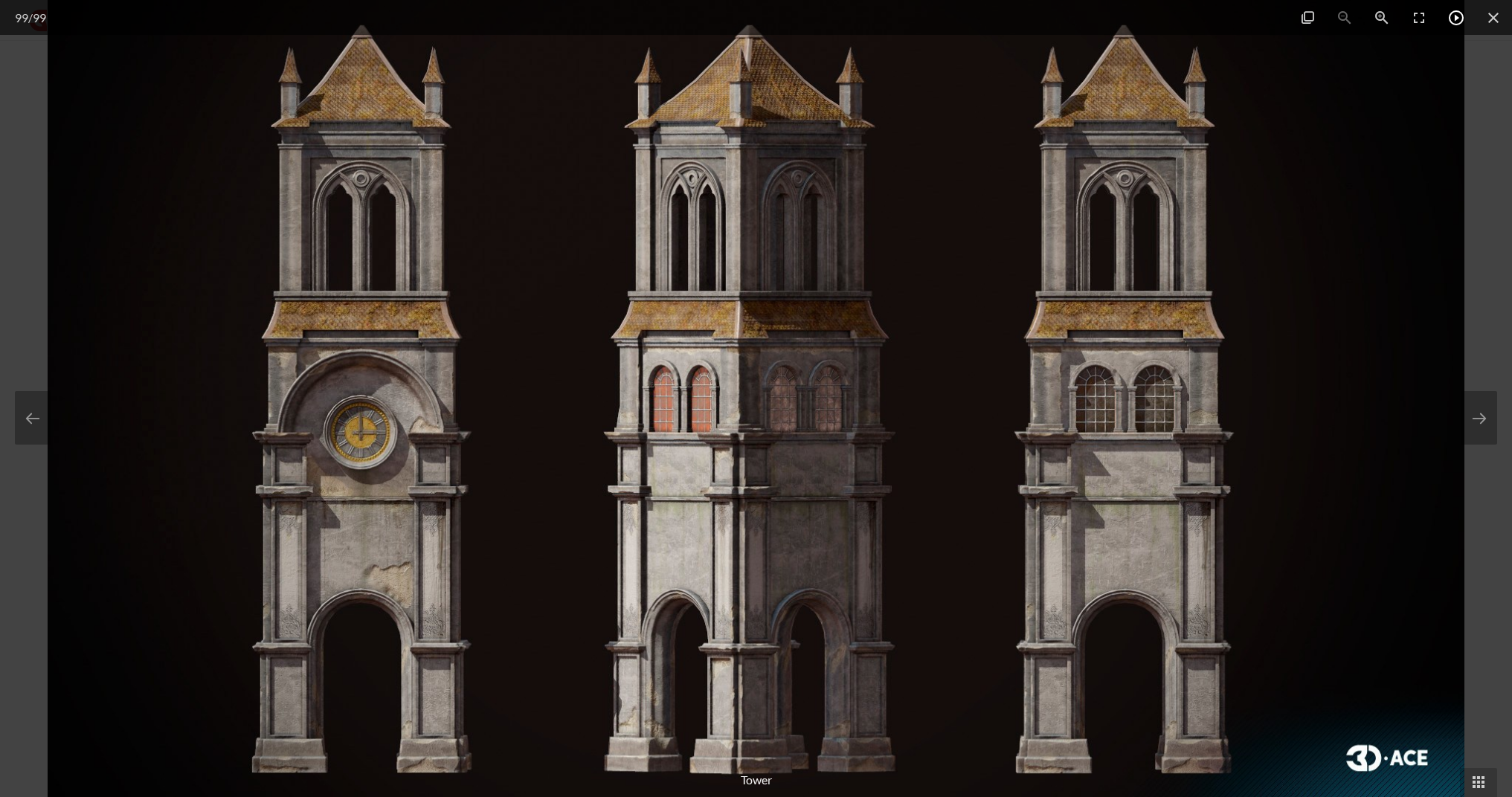
click at [1467, 21] on span at bounding box center [1456, 18] width 38 height 35
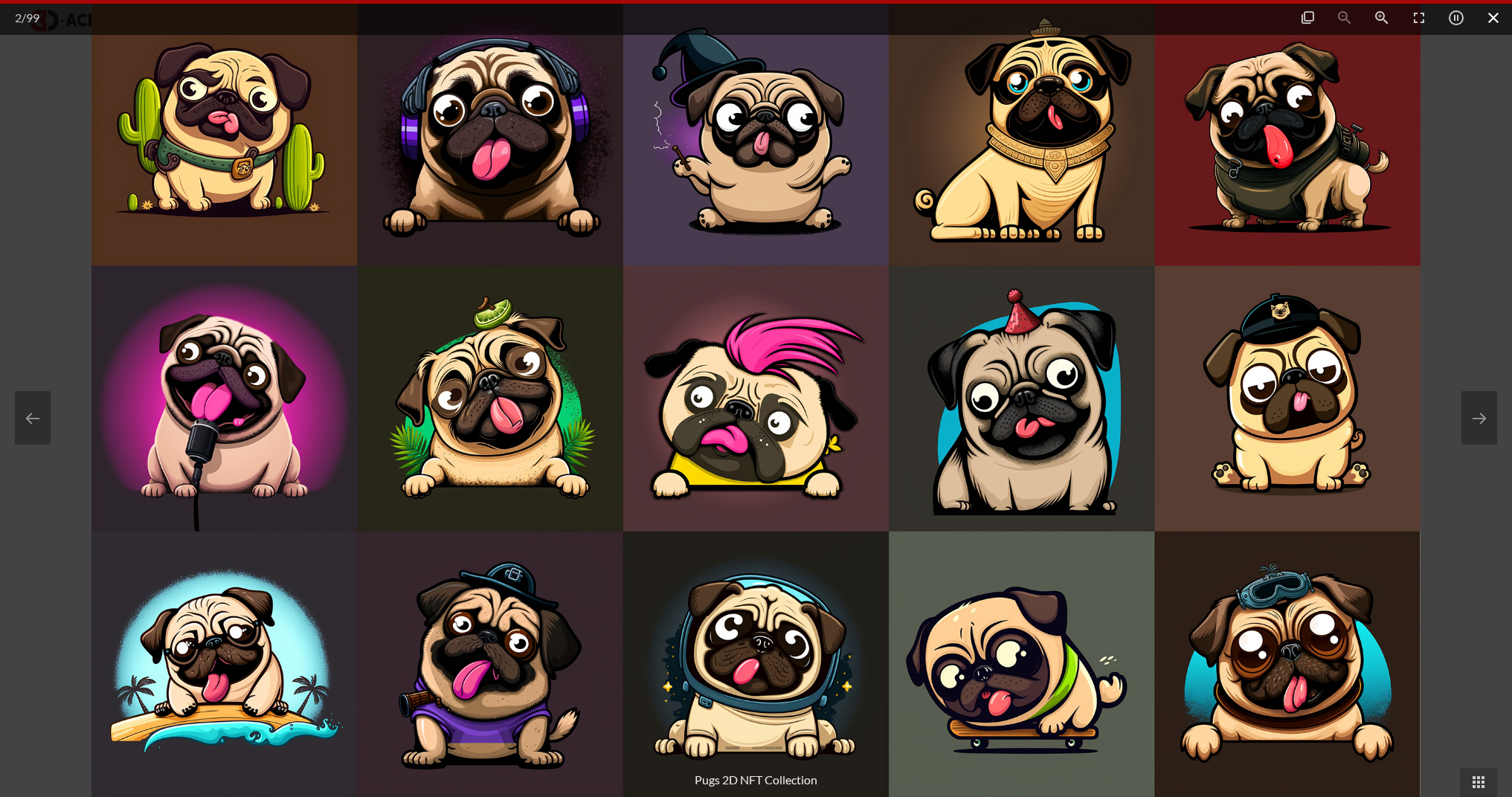
click at [1496, 22] on span at bounding box center [1494, 18] width 38 height 35
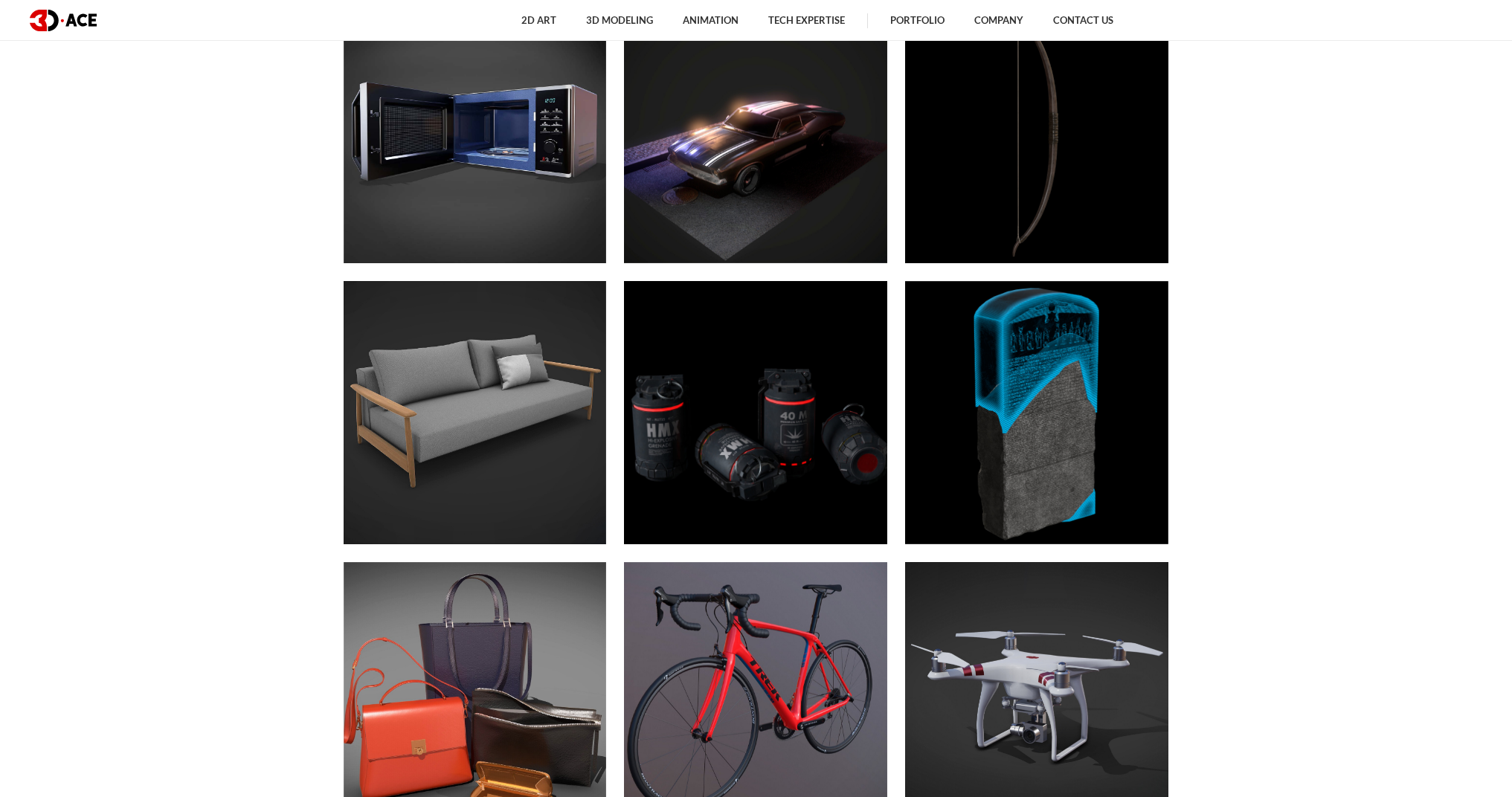
scroll to position [50, 0]
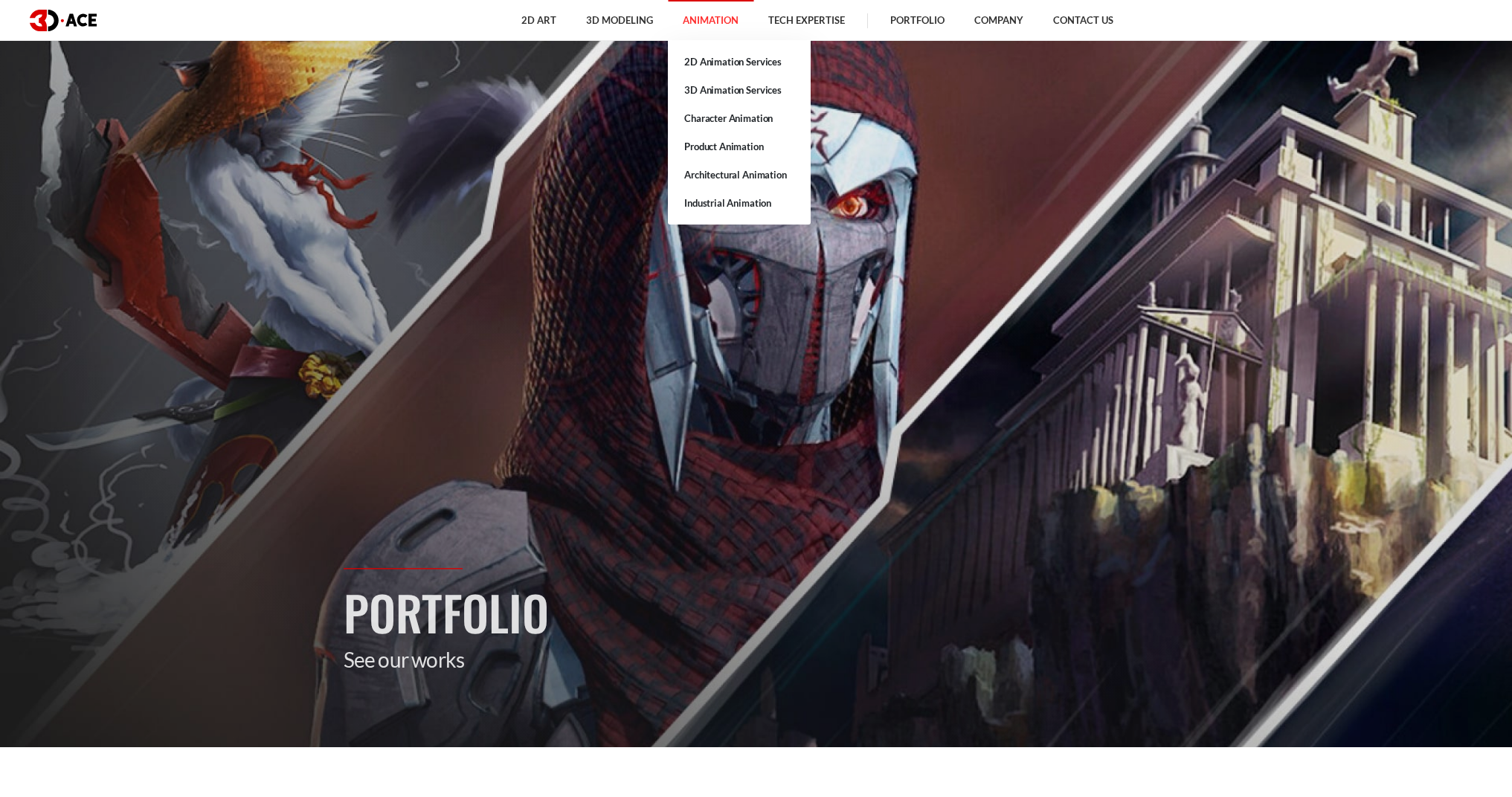
click at [724, 22] on link "Animation" at bounding box center [710, 20] width 85 height 41
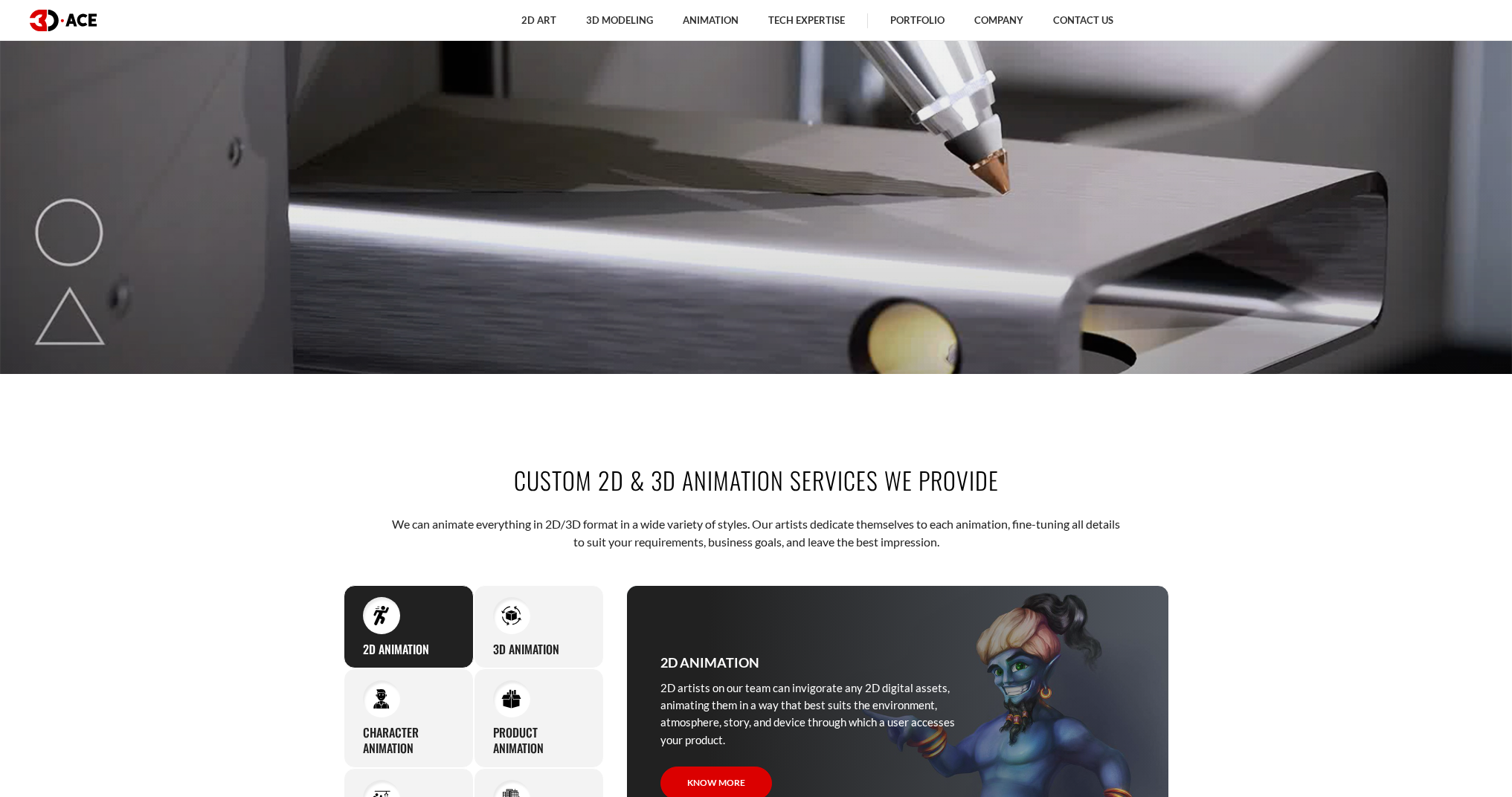
click at [1248, 446] on section "Custom 2D & 3D Animation Services We Provide We can animate everything in 2D/3D…" at bounding box center [756, 665] width 1512 height 494
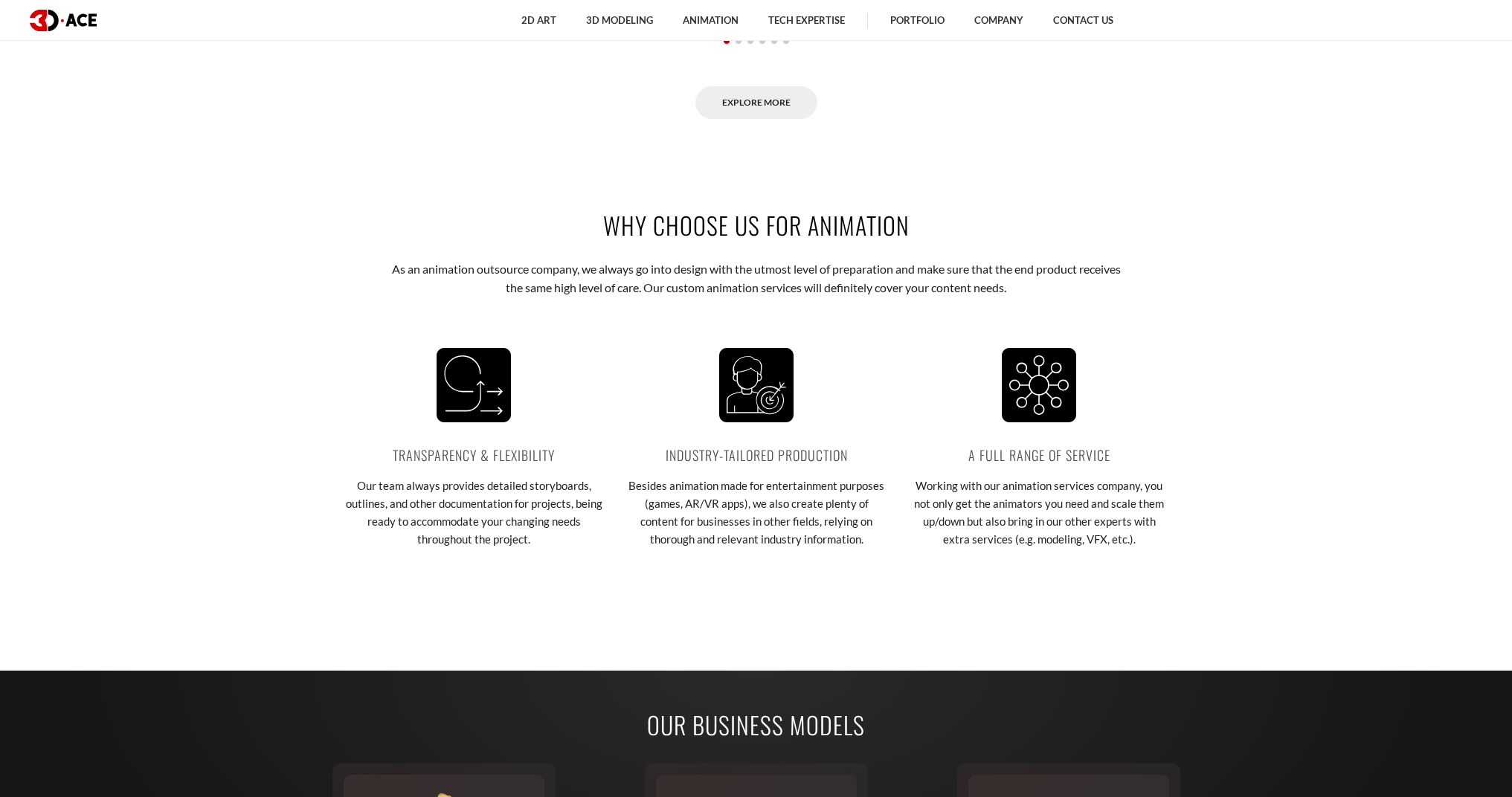
scroll to position [1175, 0]
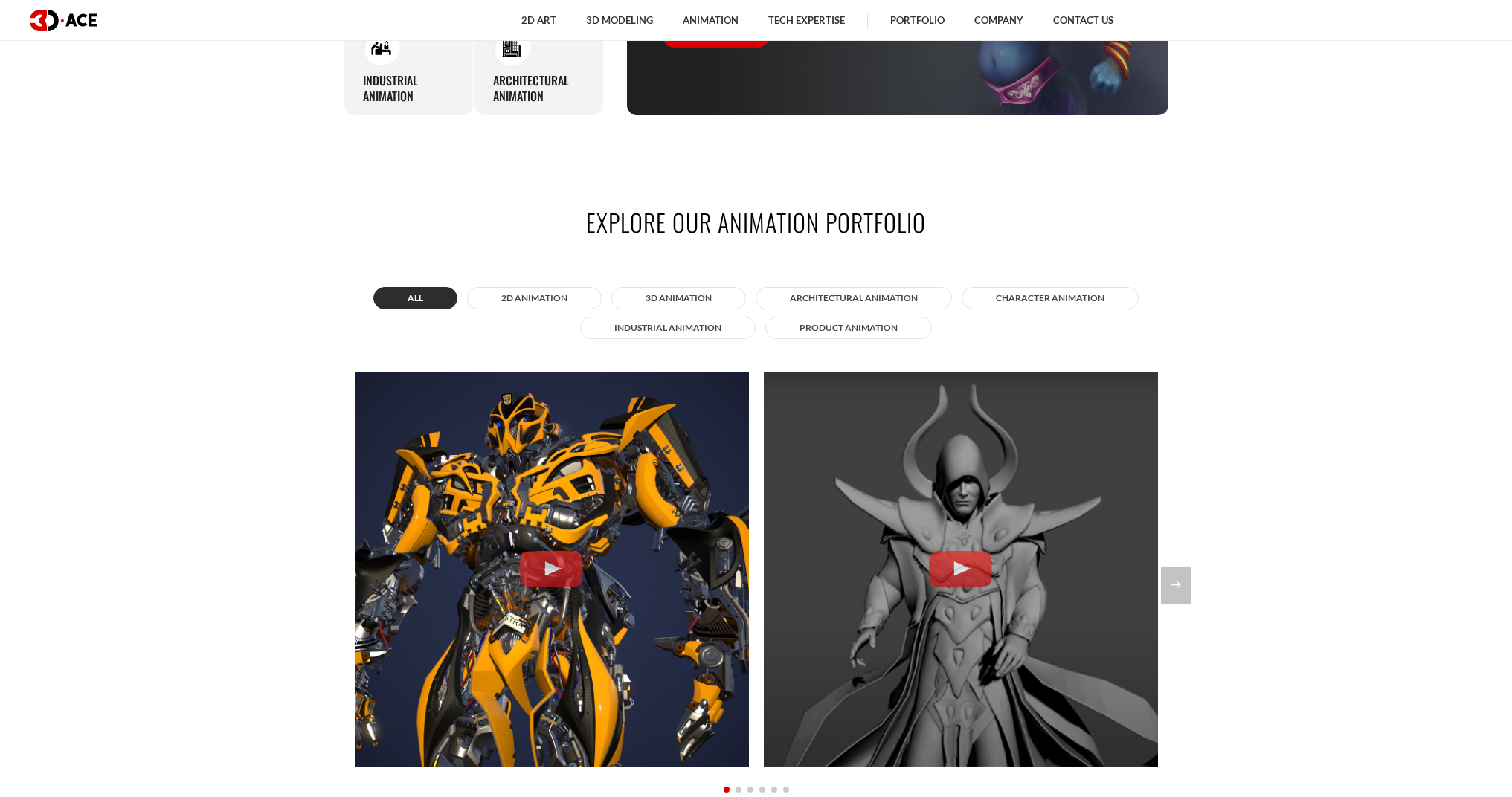
drag, startPoint x: 1308, startPoint y: 376, endPoint x: 1066, endPoint y: 350, distance: 243.4
click at [1307, 376] on section "Explore our animation portfolio All 2D Animation 3D Animation Architectural ani…" at bounding box center [756, 537] width 1512 height 752
click at [719, 299] on button "3D Animation" at bounding box center [679, 298] width 135 height 22
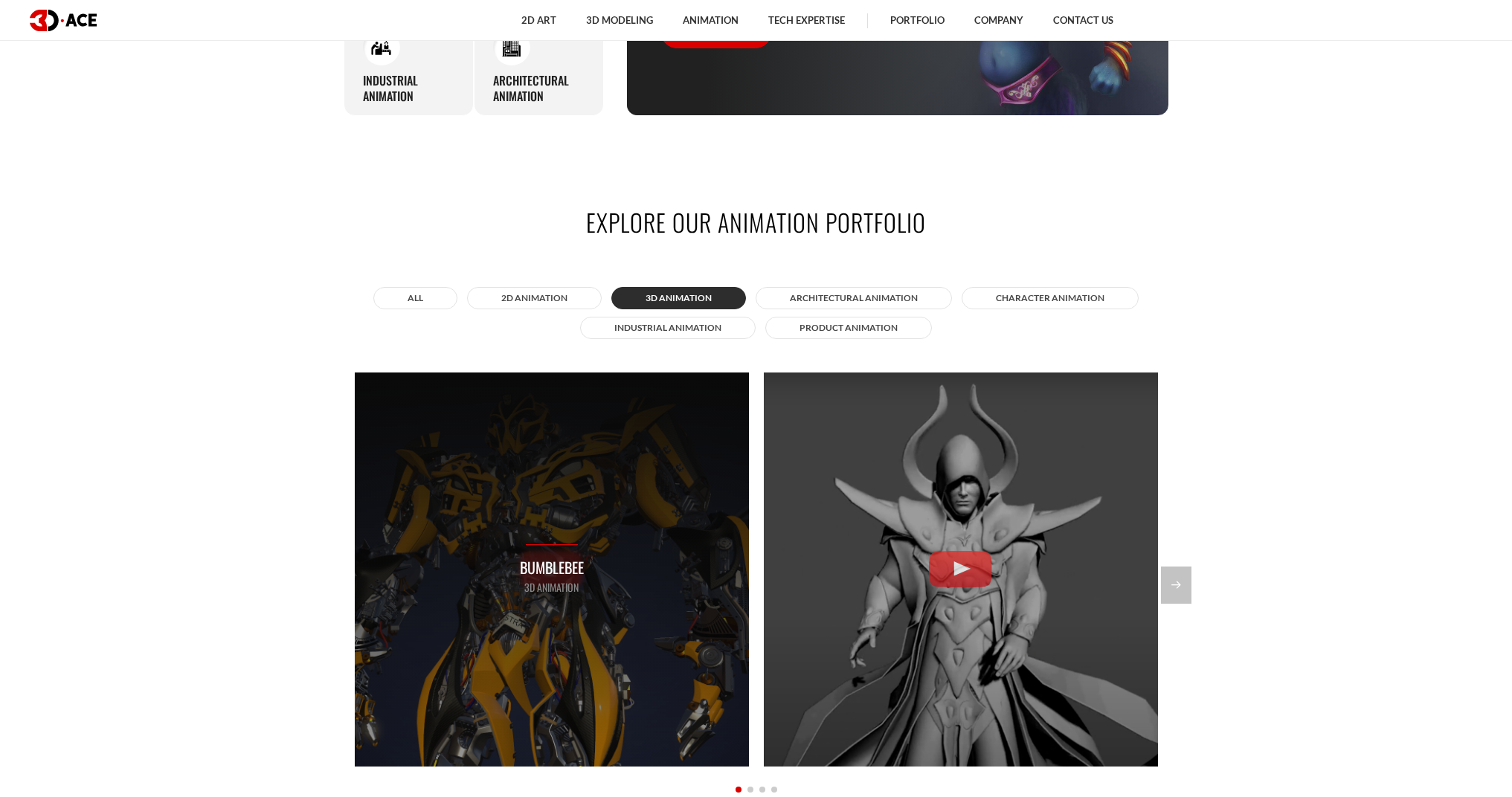
click at [569, 585] on p "3D Animation" at bounding box center [552, 587] width 64 height 16
